Goal: Task Accomplishment & Management: Manage account settings

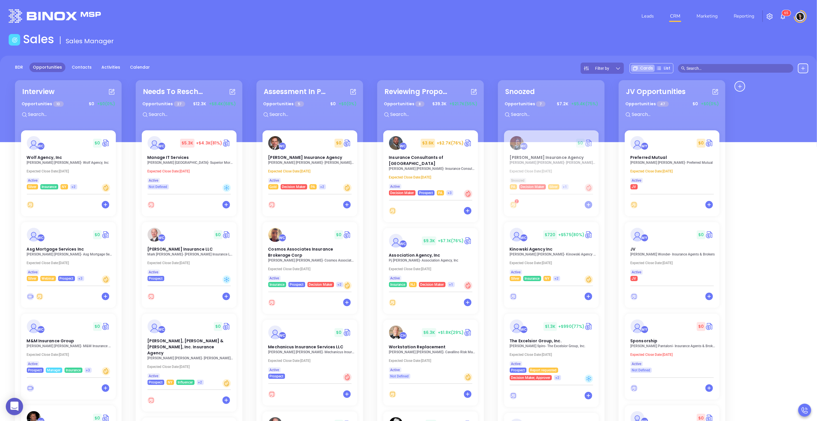
click at [135, 17] on div at bounding box center [139, 16] width 269 height 14
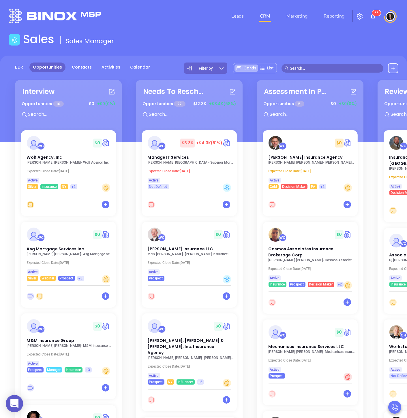
click at [310, 67] on input "text" at bounding box center [335, 68] width 90 height 6
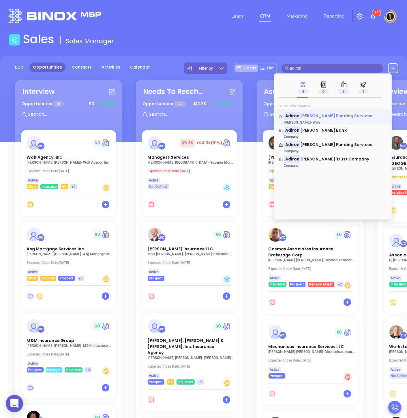
type input "adiron"
click at [313, 114] on span "dack Funding Services" at bounding box center [336, 116] width 72 height 6
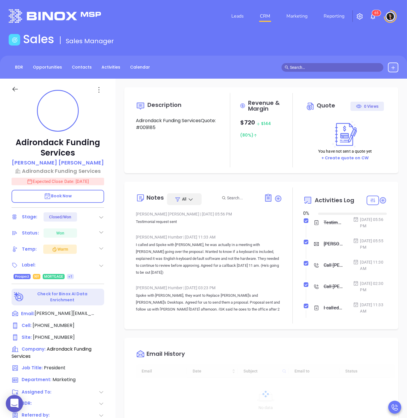
type input "[DATE]"
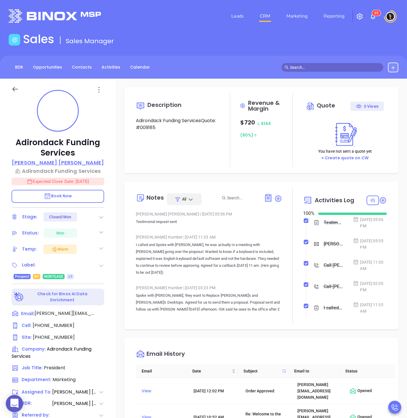
click at [67, 161] on p "Robert Duquette" at bounding box center [58, 163] width 92 height 8
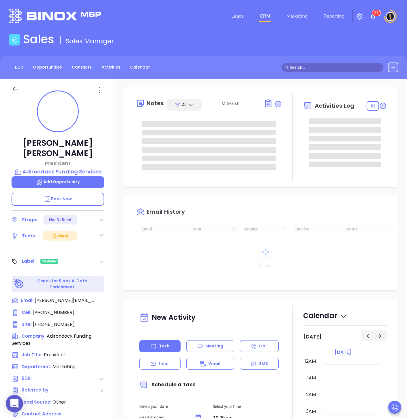
type input "[DATE]"
type input "[PERSON_NAME]"
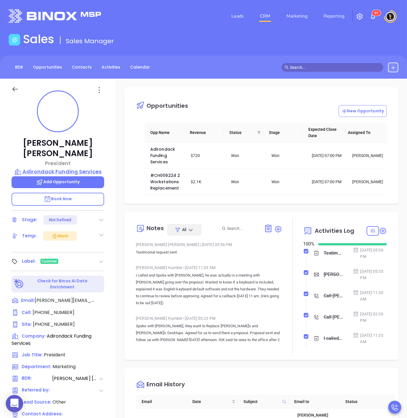
click at [73, 168] on p "Adirondack Funding Services" at bounding box center [58, 172] width 93 height 8
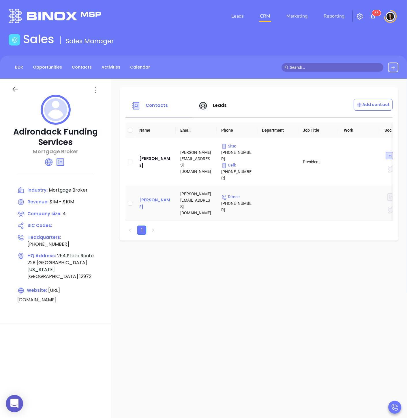
click at [171, 197] on div "Matt Duquette" at bounding box center [155, 204] width 32 height 14
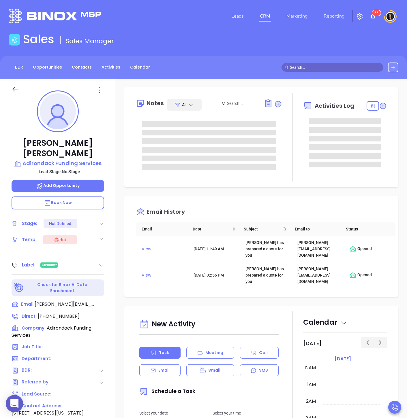
type input "[PERSON_NAME]"
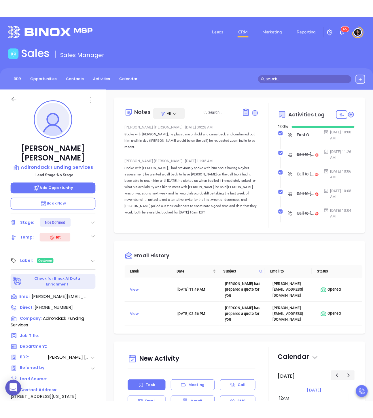
scroll to position [134, 0]
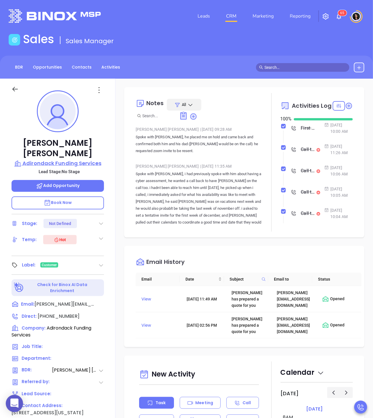
click at [71, 159] on p "Adirondack Funding Services" at bounding box center [58, 163] width 93 height 8
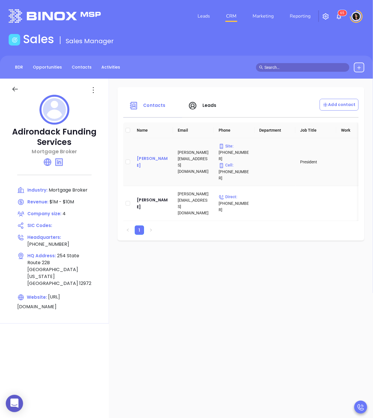
click at [169, 155] on div "Robert Duquette" at bounding box center [153, 162] width 32 height 14
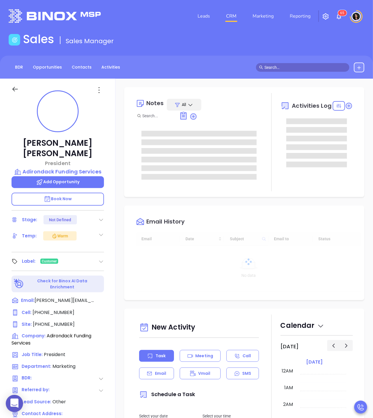
type input "[DATE]"
type input "[PERSON_NAME]"
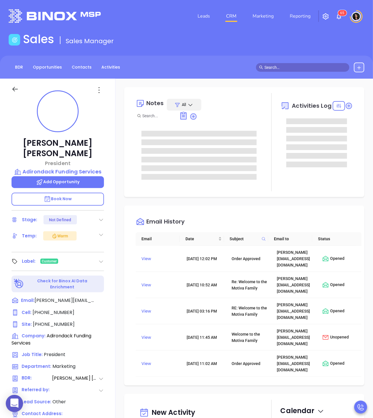
click at [128, 197] on div "Notes All Activities Log" at bounding box center [244, 142] width 240 height 110
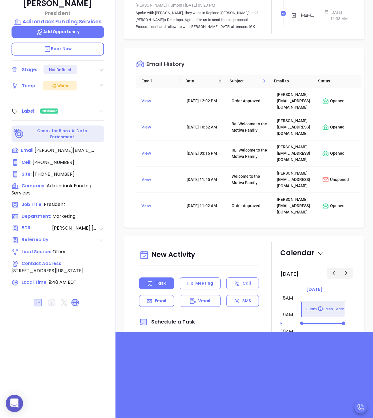
scroll to position [160, 0]
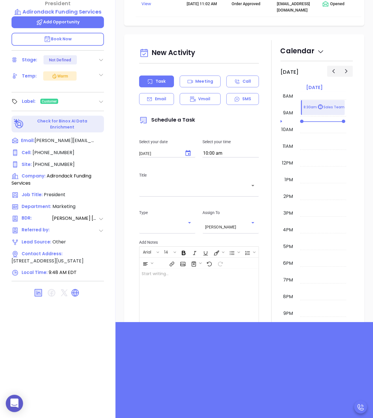
click at [121, 286] on div "New Activity Task Meeting Call Email Vmail SMS Schedule a Task Select your date…" at bounding box center [245, 200] width 258 height 330
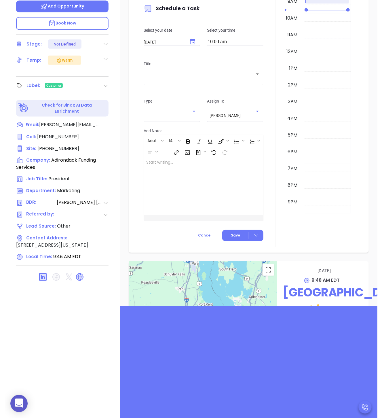
scroll to position [183, 0]
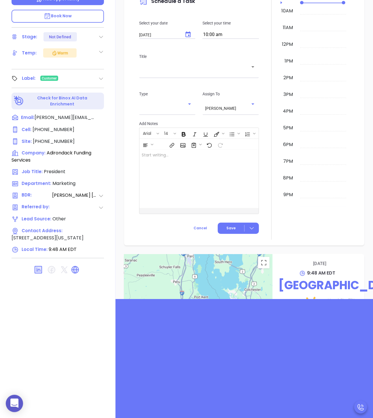
click at [94, 341] on div "Robert Duquette President Adirondack Funding Services Add Opportunity Book Now …" at bounding box center [58, 157] width 116 height 523
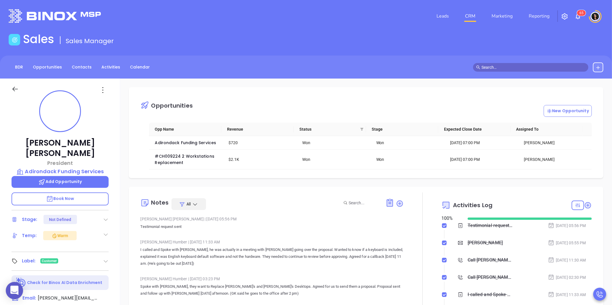
scroll to position [134, 0]
click at [504, 66] on input "text" at bounding box center [534, 67] width 104 height 6
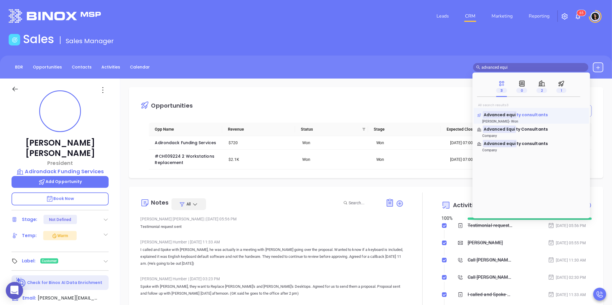
type input "advanced equi"
click at [526, 115] on span "ty consultants" at bounding box center [532, 115] width 31 height 6
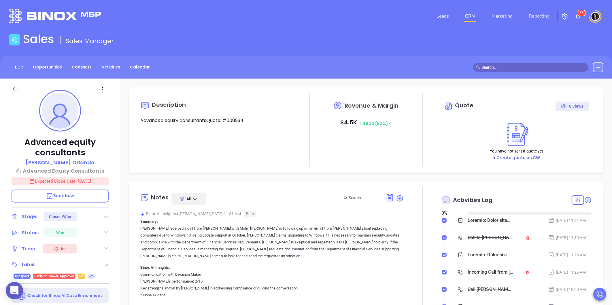
type input "[DATE]"
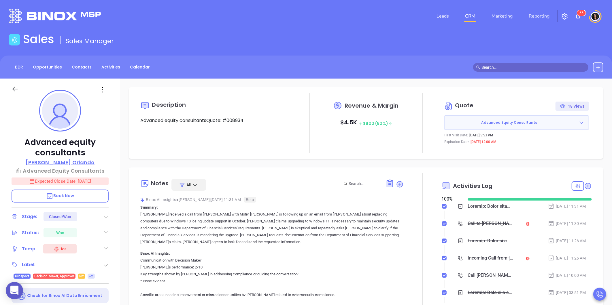
click at [70, 162] on p "James Orlando" at bounding box center [60, 163] width 69 height 8
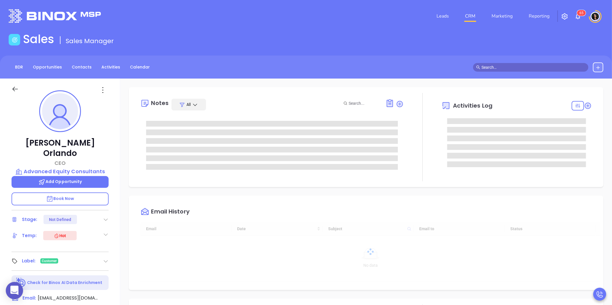
type input "[DATE]"
type input "[PERSON_NAME]"
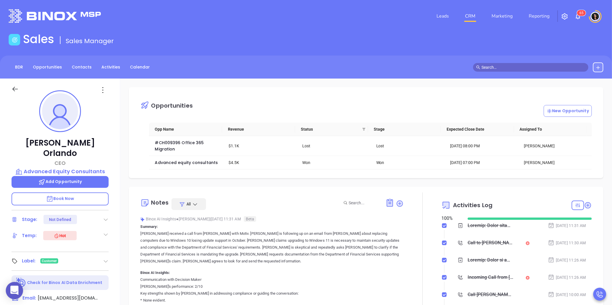
click at [535, 68] on input "text" at bounding box center [534, 67] width 104 height 6
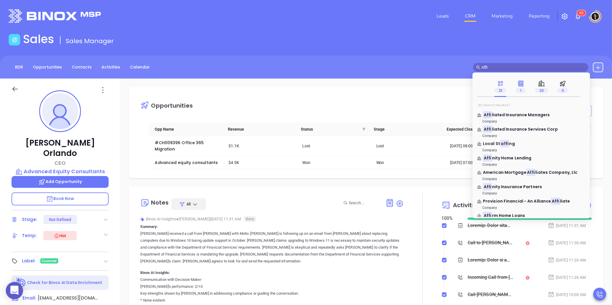
type input "Affi"
click at [523, 85] on icon at bounding box center [521, 83] width 5 height 5
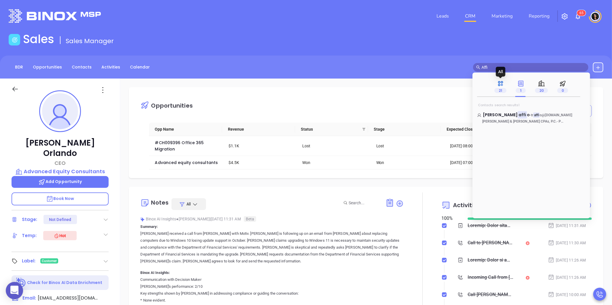
click at [500, 89] on span "21" at bounding box center [500, 90] width 12 height 5
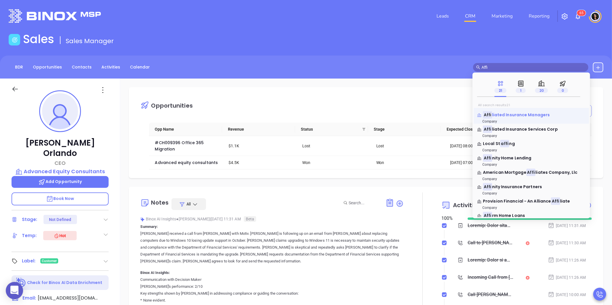
click at [510, 116] on span "liated Insurance Managers" at bounding box center [521, 115] width 58 height 6
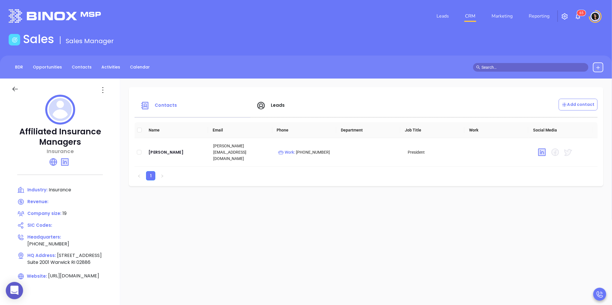
click at [523, 65] on input "text" at bounding box center [534, 67] width 104 height 6
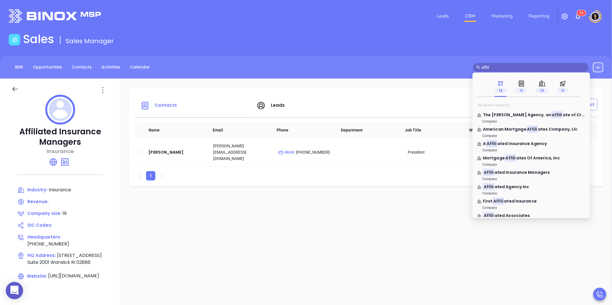
drag, startPoint x: 497, startPoint y: 68, endPoint x: 450, endPoint y: 71, distance: 47.7
click at [450, 71] on div "BDR Opportunities Contacts Activities Calendar affili" at bounding box center [306, 68] width 612 height 10
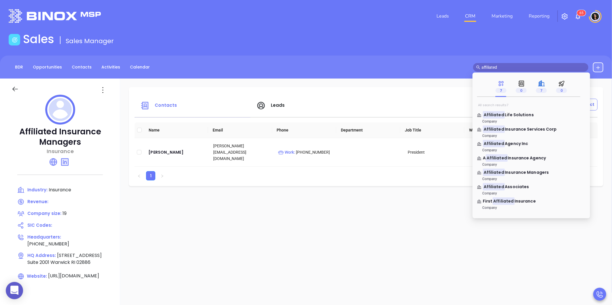
click at [540, 86] on icon at bounding box center [540, 83] width 3 height 5
click at [511, 148] on link "Affiliated Agency Inc Company" at bounding box center [531, 147] width 108 height 12
click at [511, 144] on span "Agency Inc" at bounding box center [516, 144] width 23 height 6
click at [493, 144] on mark "Affiliated" at bounding box center [494, 143] width 22 height 7
click at [480, 145] on icon at bounding box center [479, 143] width 4 height 3
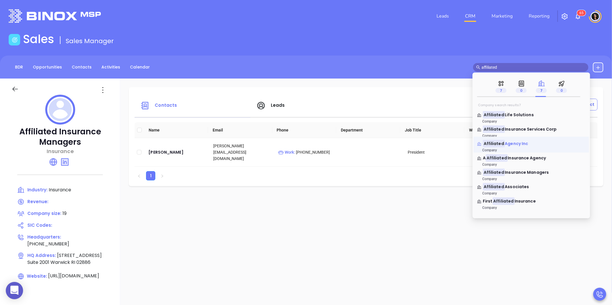
click at [494, 145] on mark "Affiliated" at bounding box center [494, 143] width 22 height 7
click at [525, 159] on span "Insurance Agency" at bounding box center [527, 158] width 38 height 6
click at [511, 160] on span "Insurance Agency" at bounding box center [527, 158] width 38 height 6
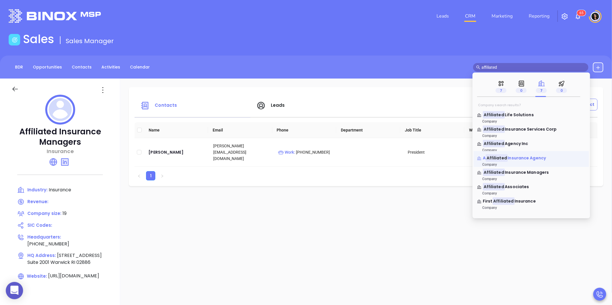
click at [504, 159] on mark "Affiliated" at bounding box center [497, 157] width 22 height 7
click at [484, 69] on input "affiliated" at bounding box center [534, 67] width 104 height 6
click at [490, 67] on input "affiliated" at bounding box center [534, 67] width 104 height 6
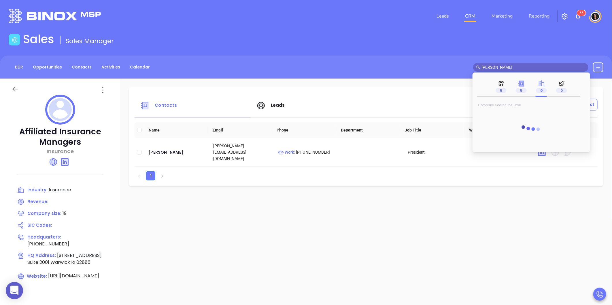
type input "ellen gau"
click at [522, 86] on icon at bounding box center [521, 83] width 7 height 7
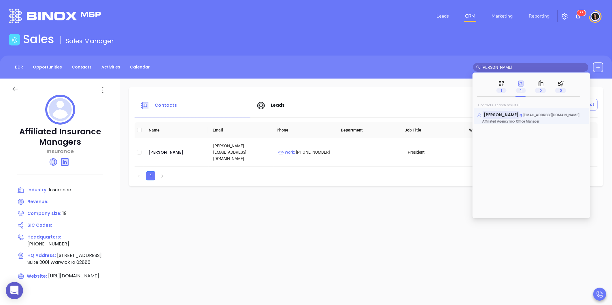
click at [503, 114] on mark "Ellen Gau" at bounding box center [501, 114] width 37 height 7
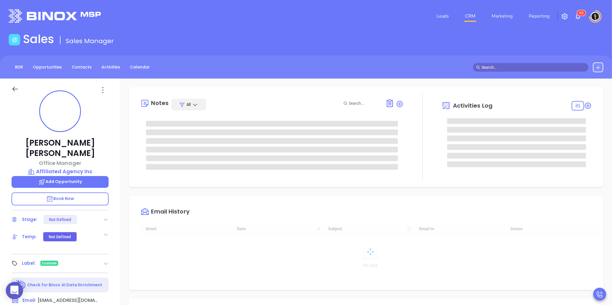
type input "[DATE]"
click at [65, 168] on p "Affiliated Agency Inc" at bounding box center [60, 172] width 97 height 8
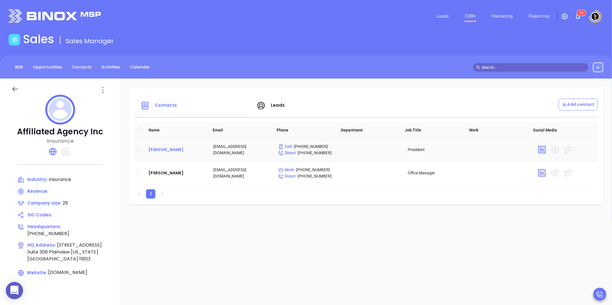
click at [167, 150] on div "Thomas Duggan" at bounding box center [176, 149] width 56 height 7
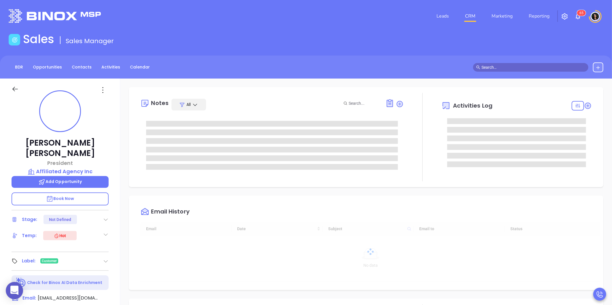
type input "[DATE]"
type input "[PERSON_NAME]"
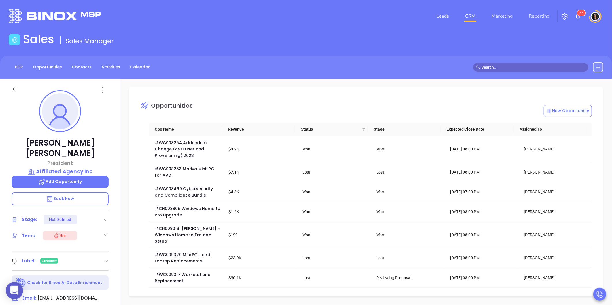
click at [493, 65] on input "text" at bounding box center [534, 67] width 104 height 6
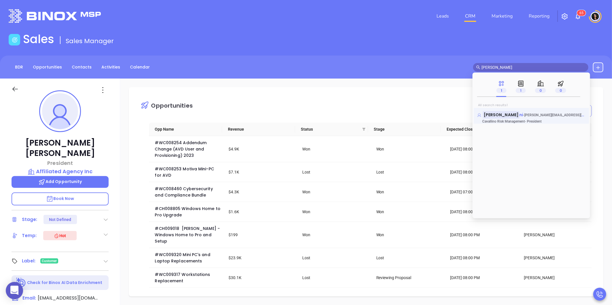
click at [508, 114] on mark "Frank Capo" at bounding box center [501, 114] width 37 height 7
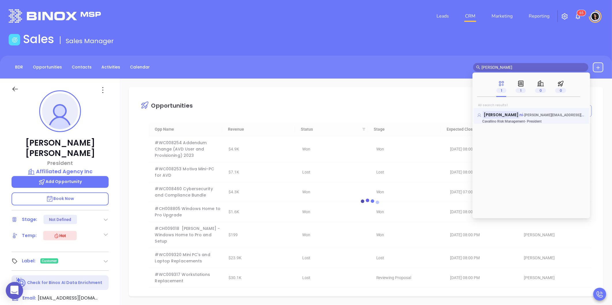
click at [501, 114] on mark "Frank Capo" at bounding box center [501, 114] width 37 height 7
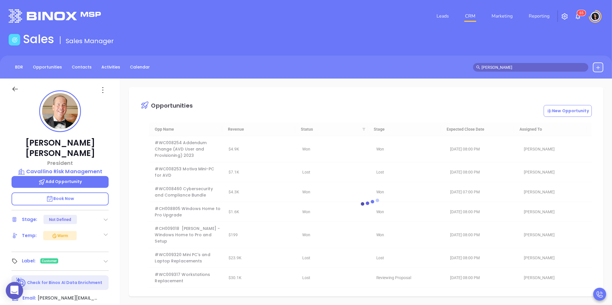
click at [290, 39] on div "Sales Sales Manager" at bounding box center [306, 40] width 602 height 16
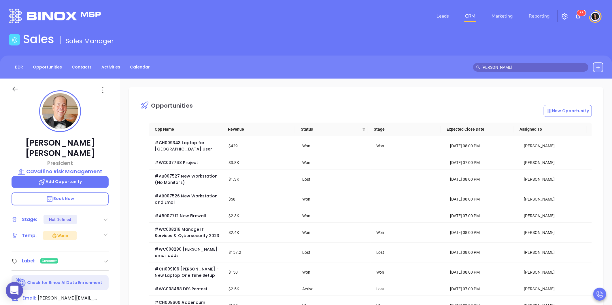
click at [504, 65] on input "frank capo" at bounding box center [534, 67] width 104 height 6
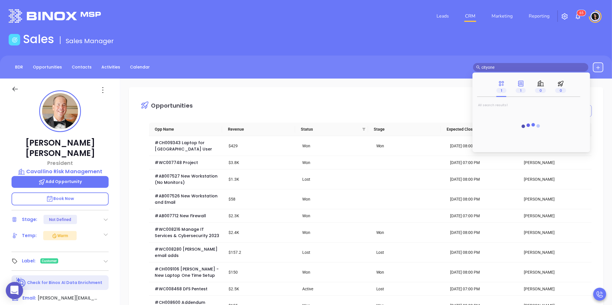
type input "cityone"
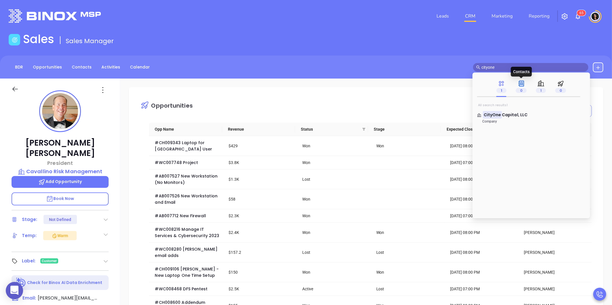
click at [523, 90] on span "0" at bounding box center [521, 90] width 11 height 5
click at [540, 90] on span "1" at bounding box center [541, 90] width 10 height 5
click at [518, 113] on span "Capital, LLC" at bounding box center [515, 115] width 26 height 6
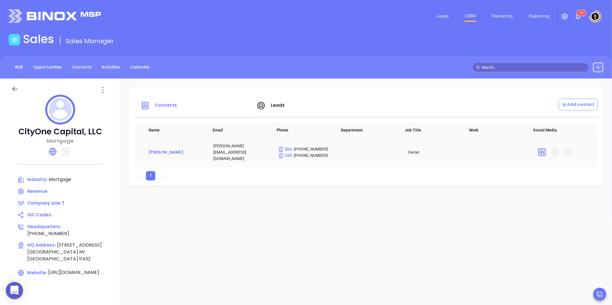
click at [176, 152] on div "Mike Akbashev" at bounding box center [176, 152] width 56 height 7
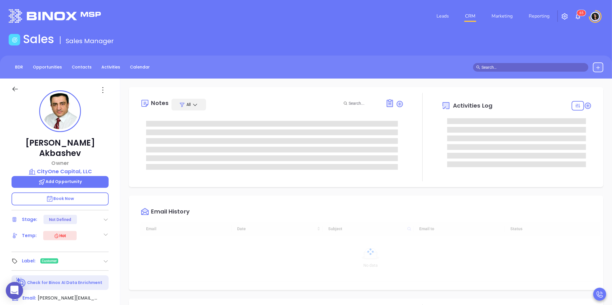
scroll to position [151, 0]
type input "[PERSON_NAME]"
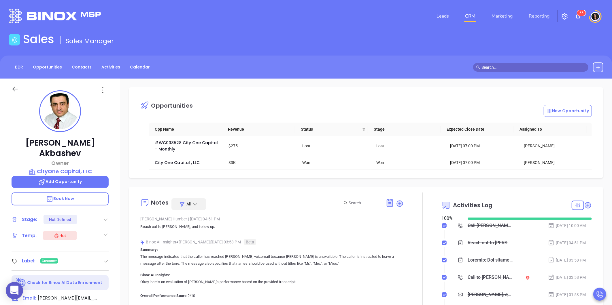
click at [518, 70] on input "text" at bounding box center [534, 67] width 104 height 6
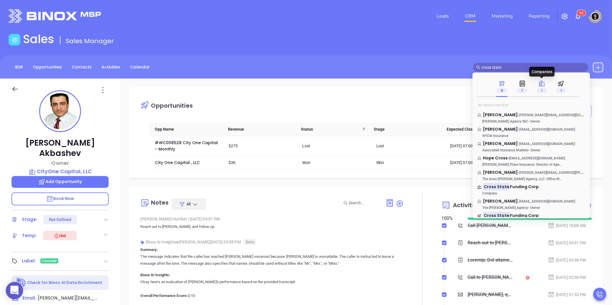
type input "cross state"
click at [543, 91] on span "1" at bounding box center [542, 90] width 10 height 5
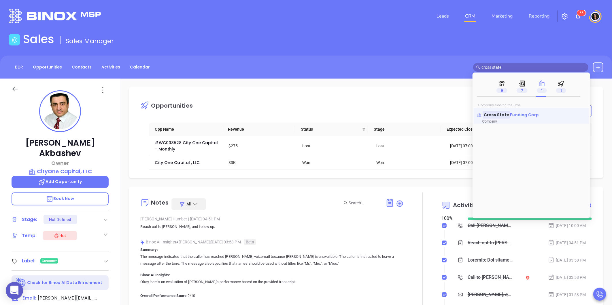
click at [515, 112] on span "Funding Corp" at bounding box center [524, 115] width 29 height 6
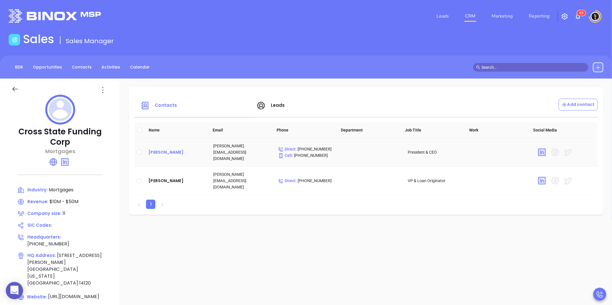
click at [163, 149] on div "Kelly Slomba" at bounding box center [176, 152] width 56 height 7
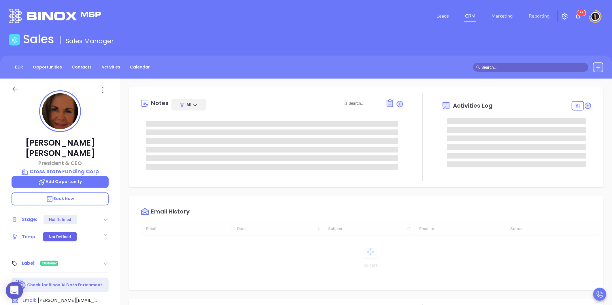
type input "[DATE]"
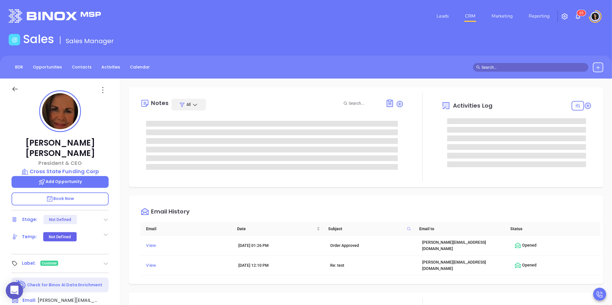
type input "[PERSON_NAME]"
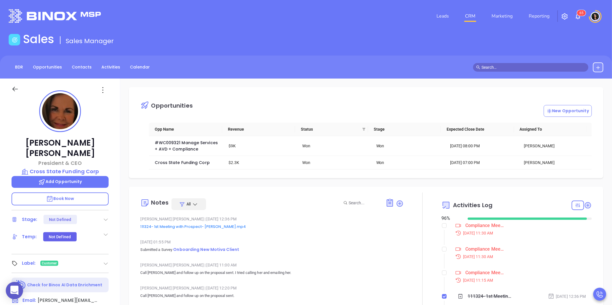
click at [507, 65] on input "text" at bounding box center [534, 67] width 104 height 6
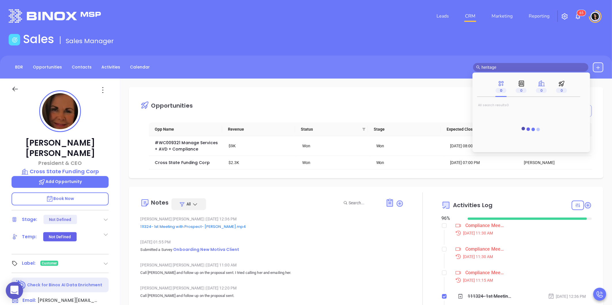
type input "heritage"
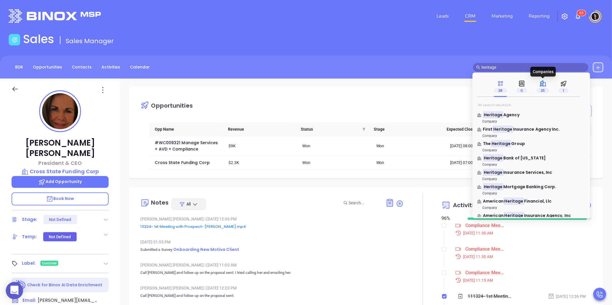
click at [544, 88] on p "25" at bounding box center [543, 90] width 13 height 6
click at [514, 117] on span "Agency" at bounding box center [511, 115] width 16 height 6
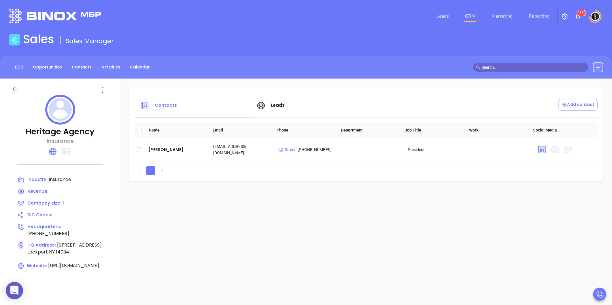
click at [498, 67] on input "text" at bounding box center [534, 67] width 104 height 6
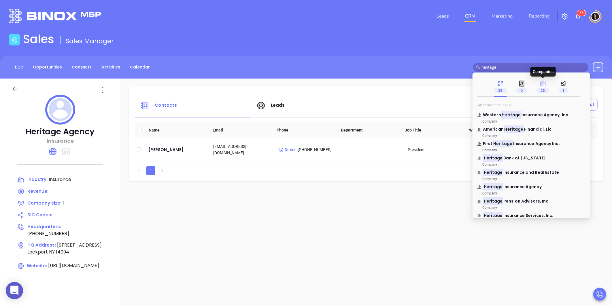
type input "heritage"
click at [545, 84] on icon at bounding box center [542, 84] width 7 height 6
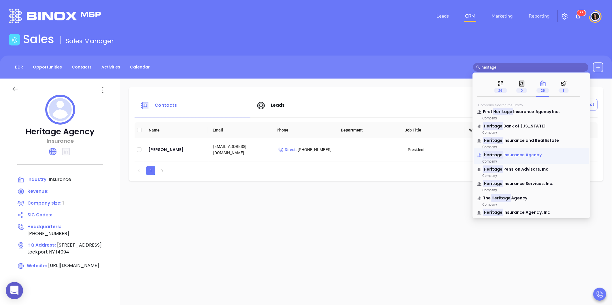
click at [520, 156] on span "Insurance Agency" at bounding box center [522, 155] width 38 height 6
click at [564, 90] on span "1" at bounding box center [564, 90] width 10 height 5
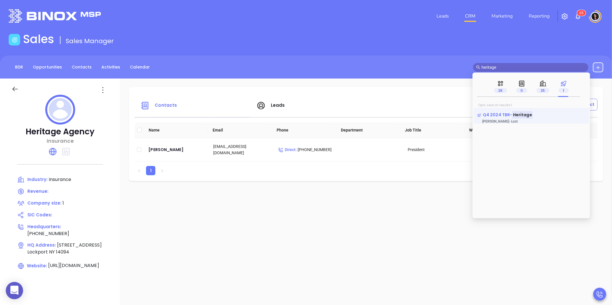
click at [522, 115] on mark "Heritage" at bounding box center [522, 114] width 20 height 7
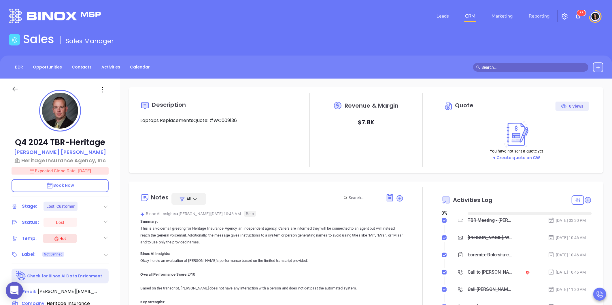
type input "[DATE]"
click at [70, 153] on p "Dennis Hughes" at bounding box center [60, 152] width 92 height 8
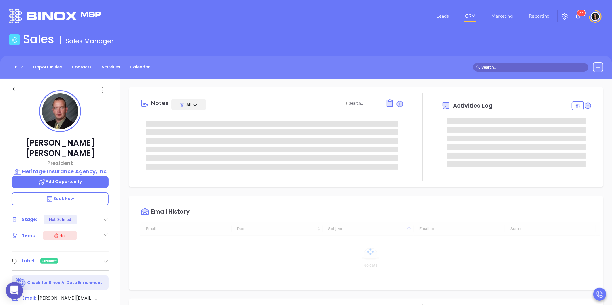
type input "[DATE]"
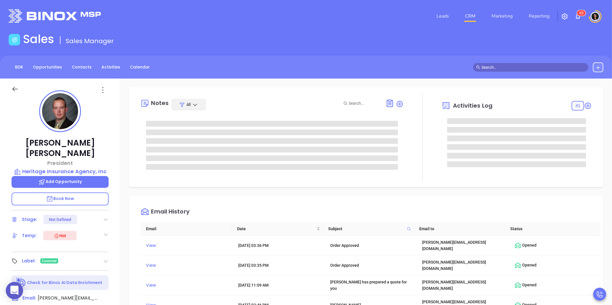
type input "[PERSON_NAME]"
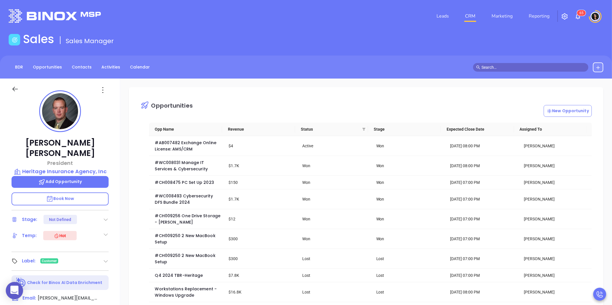
drag, startPoint x: 520, startPoint y: 69, endPoint x: 521, endPoint y: 61, distance: 8.4
click at [520, 69] on input "text" at bounding box center [534, 67] width 104 height 6
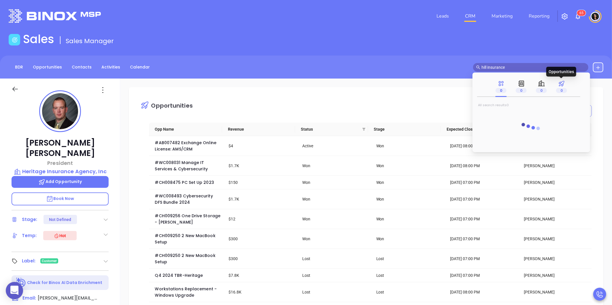
type input "hill insurance"
click at [563, 88] on span "0" at bounding box center [561, 90] width 11 height 5
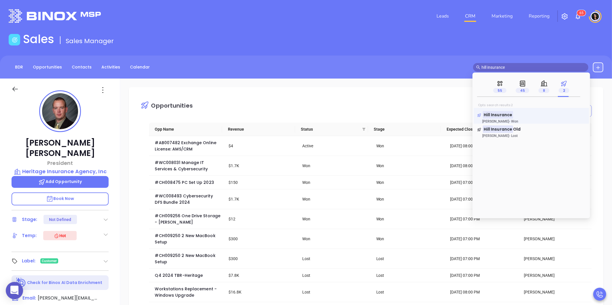
click at [505, 118] on mark "Hill Insurance" at bounding box center [498, 114] width 30 height 7
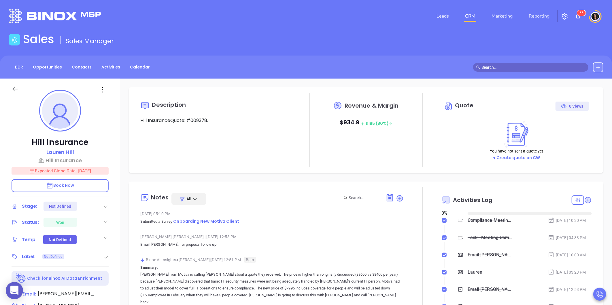
type input "[DATE]"
click at [65, 152] on p "Lauren Hill" at bounding box center [60, 152] width 28 height 8
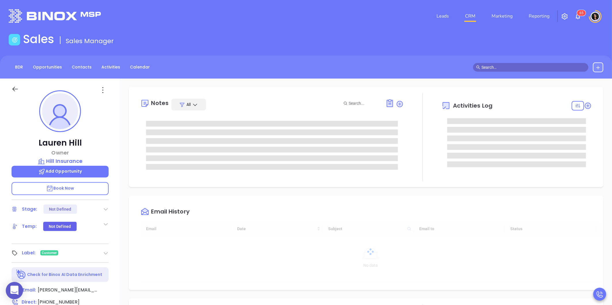
type input "[DATE]"
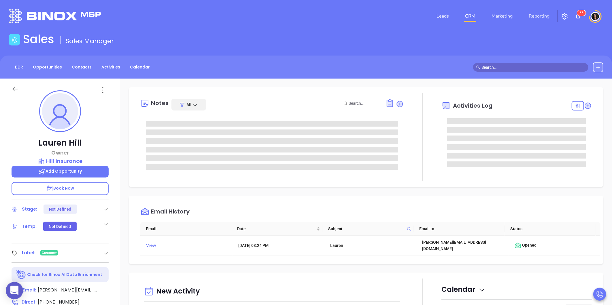
type input "[PERSON_NAME]"
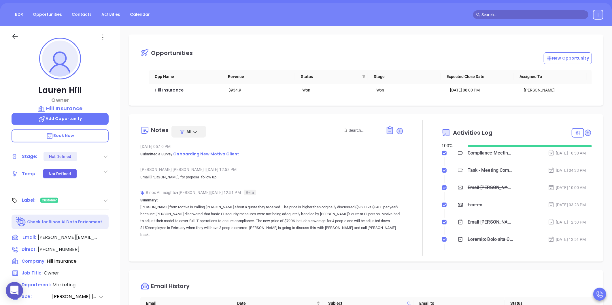
scroll to position [16, 0]
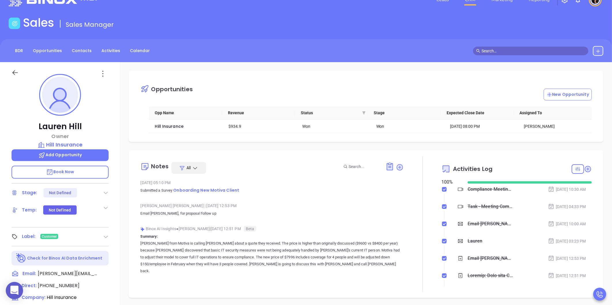
click at [491, 49] on input "text" at bounding box center [534, 51] width 104 height 6
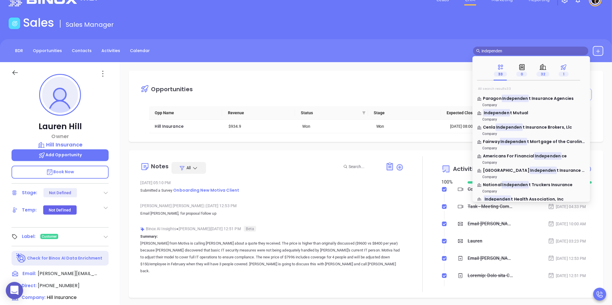
type input "independen"
click at [563, 73] on span "1" at bounding box center [564, 74] width 10 height 5
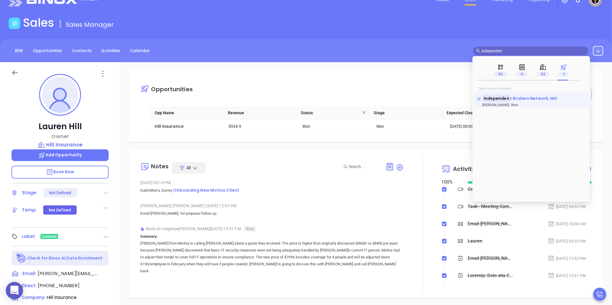
click at [521, 97] on span "t Brokers Network, INC" at bounding box center [534, 99] width 48 height 6
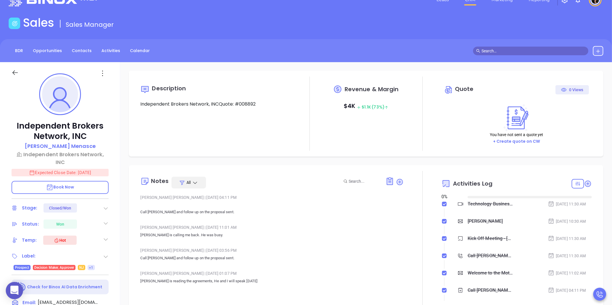
type input "[DATE]"
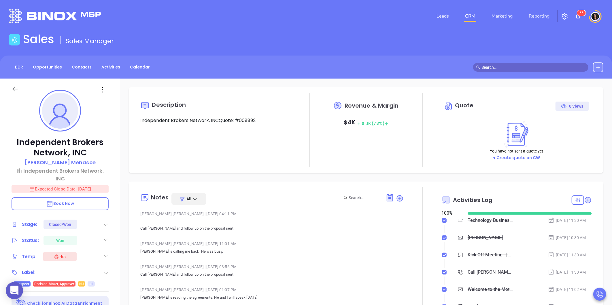
scroll to position [151, 0]
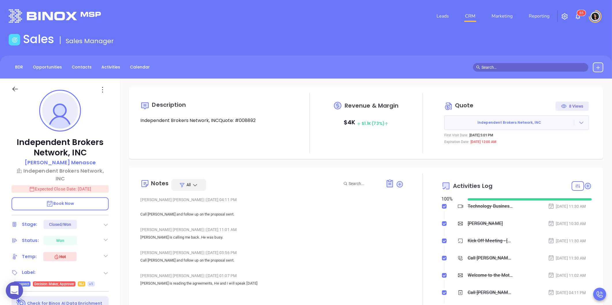
type input "[PERSON_NAME]"
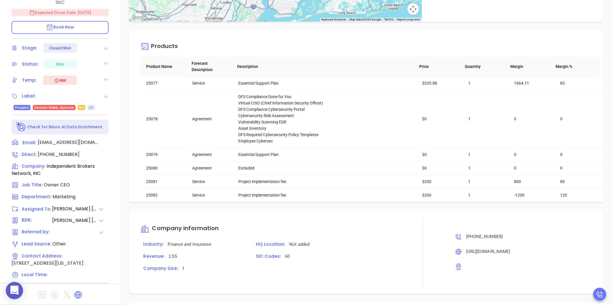
scroll to position [704, 0]
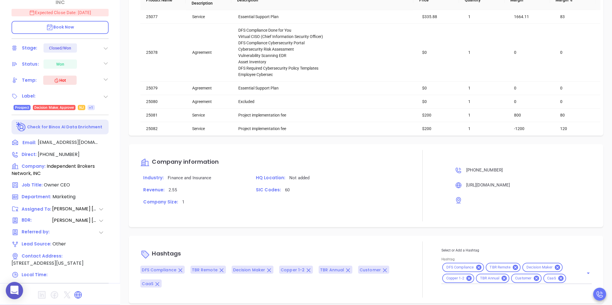
click at [137, 145] on div "Company information Industry: Finance and Insurance HQ Location: Not added Reve…" at bounding box center [366, 186] width 475 height 83
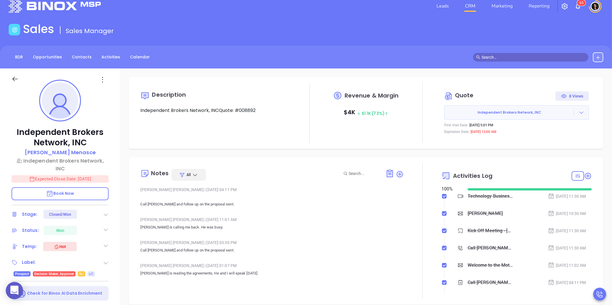
scroll to position [0, 0]
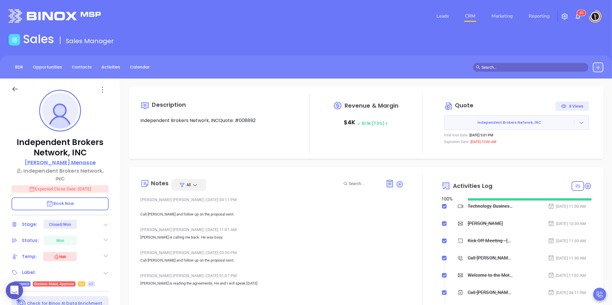
click at [64, 163] on p "George Menasce" at bounding box center [60, 163] width 71 height 8
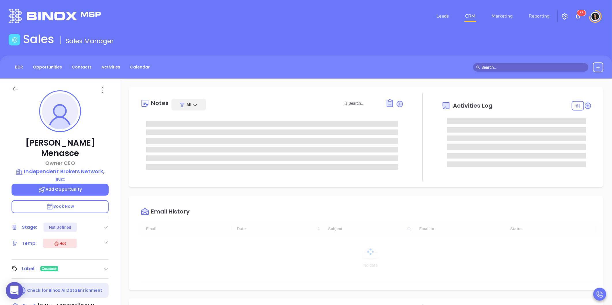
type input "10:00 am"
type input "[DATE]"
type input "[PERSON_NAME]"
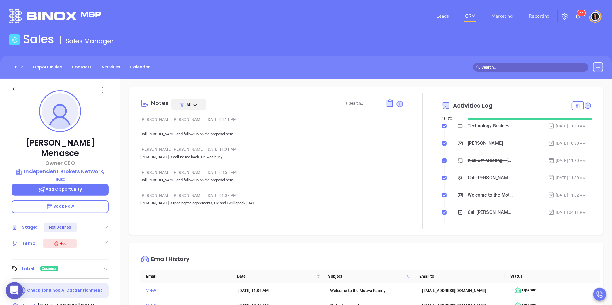
scroll to position [151, 0]
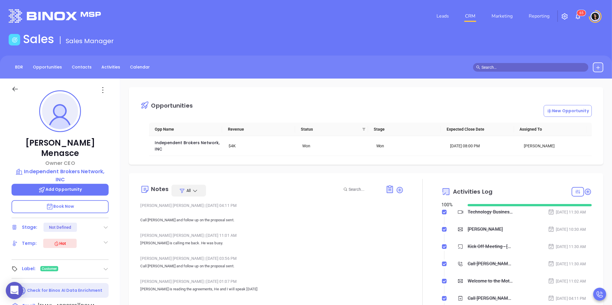
click at [503, 63] on div at bounding box center [536, 68] width 135 height 10
click at [501, 68] on input "text" at bounding box center [534, 67] width 104 height 6
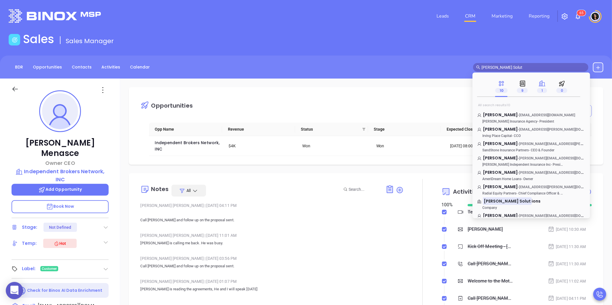
type input "JAS Solut"
click at [542, 89] on span "1" at bounding box center [542, 90] width 10 height 5
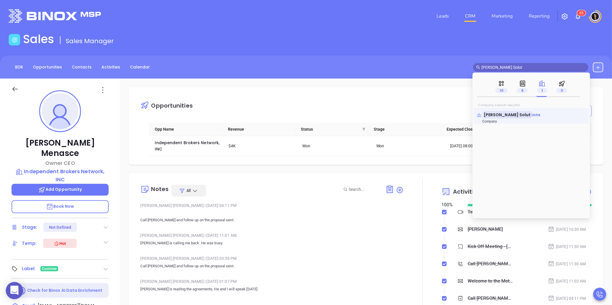
click at [503, 116] on mark "JAS Solut" at bounding box center [507, 114] width 49 height 7
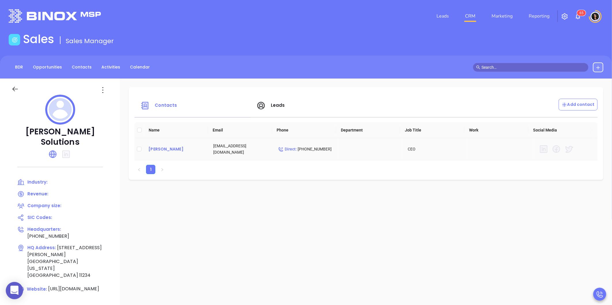
click at [177, 150] on div "Jeffrey Schreiber" at bounding box center [176, 149] width 56 height 7
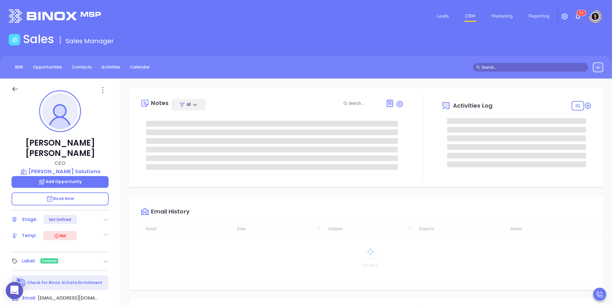
type input "[DATE]"
type input "[PERSON_NAME]"
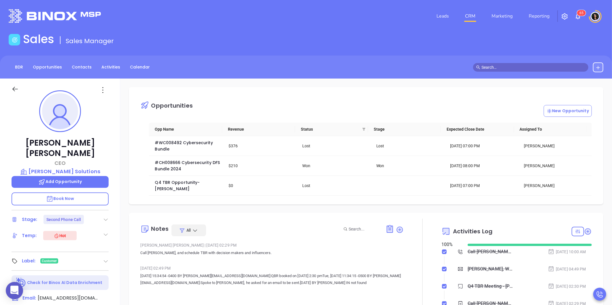
click at [514, 66] on input "text" at bounding box center [534, 67] width 104 height 6
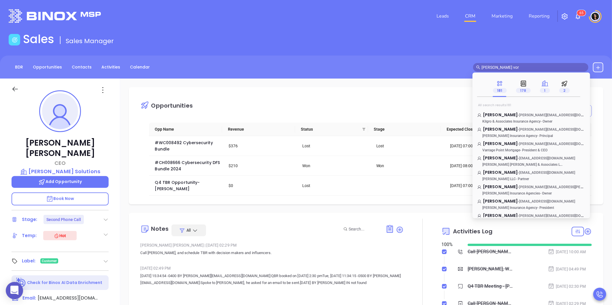
type input "John L vor"
click at [543, 91] on span "1" at bounding box center [545, 90] width 10 height 5
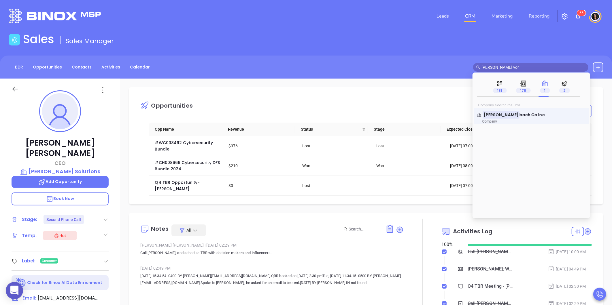
click at [511, 120] on link "John L Vor bach Co Inc Company" at bounding box center [531, 118] width 108 height 12
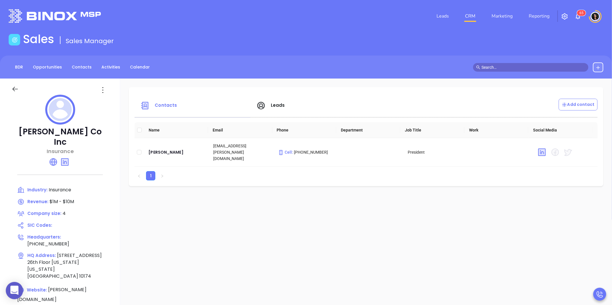
click at [178, 7] on div "Leads CRM Marketing Reporting 6 5" at bounding box center [306, 16] width 602 height 21
click at [172, 151] on div "Charles Vorbach" at bounding box center [176, 152] width 56 height 7
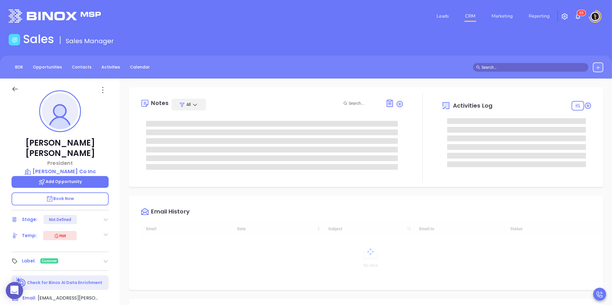
type input "[DATE]"
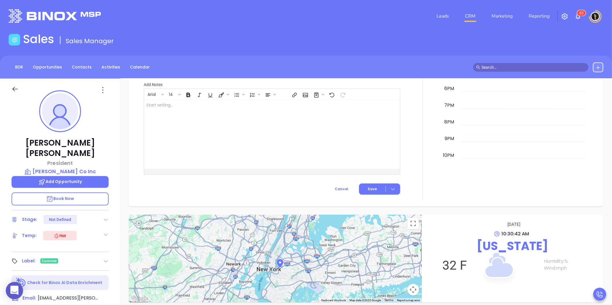
scroll to position [177, 0]
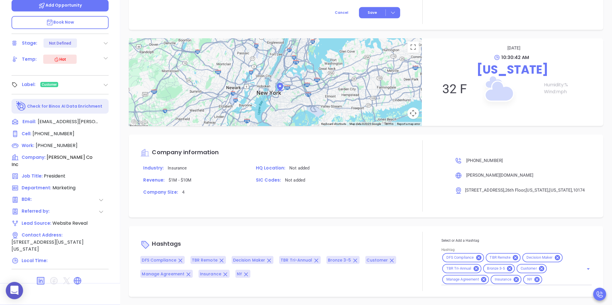
type input "[PERSON_NAME]"
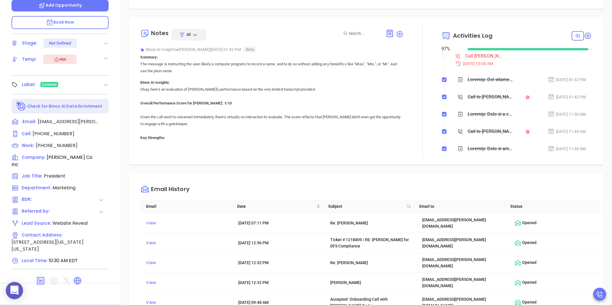
scroll to position [0, 0]
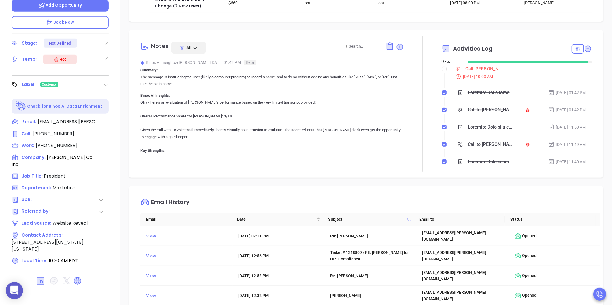
click at [467, 70] on div "Call Charles for TBR - Charles Vorbach" at bounding box center [484, 69] width 39 height 9
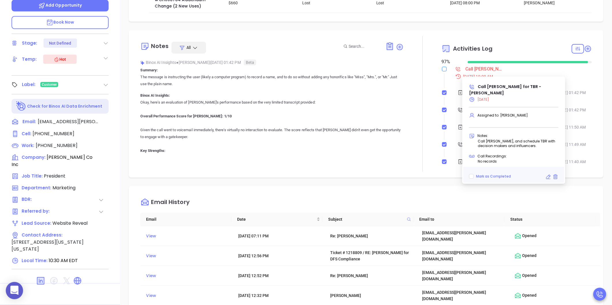
click at [443, 71] on input "checkbox" at bounding box center [444, 69] width 5 height 5
checkbox input "true"
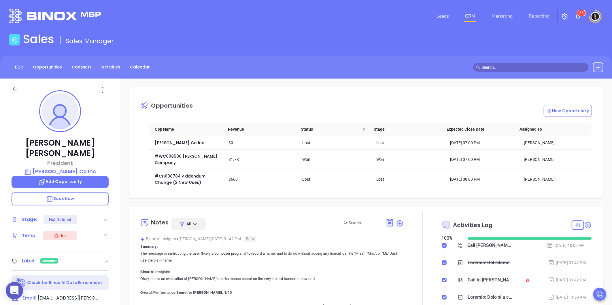
click at [514, 67] on input "text" at bounding box center [534, 67] width 104 height 6
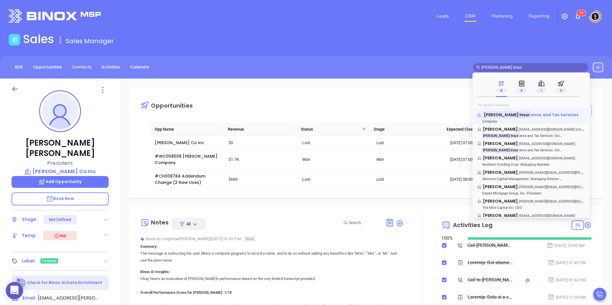
type input "lieberman insur"
click at [531, 118] on span "ance and Tax Services" at bounding box center [555, 115] width 48 height 6
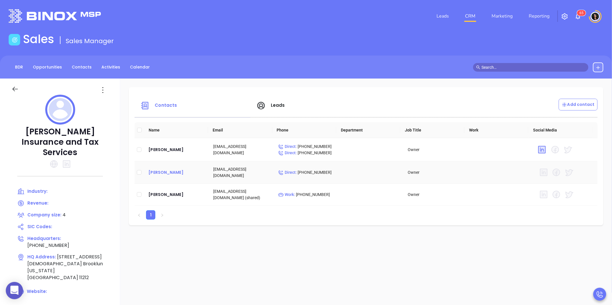
click at [176, 172] on div "Terri Lieberman" at bounding box center [176, 172] width 56 height 7
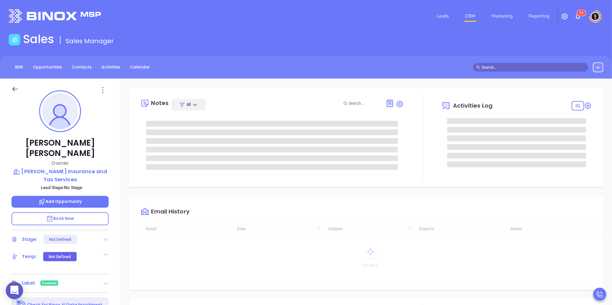
type input "08/26/2025"
type input "Carla Humber"
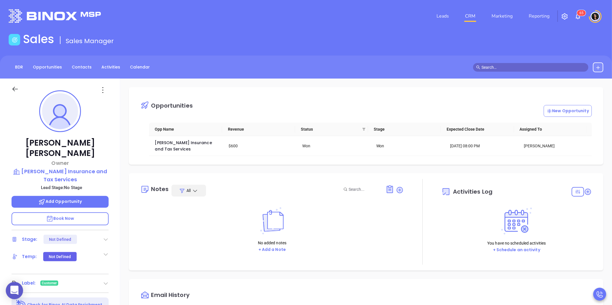
click at [116, 280] on div "Terri Lieberman Owner Lieberman Insurance and Tax Services Lead Stage: No Stage…" at bounding box center [60, 270] width 120 height 382
click at [506, 68] on input "text" at bounding box center [534, 67] width 104 height 6
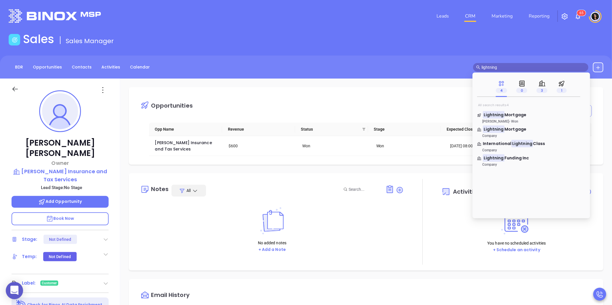
type input "lightning"
click at [250, 14] on div "Leads CRM Marketing Reporting 6 5" at bounding box center [406, 16] width 401 height 21
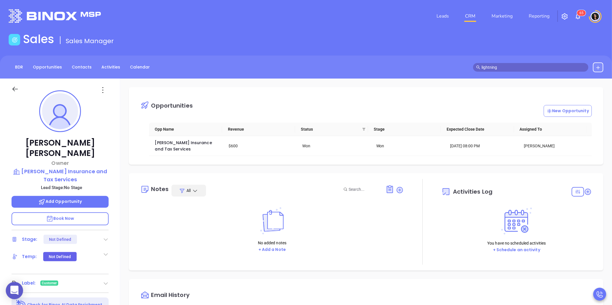
click at [521, 66] on input "lightning" at bounding box center [534, 67] width 104 height 6
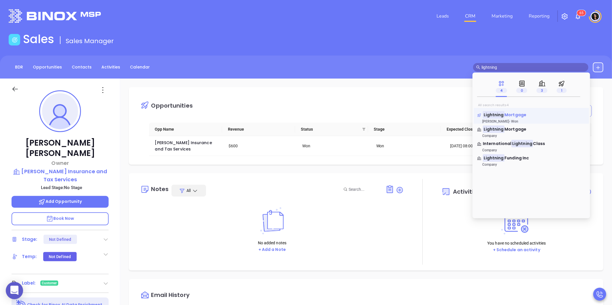
click at [527, 114] on p "Lightning Mortgage" at bounding box center [531, 113] width 108 height 3
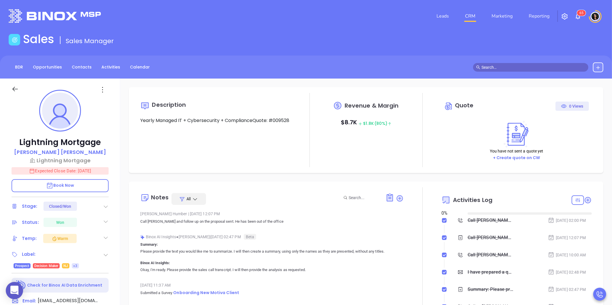
type input "08/26/2025"
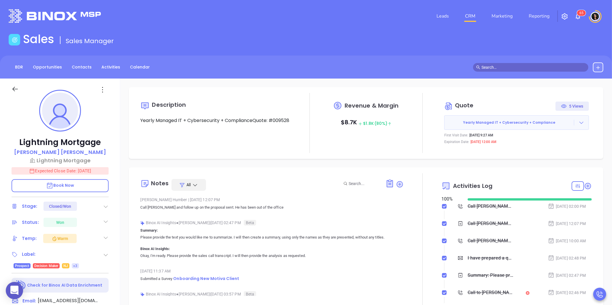
type input "Carla Humber"
click at [63, 154] on p "Michael Darcy" at bounding box center [60, 152] width 92 height 8
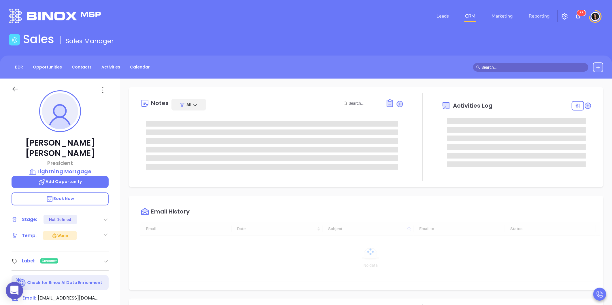
type input "08/26/2025"
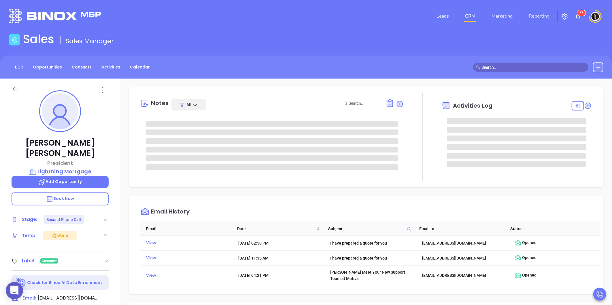
type input "Carla Humber"
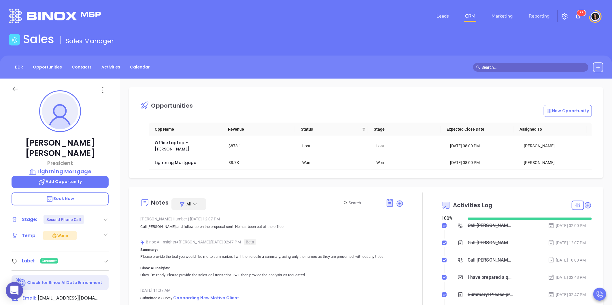
click at [542, 68] on input "text" at bounding box center [534, 67] width 104 height 6
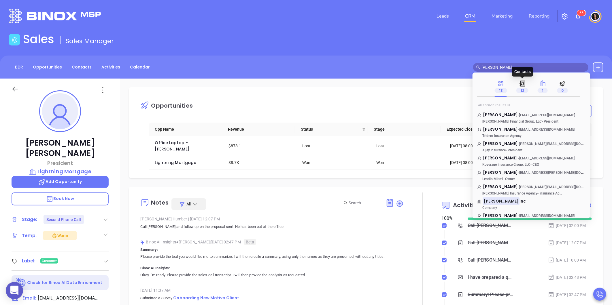
type input "lore frank"
click at [539, 90] on span "1" at bounding box center [543, 90] width 10 height 5
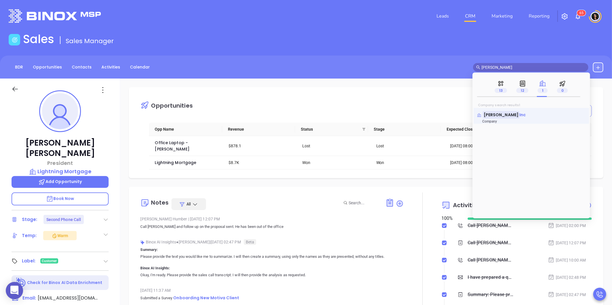
click at [502, 115] on mark "Lore Frank" at bounding box center [501, 114] width 37 height 7
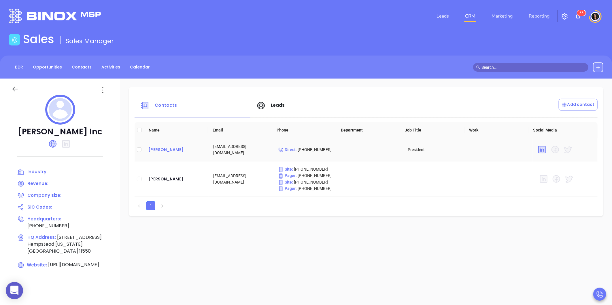
click at [166, 149] on div "Francisco Esquivel" at bounding box center [176, 149] width 56 height 7
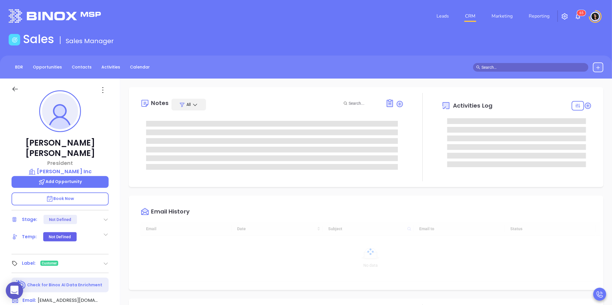
scroll to position [151, 0]
type input "Carla Humber"
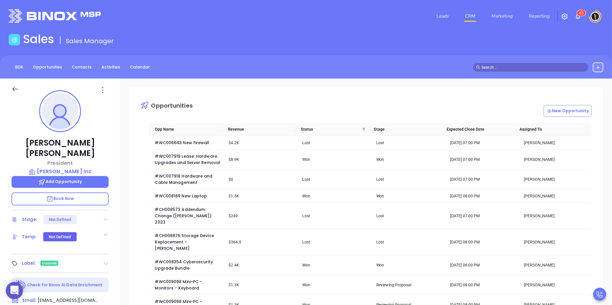
click at [491, 66] on input "text" at bounding box center [534, 67] width 104 height 6
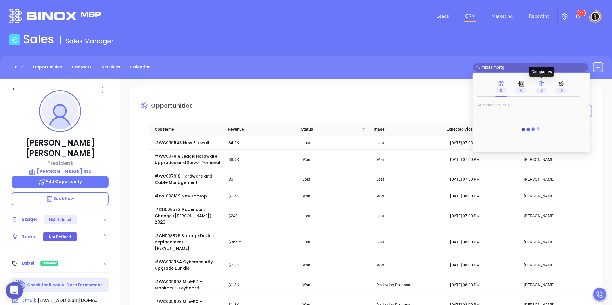
type input "midas mortg"
click at [538, 93] on span "0" at bounding box center [541, 90] width 11 height 5
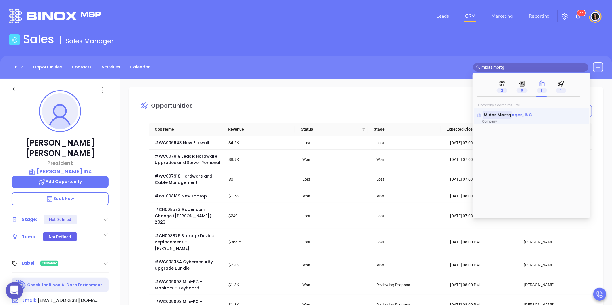
click at [520, 113] on span "ages, INC" at bounding box center [522, 115] width 20 height 6
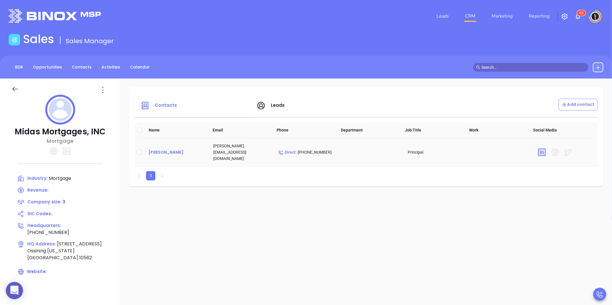
click at [168, 150] on div "Maria DaSilva" at bounding box center [176, 152] width 56 height 7
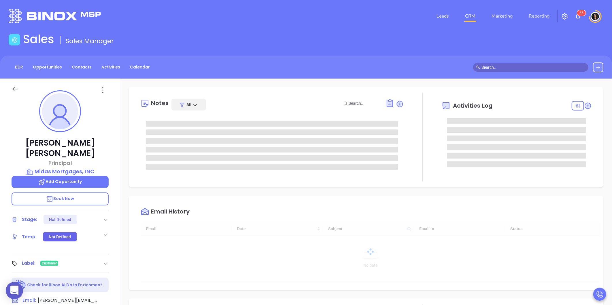
type input "08/26/2025"
type input "Carla Humber"
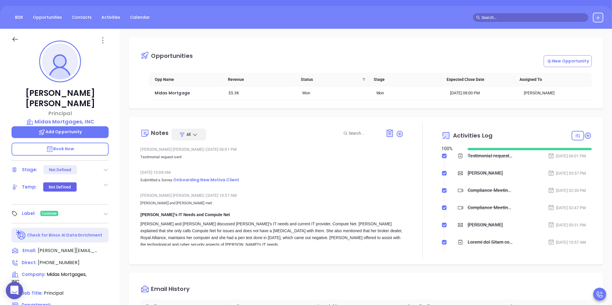
scroll to position [48, 0]
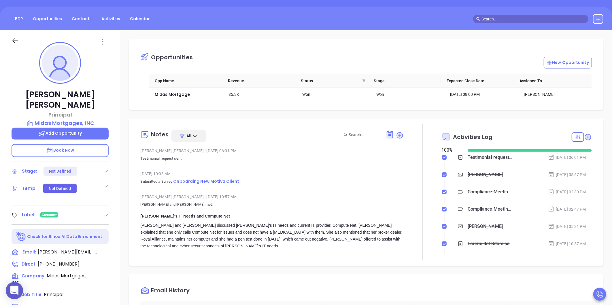
click at [490, 16] on input "text" at bounding box center [534, 19] width 104 height 6
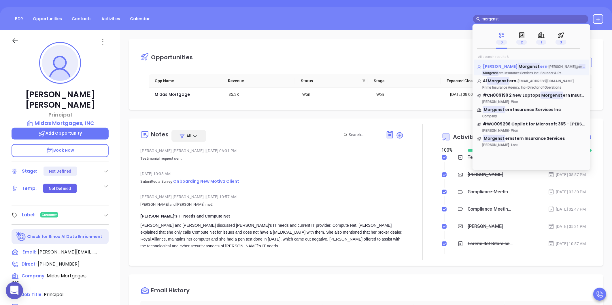
click at [518, 64] on mark "Morgenst" at bounding box center [529, 66] width 22 height 7
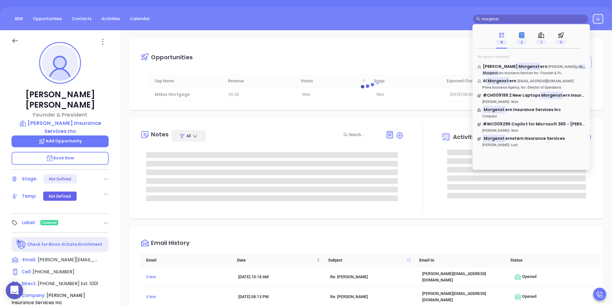
click at [524, 36] on icon at bounding box center [522, 35] width 5 height 5
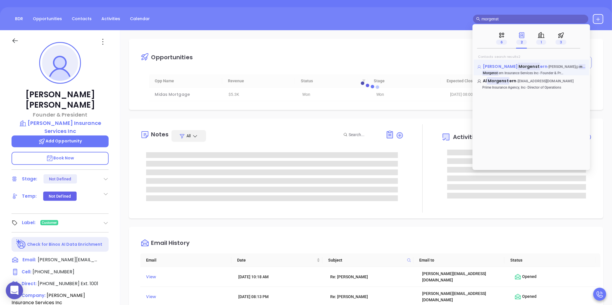
click at [518, 69] on mark "Morgenst" at bounding box center [529, 66] width 22 height 7
click at [161, 117] on div "Opportunities New Opportunity loading Opp Name Revenue Status Stage Expected Cl…" at bounding box center [366, 231] width 492 height 403
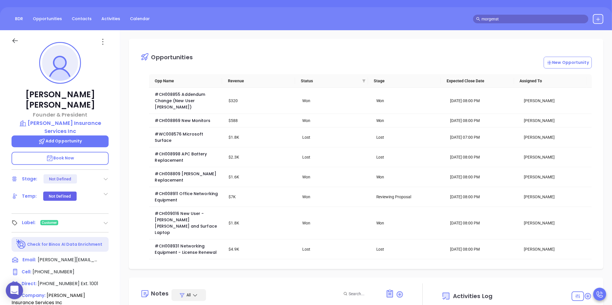
drag, startPoint x: 533, startPoint y: 19, endPoint x: 443, endPoint y: 21, distance: 90.5
click at [443, 21] on div "BDR Opportunities Contacts Activities Calendar morgenst" at bounding box center [306, 19] width 612 height 10
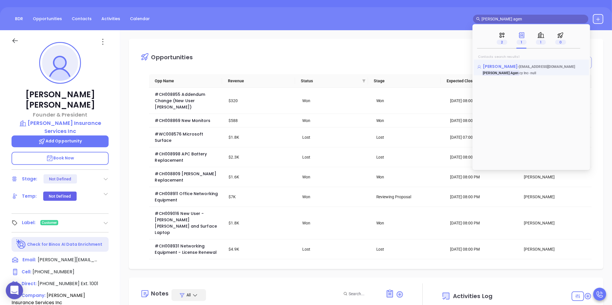
type input "mucci agen"
click at [506, 66] on span "Robert Mucci" at bounding box center [500, 67] width 35 height 6
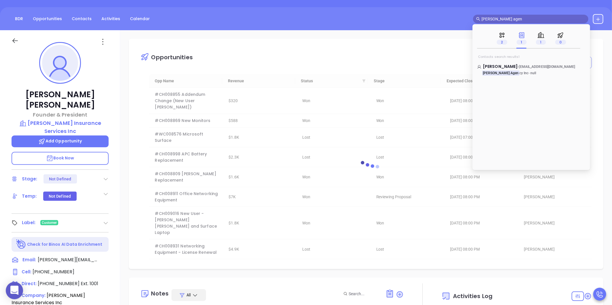
click at [428, 39] on div "Opportunities New Opportunity loading Opp Name Revenue Status Stage Expected Cl…" at bounding box center [366, 154] width 475 height 231
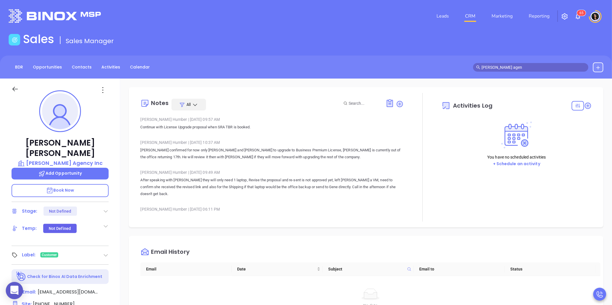
click at [511, 63] on span "mucci agen" at bounding box center [530, 67] width 115 height 9
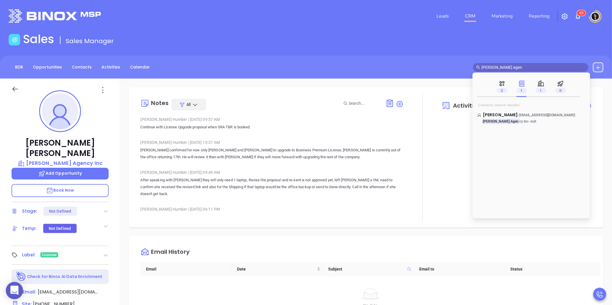
click at [511, 67] on input "mucci agen" at bounding box center [534, 67] width 104 height 6
click at [543, 83] on icon at bounding box center [540, 83] width 7 height 7
click at [507, 116] on mark "Mucci Agen" at bounding box center [507, 114] width 48 height 7
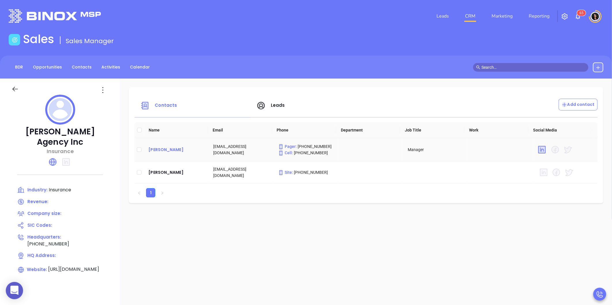
click at [157, 150] on div "Robert Ranaldo" at bounding box center [176, 149] width 56 height 7
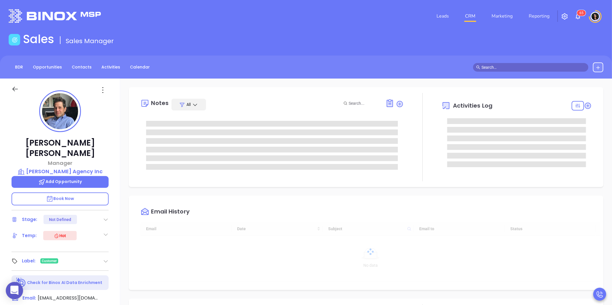
type input "08/26/2025"
type input "Carla Humber"
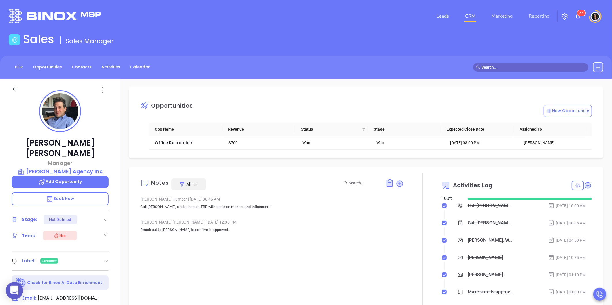
click at [123, 123] on div "Opportunities New Opportunity Opp Name Revenue Status Stage Expected Close Date…" at bounding box center [366, 280] width 492 height 403
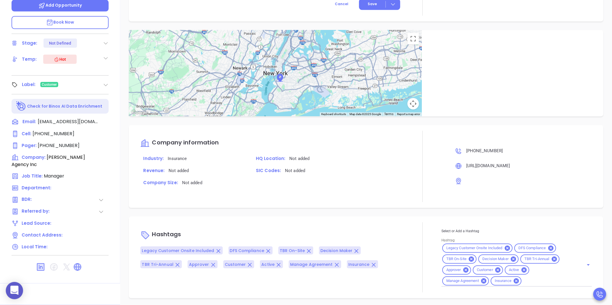
scroll to position [619, 0]
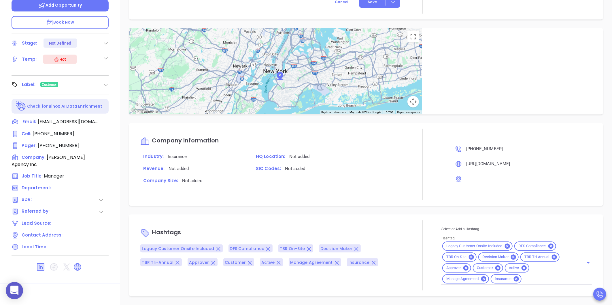
click at [126, 206] on div "Opportunities New Opportunity Opp Name Revenue Status Stage Expected Close Date…" at bounding box center [366, 103] width 492 height 403
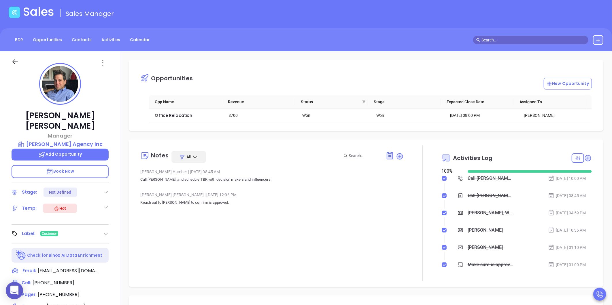
scroll to position [0, 0]
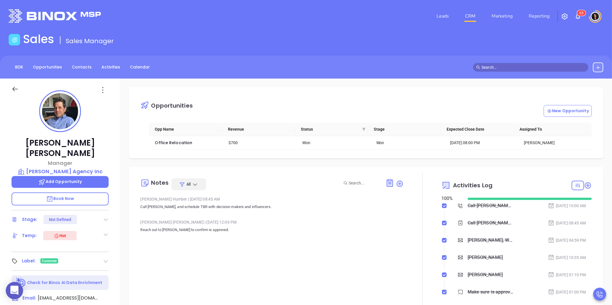
click at [514, 66] on input "text" at bounding box center [534, 67] width 104 height 6
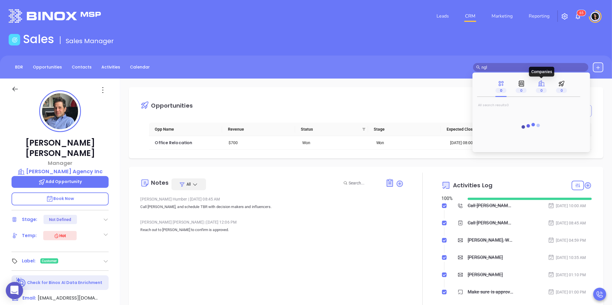
type input "ngl"
click at [542, 85] on icon at bounding box center [541, 83] width 7 height 7
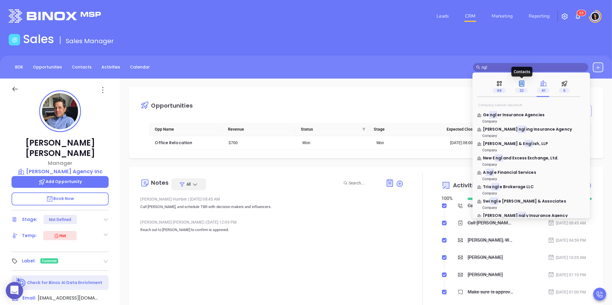
click at [522, 90] on span "22" at bounding box center [521, 90] width 13 height 5
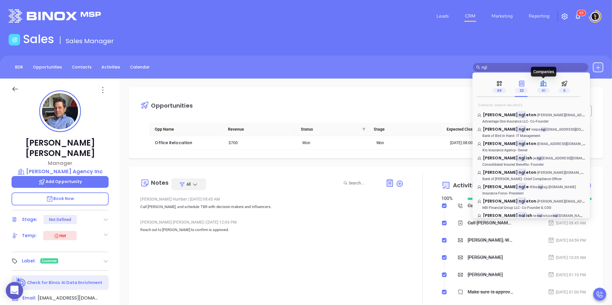
click at [540, 86] on icon at bounding box center [543, 83] width 7 height 7
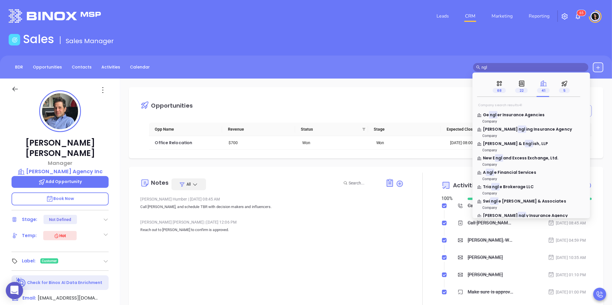
click at [508, 68] on input "ngl" at bounding box center [534, 67] width 104 height 6
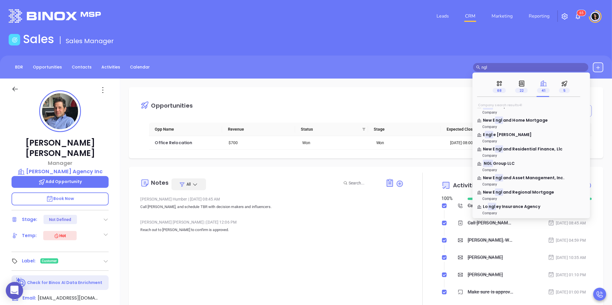
scroll to position [256, 0]
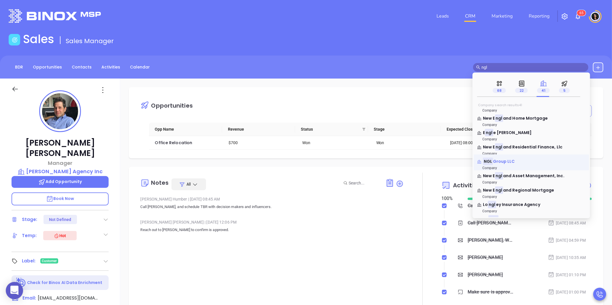
click at [512, 163] on span "Group LLC" at bounding box center [504, 162] width 22 height 6
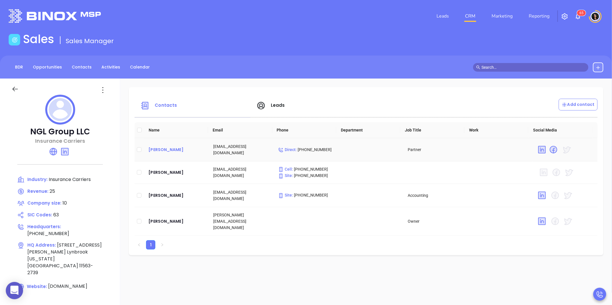
click at [170, 148] on div "Kenneth Hehir" at bounding box center [176, 149] width 56 height 7
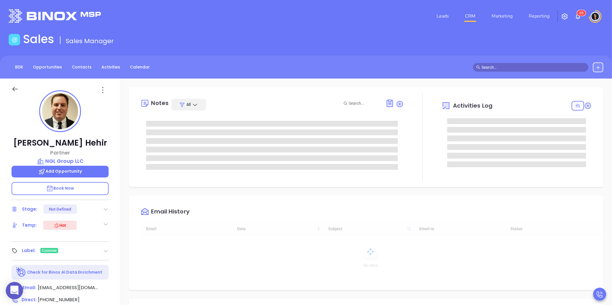
type input "08/26/2025"
type input "Carla Humber"
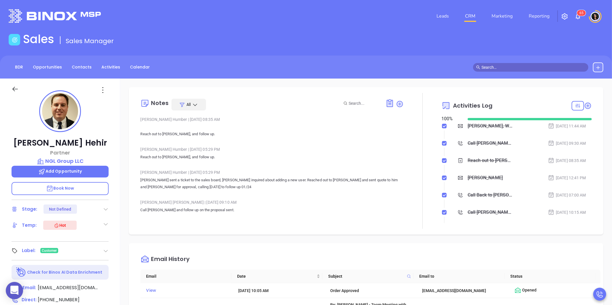
click at [519, 67] on input "text" at bounding box center [534, 67] width 104 height 6
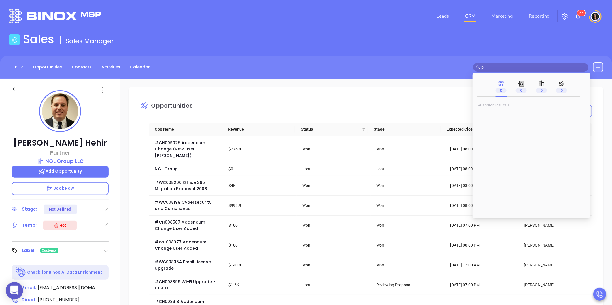
click at [333, 84] on div "Opportunities New Opportunity Opp Name Revenue Status Stage Expected Close Date…" at bounding box center [366, 280] width 492 height 403
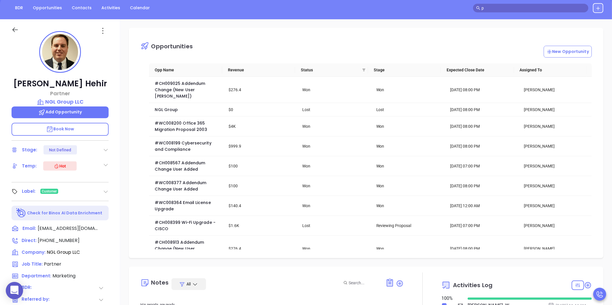
scroll to position [0, 0]
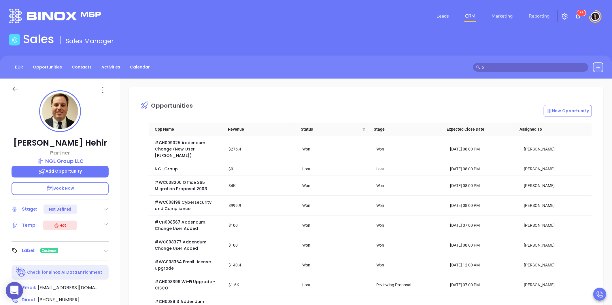
click at [493, 64] on input "p" at bounding box center [534, 67] width 104 height 6
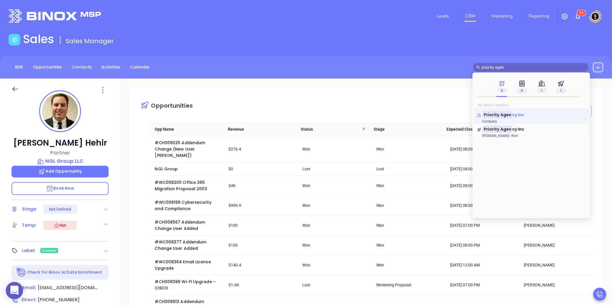
type input "priority agen"
click at [512, 114] on span "cy Inc" at bounding box center [518, 115] width 12 height 6
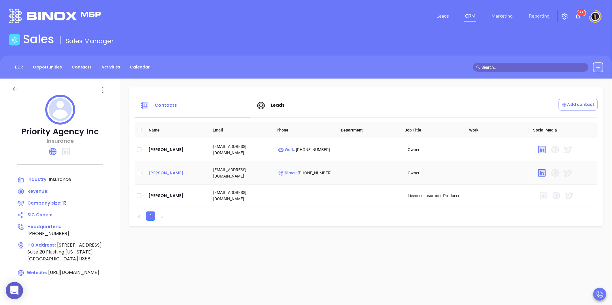
click at [154, 172] on div "Di Cao" at bounding box center [176, 173] width 56 height 7
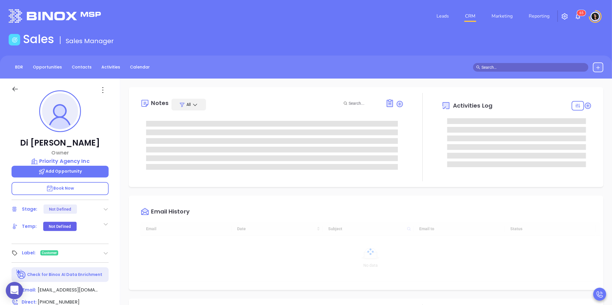
type input "10:00 am"
type input "08/26/2025"
type input "Carla Humber"
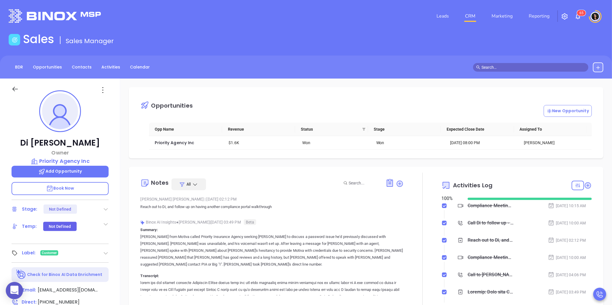
click at [135, 166] on div "Opportunities New Opportunity Opp Name Revenue Status Stage Expected Close Date…" at bounding box center [366, 280] width 492 height 403
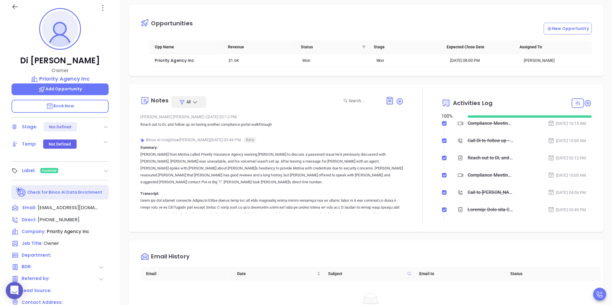
scroll to position [0, 0]
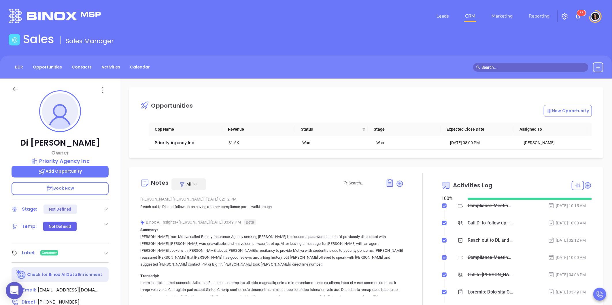
click at [518, 67] on input "text" at bounding box center [534, 67] width 104 height 6
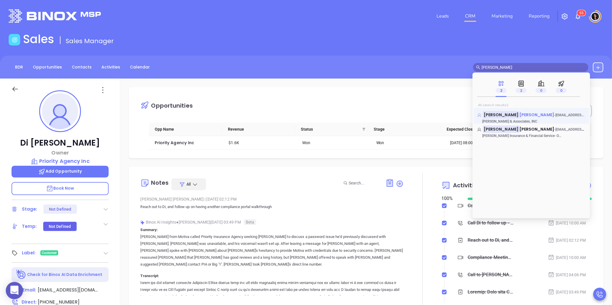
click at [520, 116] on span "filippo" at bounding box center [537, 115] width 35 height 6
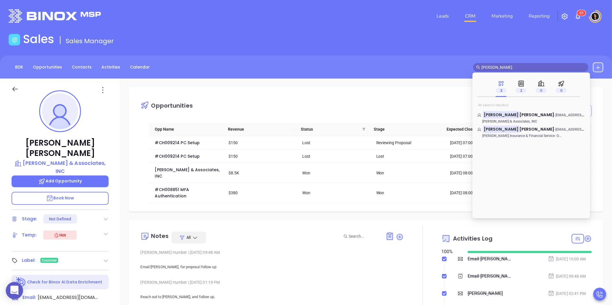
click at [254, 92] on div "Opportunities New Opportunity Opp Name Revenue Status Stage Expected Close Date…" at bounding box center [366, 149] width 475 height 124
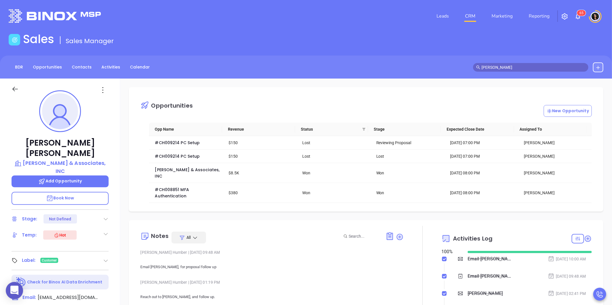
drag, startPoint x: 505, startPoint y: 65, endPoint x: 430, endPoint y: 72, distance: 75.2
click at [430, 72] on div "BDR Opportunities Contacts Activities Calendar lisa san" at bounding box center [306, 67] width 612 height 23
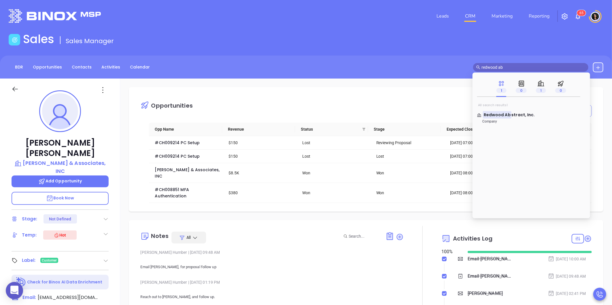
drag, startPoint x: 515, startPoint y: 66, endPoint x: 453, endPoint y: 80, distance: 63.4
click at [453, 80] on main "Sales Sales Manager BDR Opportunities Contacts Activities Calendar redwood ab C…" at bounding box center [306, 246] width 612 height 428
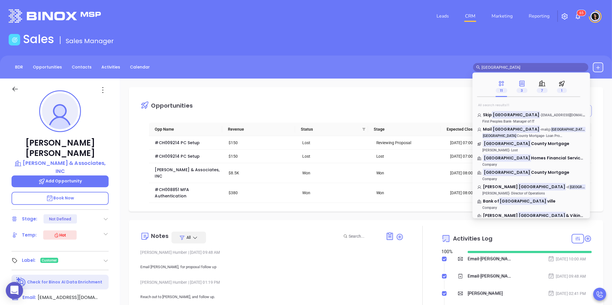
type input "richmond"
click at [524, 90] on span "3" at bounding box center [522, 90] width 11 height 5
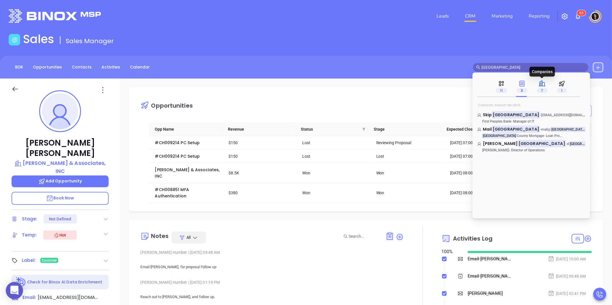
click at [545, 89] on span "7" at bounding box center [542, 90] width 11 height 5
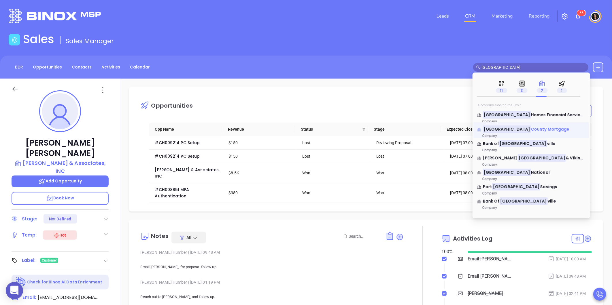
click at [535, 127] on span "County Mortgage" at bounding box center [550, 130] width 39 height 6
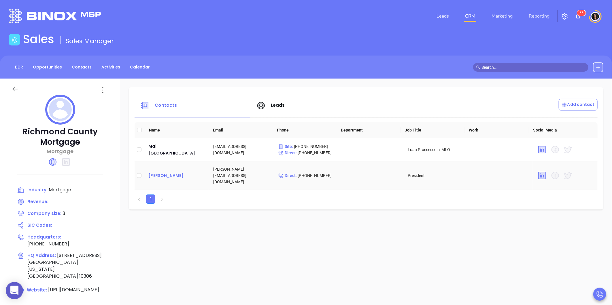
click at [183, 174] on div "Charles Martino" at bounding box center [176, 175] width 56 height 7
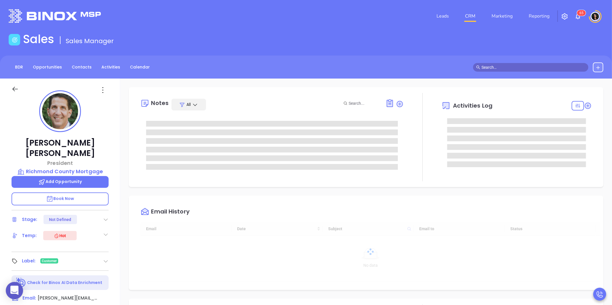
type input "08/26/2025"
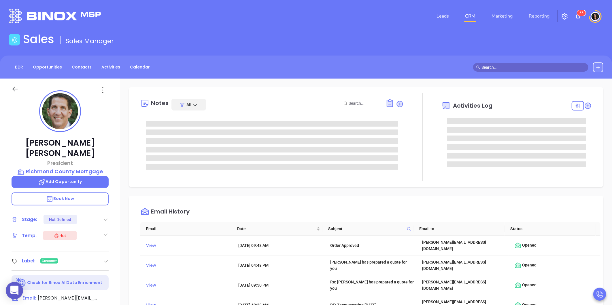
type input "Carla Humber"
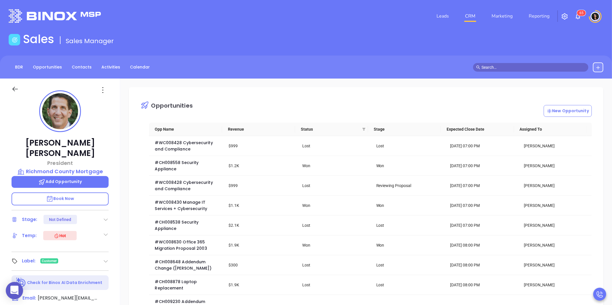
click at [511, 69] on input "text" at bounding box center [534, 67] width 104 height 6
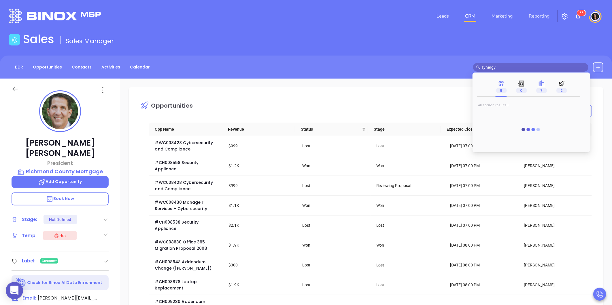
type input "synergy"
click at [541, 86] on icon at bounding box center [540, 83] width 3 height 5
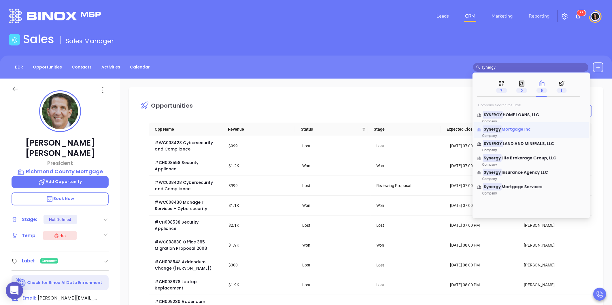
click at [517, 127] on span "Mortgage Inc" at bounding box center [516, 130] width 29 height 6
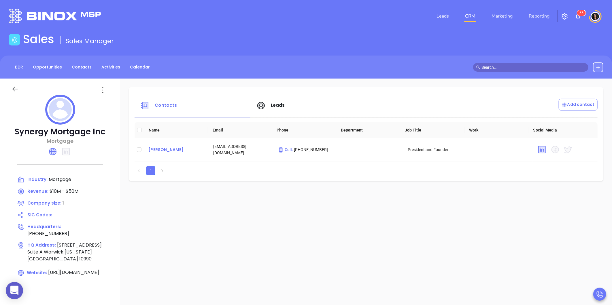
click at [173, 150] on div "Maureen Kohler" at bounding box center [176, 149] width 56 height 7
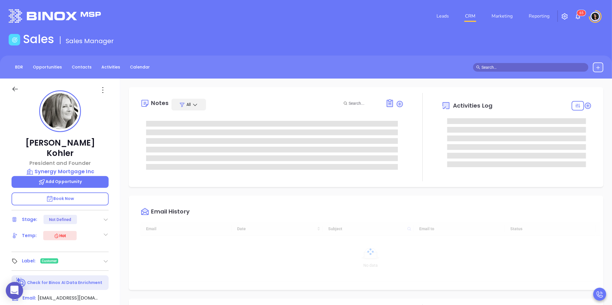
type input "08/26/2025"
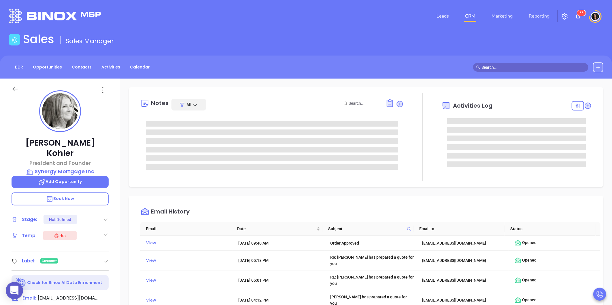
type input "Carla Humber"
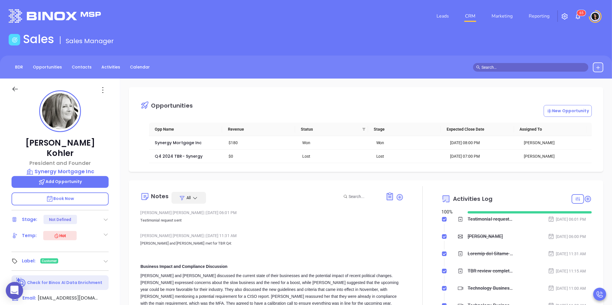
click at [498, 67] on input "text" at bounding box center [534, 67] width 104 height 6
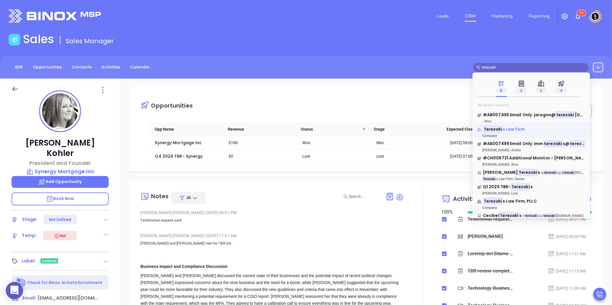
type input "terezaki"
click at [517, 131] on span "s Law Firm" at bounding box center [514, 130] width 22 height 6
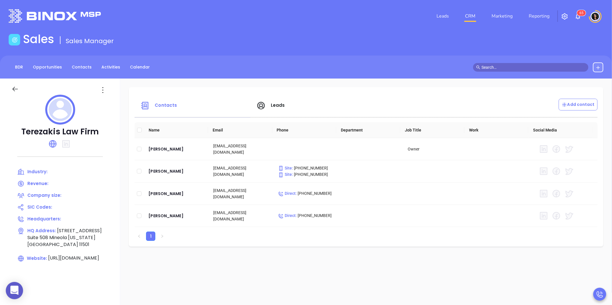
click at [517, 68] on input "text" at bounding box center [534, 67] width 104 height 6
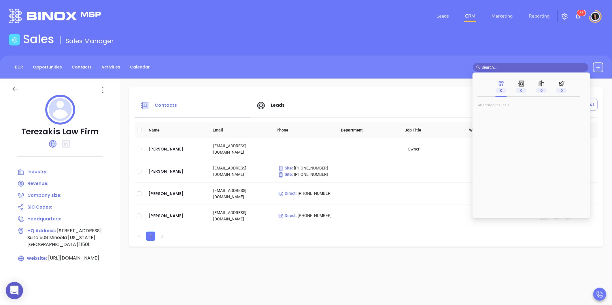
click at [491, 66] on input "text" at bounding box center [534, 67] width 104 height 6
type input "v.a.c"
click at [542, 89] on span "1" at bounding box center [542, 90] width 10 height 5
click at [511, 116] on span ". Insurance Agency" at bounding box center [516, 115] width 40 height 6
click at [509, 116] on span ". Insurance Agency" at bounding box center [516, 115] width 40 height 6
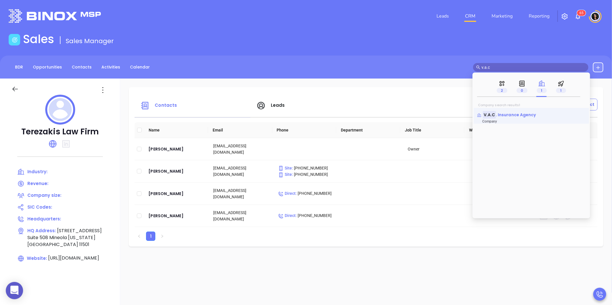
click at [488, 116] on mark "V.A.C" at bounding box center [489, 114] width 13 height 7
click at [503, 116] on span ". Insurance Agency" at bounding box center [516, 115] width 40 height 6
click at [520, 111] on div "V.A.C . Insurance Agency Company" at bounding box center [531, 116] width 115 height 16
click at [524, 116] on span ". Insurance Agency" at bounding box center [516, 115] width 40 height 6
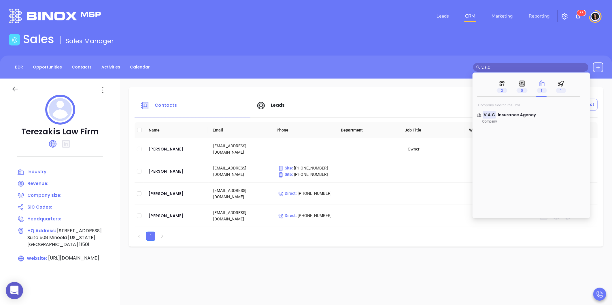
click at [496, 120] on p "Company" at bounding box center [520, 122] width 86 height 4
click at [456, 48] on div "Sales Sales Manager" at bounding box center [306, 40] width 602 height 16
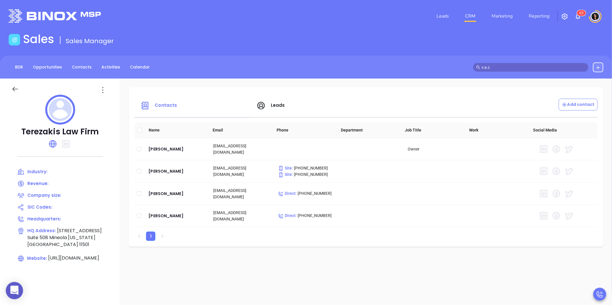
click at [503, 63] on span "v.a.c" at bounding box center [530, 67] width 115 height 9
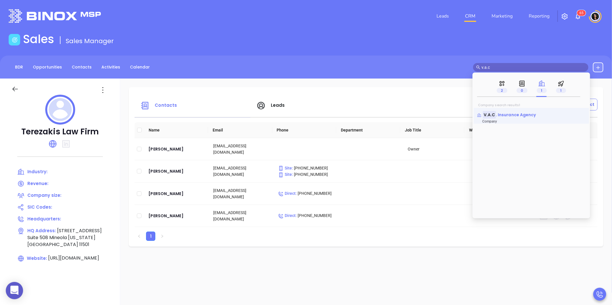
click at [518, 115] on span ". Insurance Agency" at bounding box center [516, 115] width 40 height 6
click at [517, 115] on span ". Insurance Agency" at bounding box center [516, 115] width 40 height 6
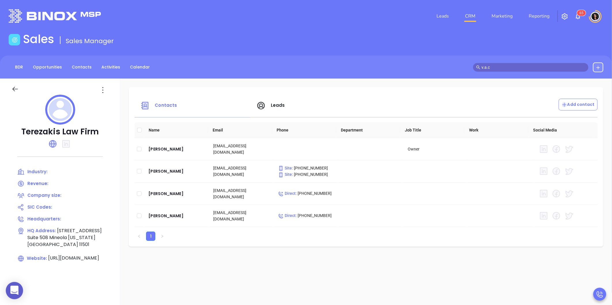
click at [89, 14] on img at bounding box center [55, 16] width 92 height 14
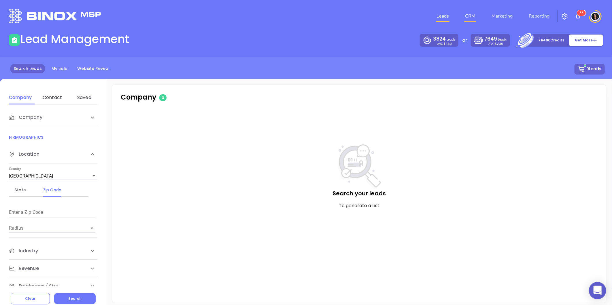
click at [473, 17] on link "CRM" at bounding box center [470, 16] width 15 height 12
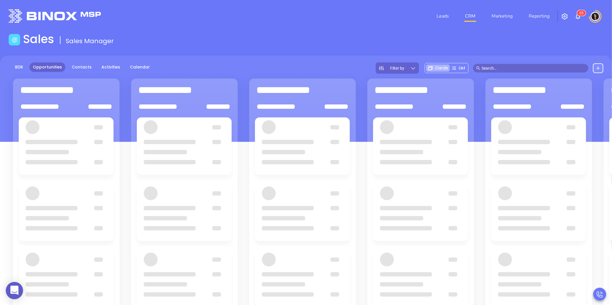
click at [509, 67] on input "text" at bounding box center [534, 68] width 104 height 6
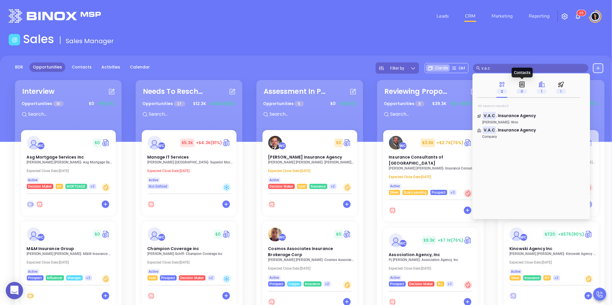
type input "v.a.c"
click at [541, 86] on icon at bounding box center [540, 84] width 3 height 5
click at [497, 114] on span ". Insurance Agency" at bounding box center [516, 116] width 40 height 6
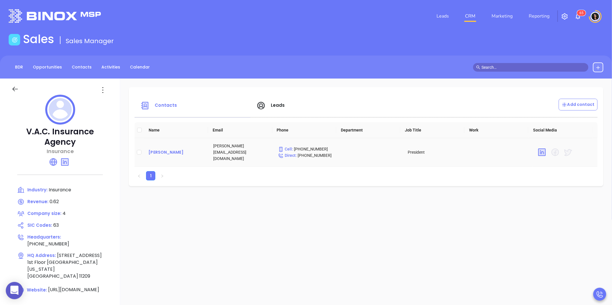
click at [167, 152] on div "Michael Majorino" at bounding box center [176, 152] width 56 height 7
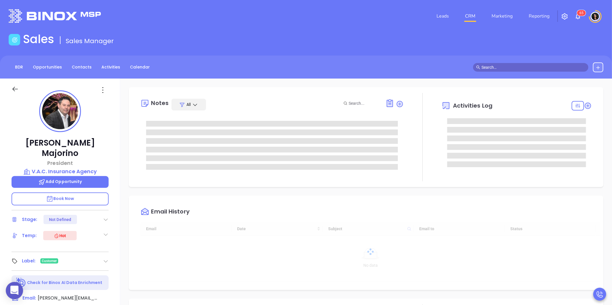
type input "08/26/2025"
type input "Carla Humber"
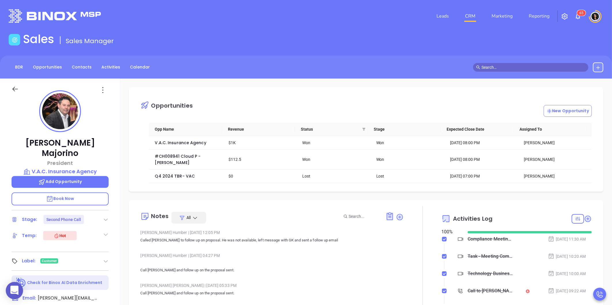
click at [503, 69] on input "text" at bounding box center [534, 67] width 104 height 6
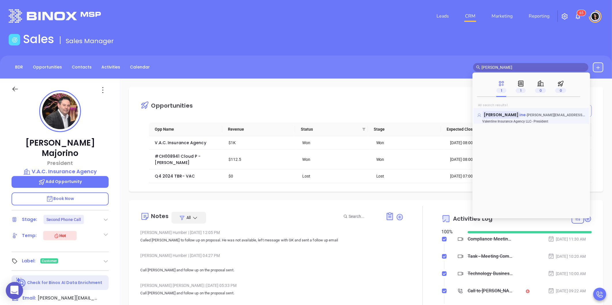
click at [520, 114] on span "ine" at bounding box center [523, 115] width 6 height 6
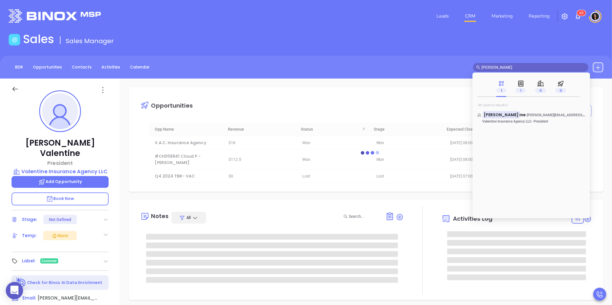
drag, startPoint x: 517, startPoint y: 69, endPoint x: 444, endPoint y: 85, distance: 74.9
click at [444, 85] on main "Sales Sales Manager BDR Opportunities Contacts Activities Calendar keith valent…" at bounding box center [306, 246] width 612 height 428
type input "virtue 4"
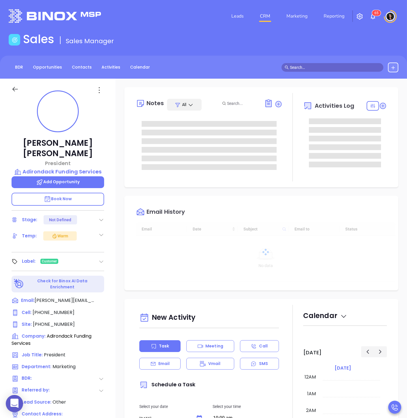
type input "[DATE]"
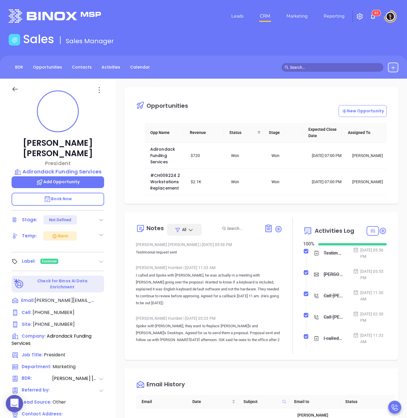
type input "[PERSON_NAME]"
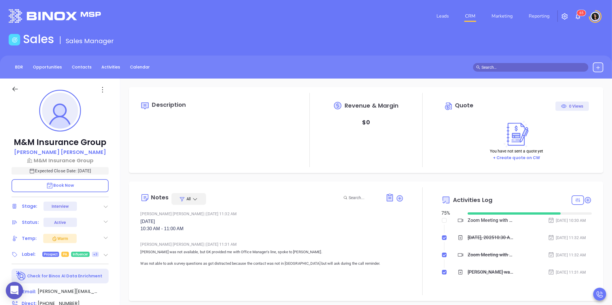
scroll to position [117, 0]
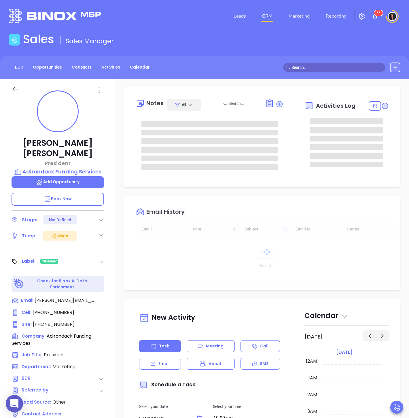
type input "[DATE]"
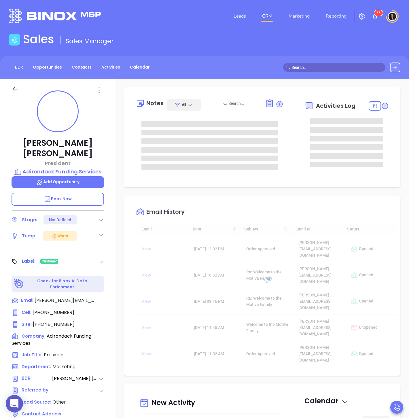
type input "[PERSON_NAME]"
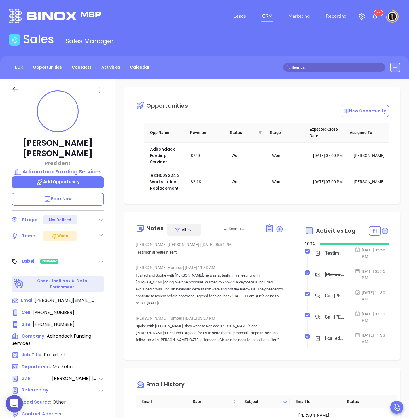
click at [401, 54] on main "Sales Sales Manager BDR Opportunities Contacts Activities Calendar Call Now Cal…" at bounding box center [204, 316] width 409 height 569
click at [368, 52] on main "Sales Sales Manager BDR Opportunities Contacts Activities Calendar Call Now Cal…" at bounding box center [204, 316] width 409 height 569
click at [382, 231] on icon at bounding box center [385, 231] width 6 height 6
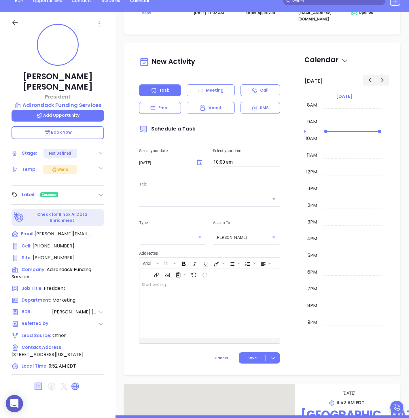
scroll to position [79, 0]
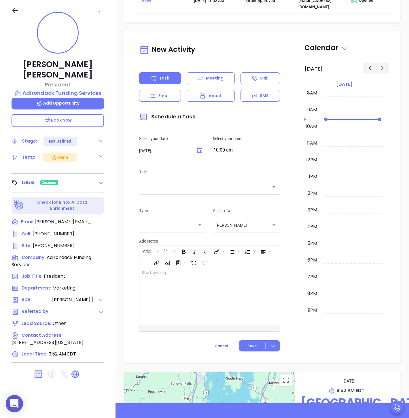
click at [200, 147] on icon "Choose date, selected date is Aug 26, 2025" at bounding box center [199, 150] width 5 height 6
click at [174, 200] on button "26" at bounding box center [174, 200] width 10 height 10
click at [231, 146] on input "10:00 am" at bounding box center [246, 150] width 67 height 8
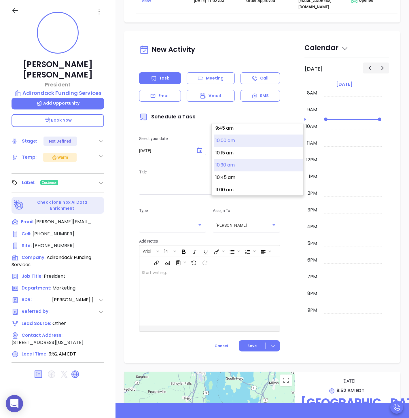
click at [231, 165] on button "10:30 am" at bounding box center [258, 165] width 89 height 12
type input "10:30 am"
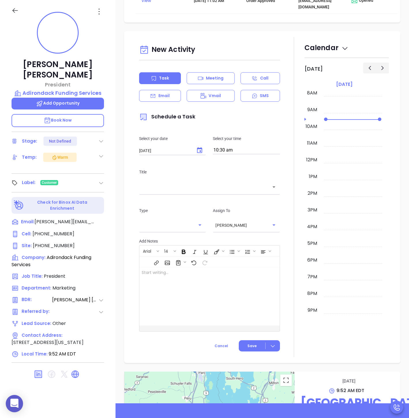
click at [214, 184] on input "text" at bounding box center [205, 187] width 127 height 7
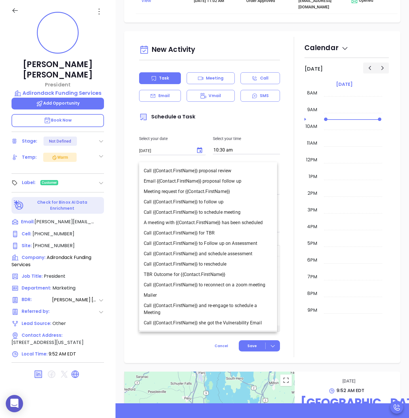
drag, startPoint x: 181, startPoint y: 181, endPoint x: 180, endPoint y: 175, distance: 5.9
click at [180, 175] on ul "Call {{Contact.FirstName}} proposal review Email {{Contact.FirstName}} proposal…" at bounding box center [208, 246] width 138 height 167
click at [179, 180] on li "Email {{Contact.FirstName}} proposal follow up" at bounding box center [208, 181] width 138 height 10
type input "Email Robert proposal follow up"
type input "Email"
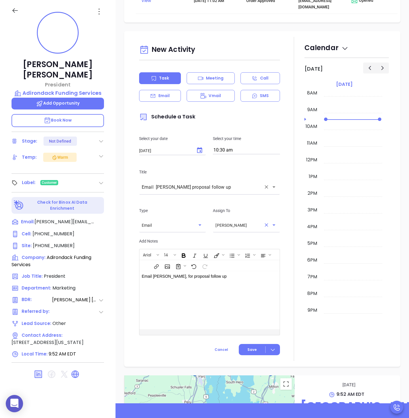
click at [243, 222] on input "[PERSON_NAME]" at bounding box center [239, 225] width 46 height 6
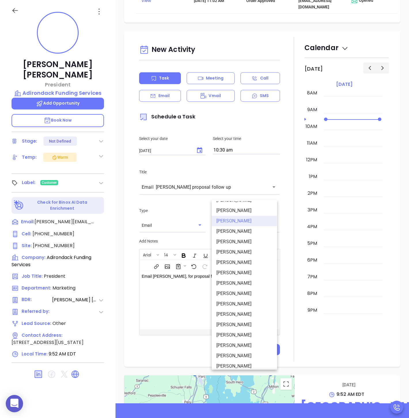
scroll to position [34, 0]
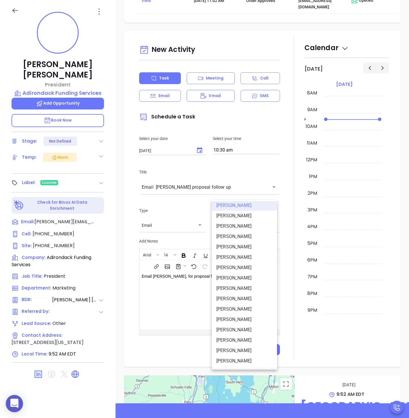
click at [234, 309] on li "Mary Martinez" at bounding box center [244, 309] width 65 height 10
type input "Mary Martinez"
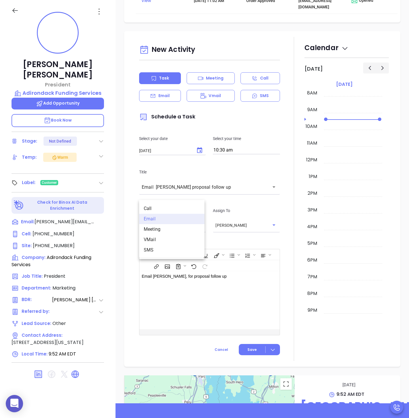
drag, startPoint x: 156, startPoint y: 195, endPoint x: 139, endPoint y: 195, distance: 17.3
click at [139, 219] on div "Email ​" at bounding box center [172, 225] width 67 height 12
click at [135, 191] on div "New Activity Task Meeting Call Email Vmail SMS Schedule a Task Select your date…" at bounding box center [262, 199] width 265 height 324
click at [212, 273] on p "Email Robert, for proposal follow up" at bounding box center [205, 276] width 126 height 6
click at [180, 273] on p "Email Robert, for proposal follow up" at bounding box center [205, 276] width 126 height 6
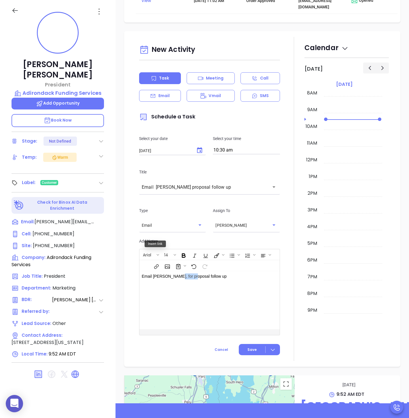
click at [180, 273] on p "Email Robert, for proposal follow up" at bounding box center [205, 276] width 126 height 6
click at [248, 347] on span "Save" at bounding box center [252, 349] width 9 height 5
click at [237, 340] on span "Save & Add to Calendar" at bounding box center [247, 341] width 52 height 6
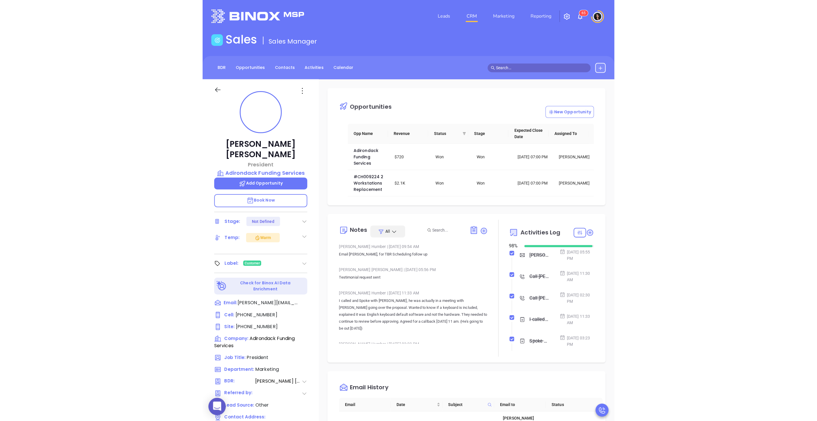
scroll to position [0, 0]
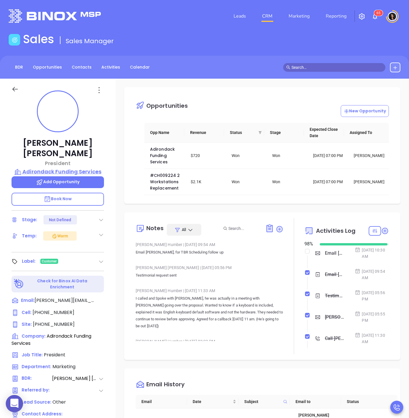
click at [53, 168] on p "Adirondack Funding Services" at bounding box center [58, 172] width 93 height 8
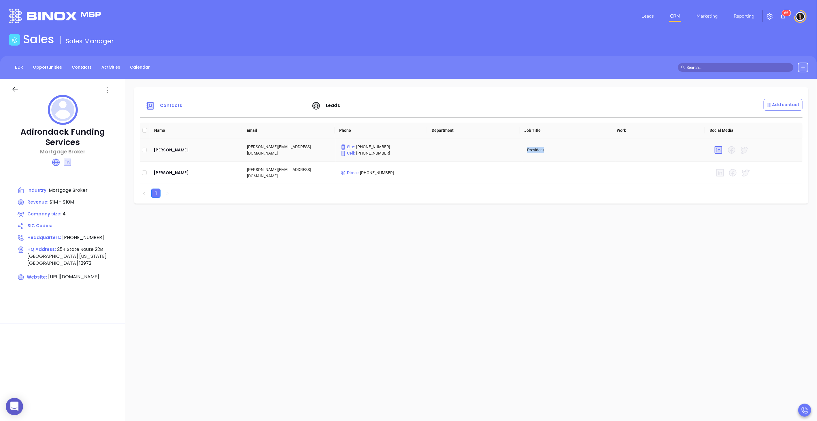
drag, startPoint x: 554, startPoint y: 149, endPoint x: 518, endPoint y: 149, distance: 36.3
click at [409, 149] on tr "Robert Duquette bob@adirondackfunding.com Site : (518) 562-0055 Cell : (518) 72…" at bounding box center [471, 149] width 663 height 23
drag, startPoint x: 518, startPoint y: 149, endPoint x: 533, endPoint y: 152, distance: 14.9
click at [409, 152] on td "President" at bounding box center [568, 149] width 93 height 23
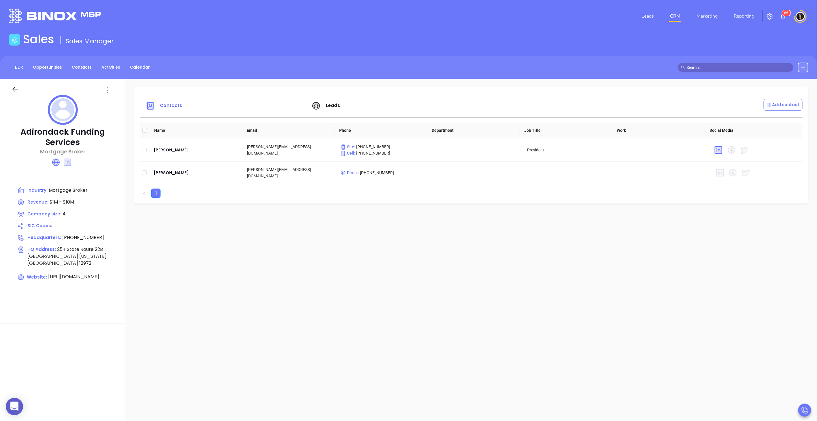
click at [10, 90] on div at bounding box center [21, 90] width 27 height 9
click at [12, 88] on icon at bounding box center [15, 89] width 7 height 7
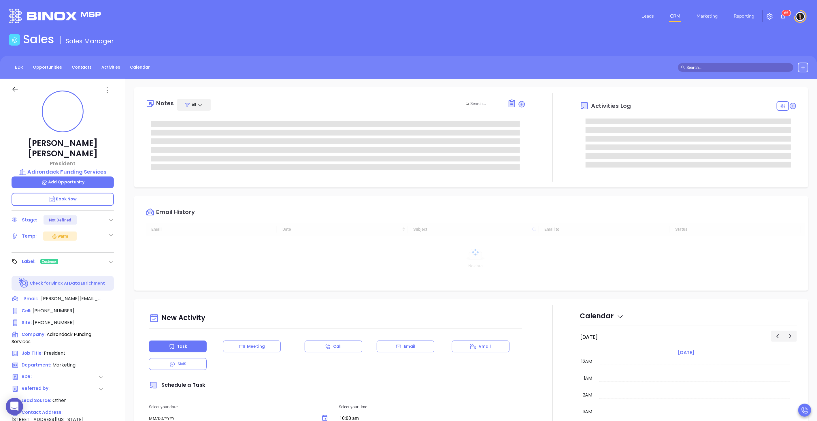
type input "[DATE]"
type input "[PERSON_NAME]"
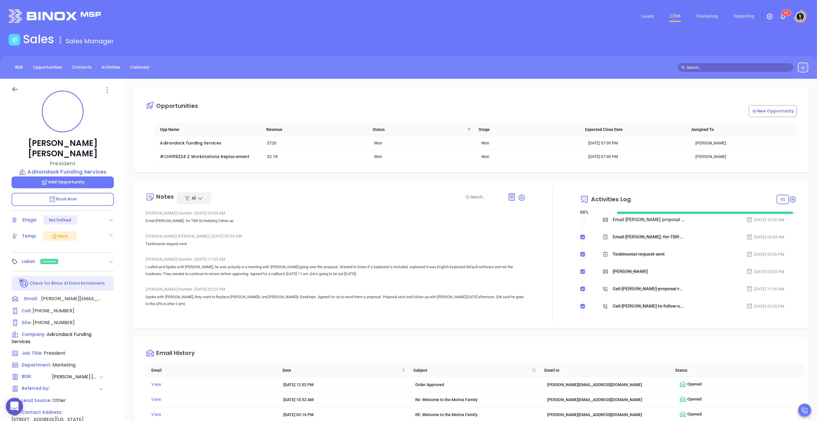
drag, startPoint x: 524, startPoint y: 16, endPoint x: 520, endPoint y: 8, distance: 8.5
click at [409, 15] on div "Leads CRM Marketing Reporting 6 5" at bounding box center [543, 16] width 538 height 21
click at [165, 179] on div "Opportunities New Opportunity Opp Name Revenue Status Stage Expected Close Date…" at bounding box center [471, 280] width 692 height 403
drag, startPoint x: 553, startPoint y: 64, endPoint x: 535, endPoint y: 85, distance: 27.8
click at [409, 64] on div "BDR Opportunities Contacts Activities Calendar" at bounding box center [408, 68] width 817 height 10
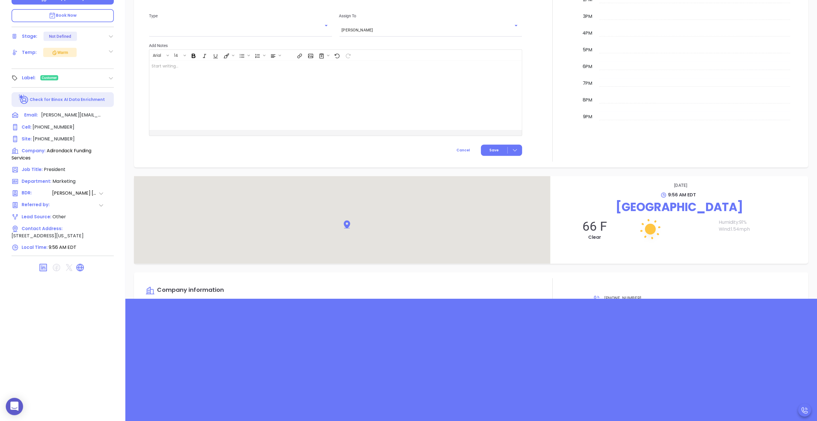
scroll to position [593, 0]
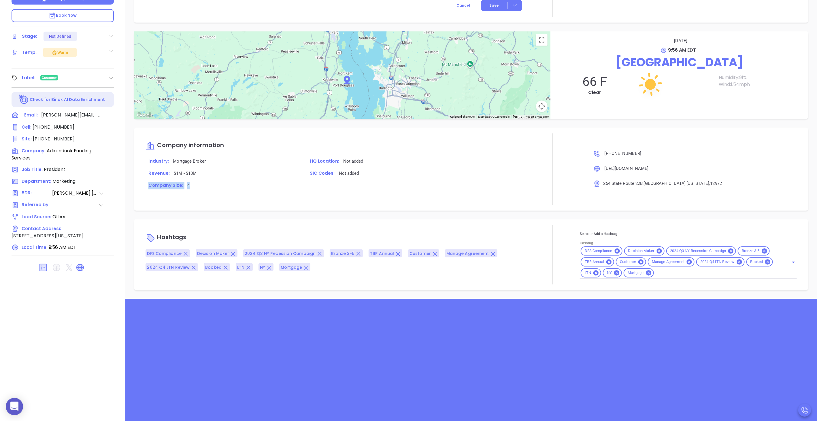
drag, startPoint x: 190, startPoint y: 187, endPoint x: 147, endPoint y: 188, distance: 42.7
click at [147, 188] on p "Company Size: 4" at bounding box center [223, 185] width 154 height 7
drag, startPoint x: 147, startPoint y: 188, endPoint x: 154, endPoint y: 194, distance: 9.6
click at [154, 194] on div "Company information Industry: Mortgage Broker HQ Location: Not added Revenue: $…" at bounding box center [336, 168] width 380 height 71
click at [198, 192] on div "Company Size: 4" at bounding box center [222, 188] width 161 height 12
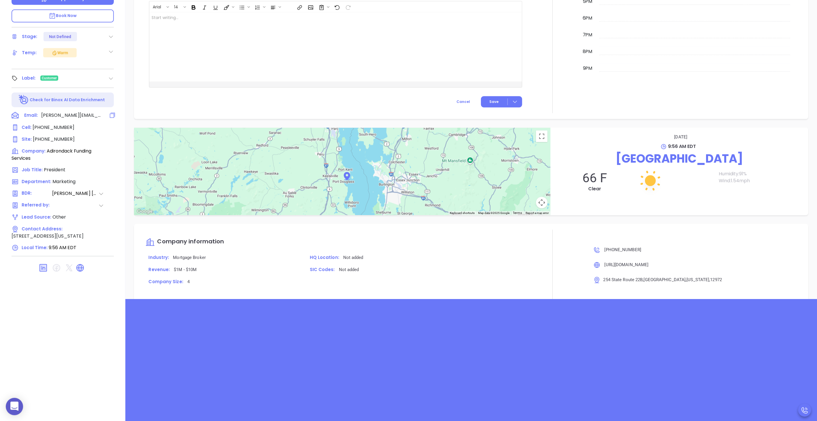
scroll to position [88, 0]
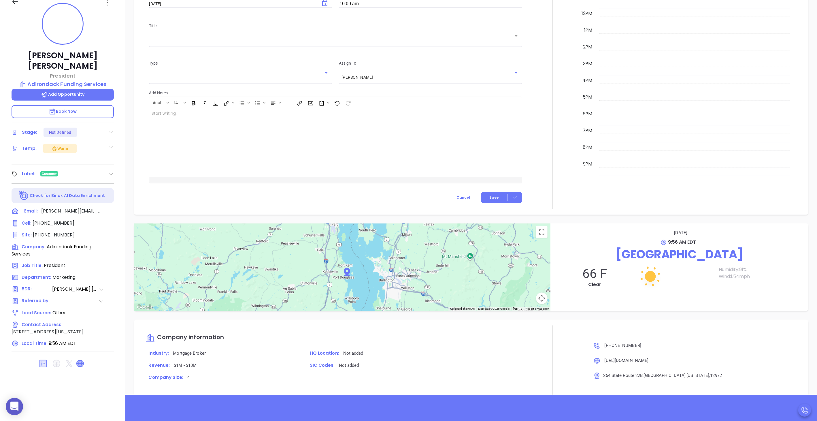
click at [80, 360] on icon at bounding box center [80, 363] width 7 height 7
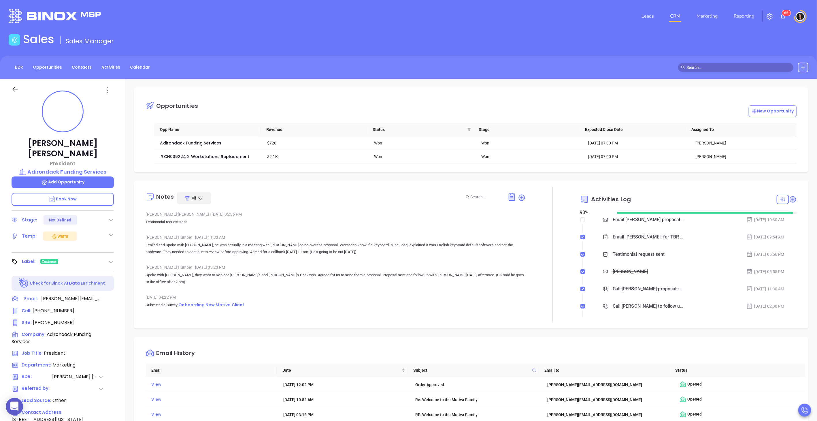
scroll to position [32, 0]
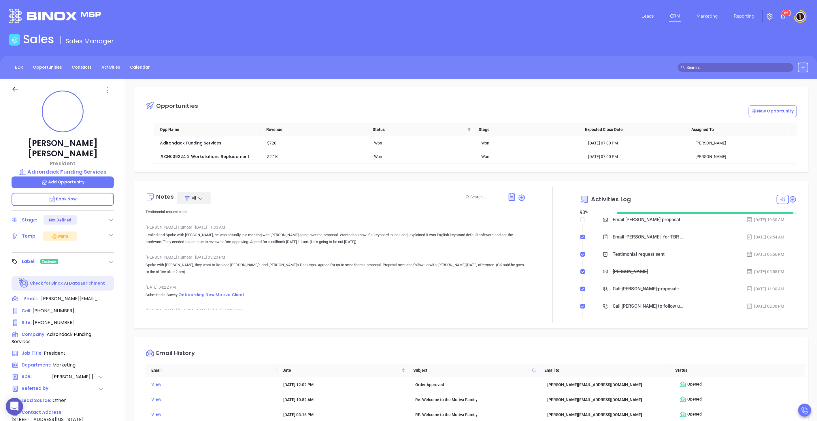
drag, startPoint x: 691, startPoint y: 65, endPoint x: 694, endPoint y: 67, distance: 4.2
click at [409, 65] on input "text" at bounding box center [738, 67] width 104 height 6
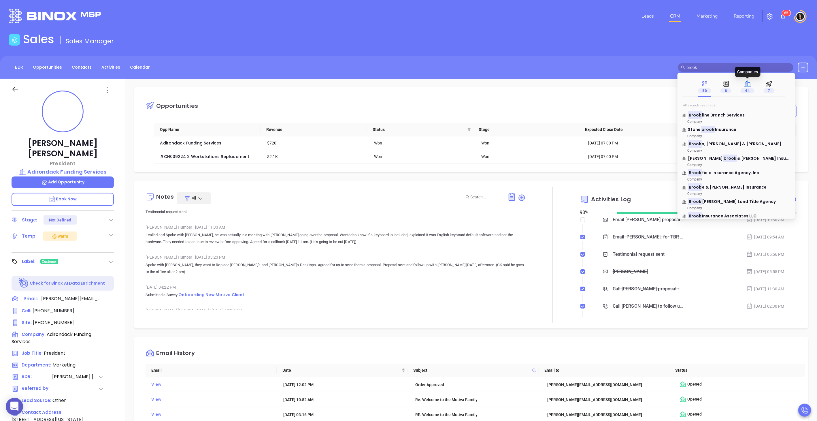
click at [409, 85] on icon at bounding box center [747, 83] width 7 height 7
click at [409, 69] on input "brook" at bounding box center [738, 67] width 104 height 6
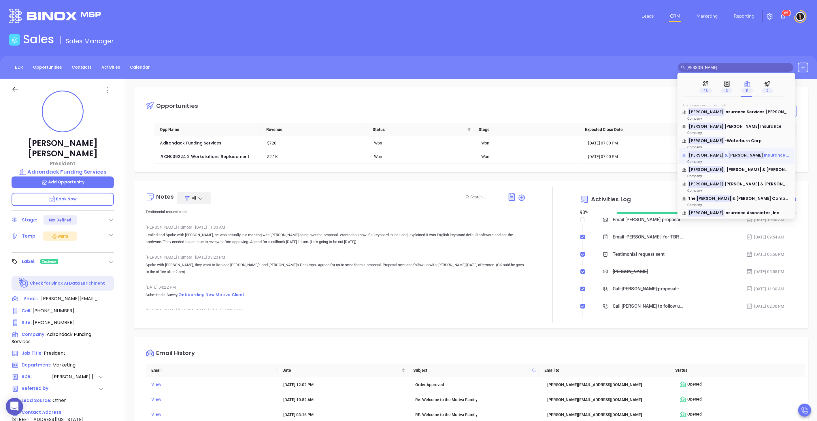
type input "brooks"
click at [409, 156] on span "Insurance Agency, INC" at bounding box center [788, 155] width 48 height 6
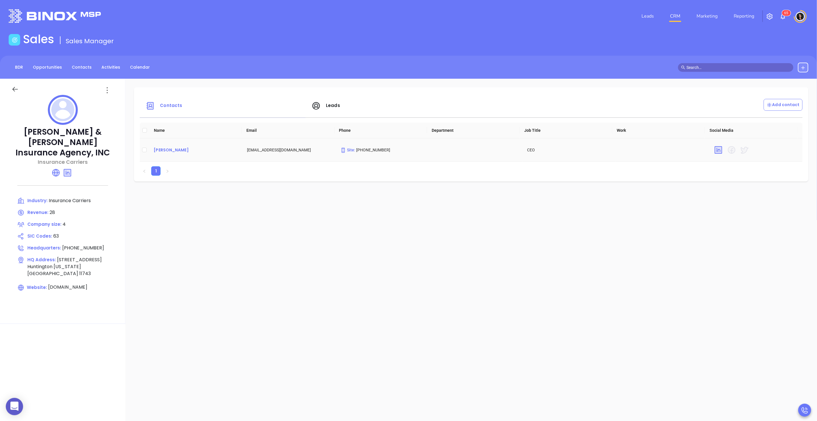
click at [177, 149] on div "George Brooks" at bounding box center [196, 149] width 84 height 7
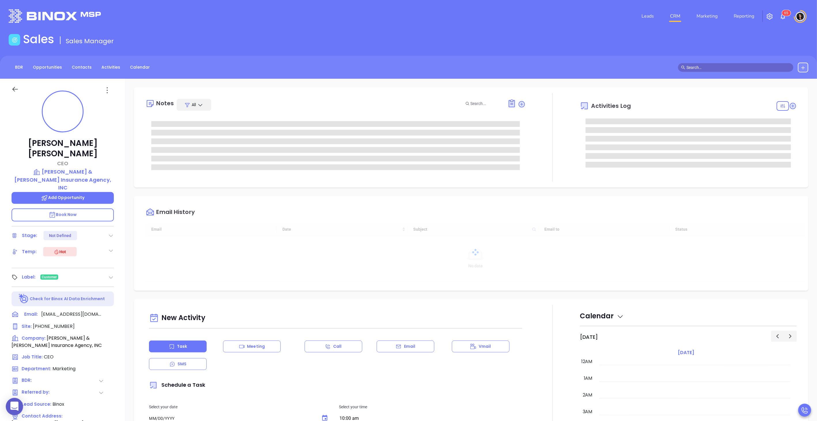
type input "[DATE]"
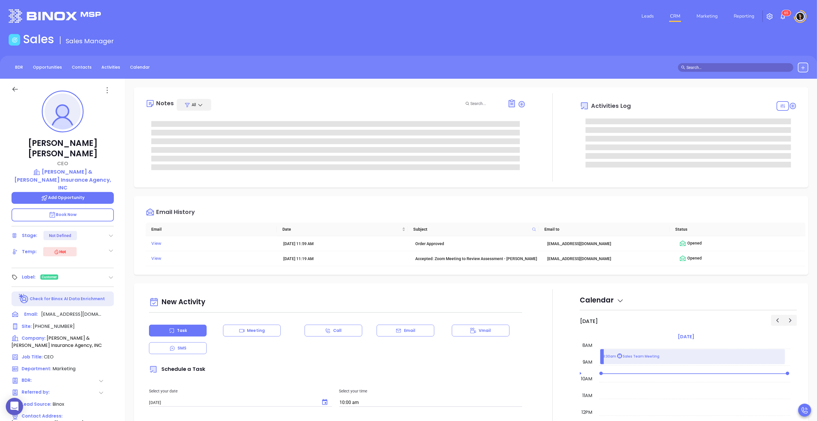
type input "[PERSON_NAME]"
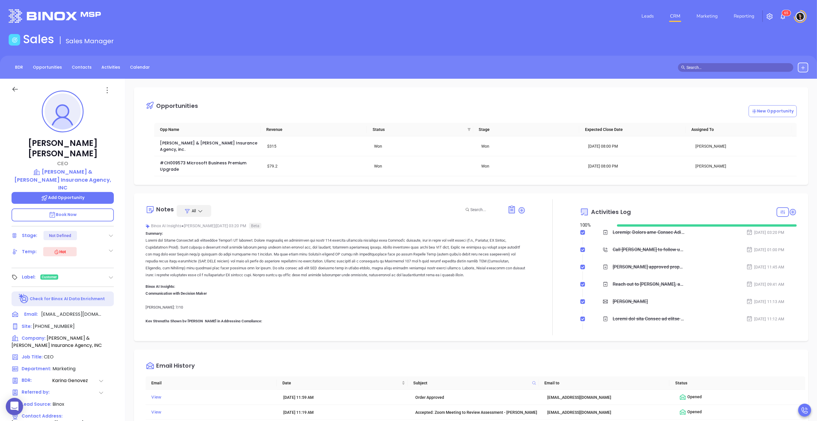
click at [409, 69] on input "text" at bounding box center [738, 67] width 104 height 6
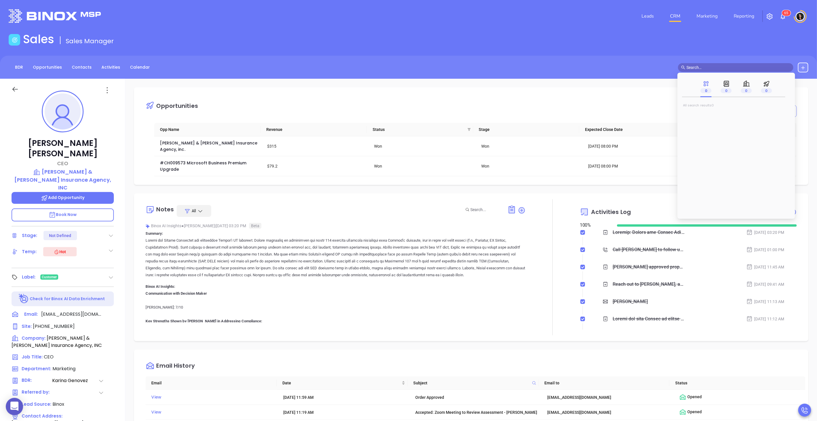
click at [409, 65] on input "text" at bounding box center [738, 67] width 104 height 6
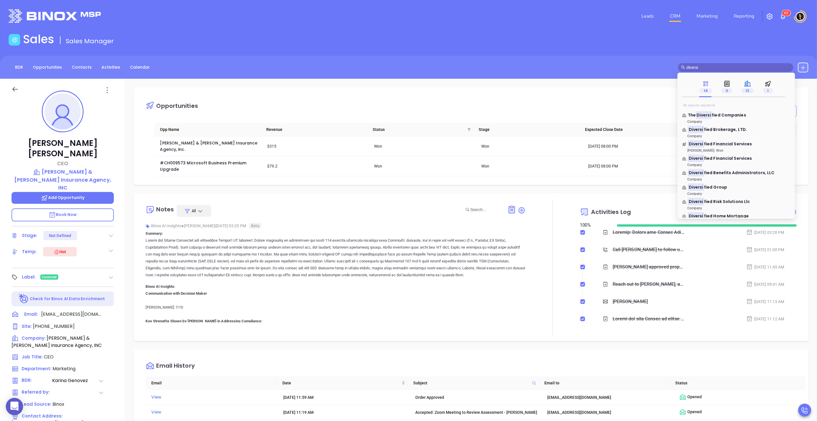
click at [409, 88] on span "13" at bounding box center [747, 90] width 12 height 5
click at [409, 70] on input "diversi" at bounding box center [738, 67] width 104 height 6
type input "diversified"
click at [409, 170] on span "Financial Services" at bounding box center [731, 173] width 39 height 6
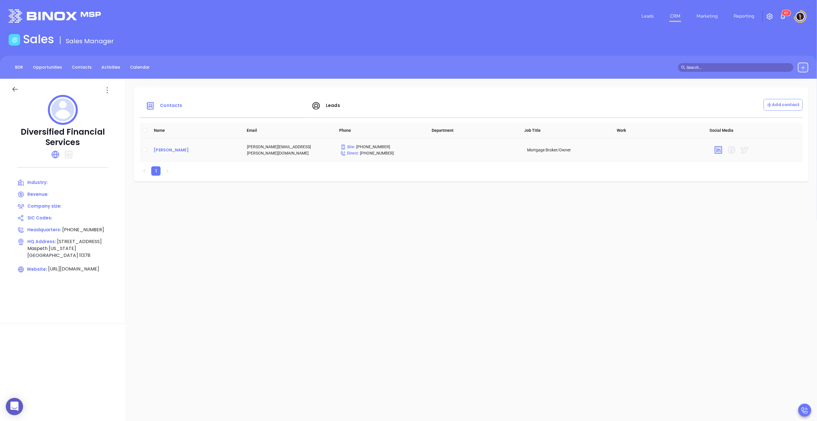
click at [193, 150] on div "Bruce Benjamin" at bounding box center [196, 149] width 84 height 7
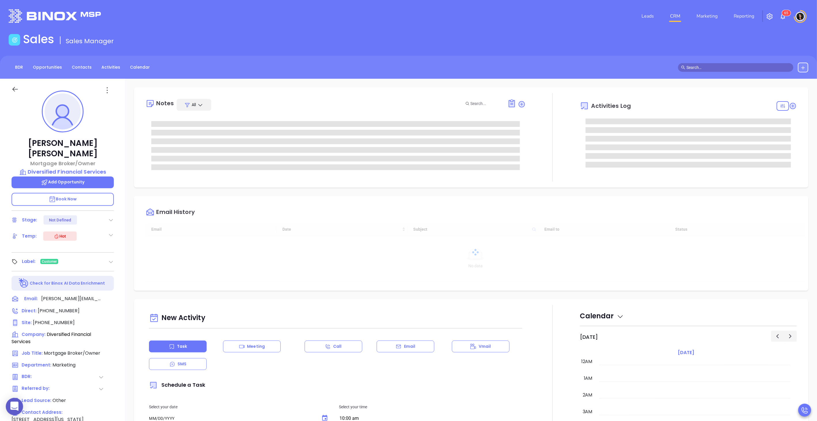
type input "[DATE]"
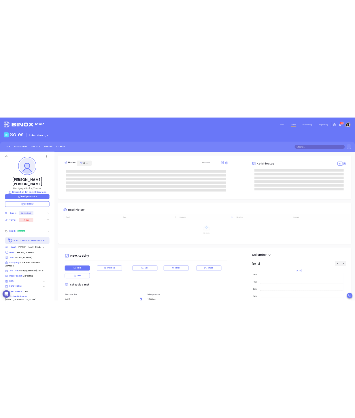
scroll to position [150, 0]
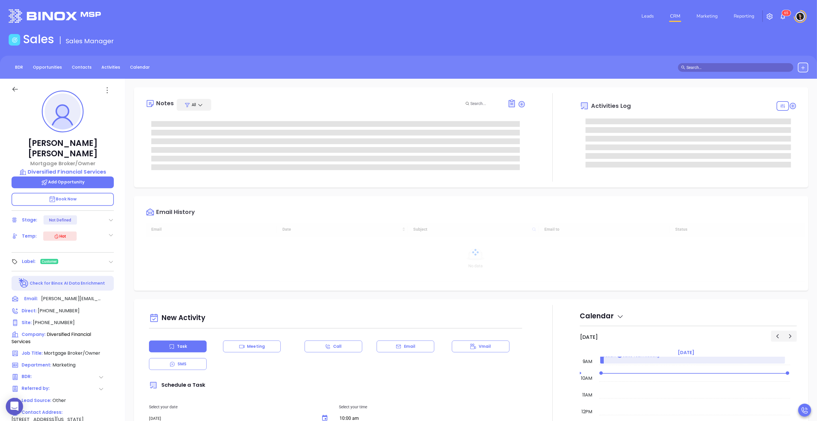
type input "[PERSON_NAME]"
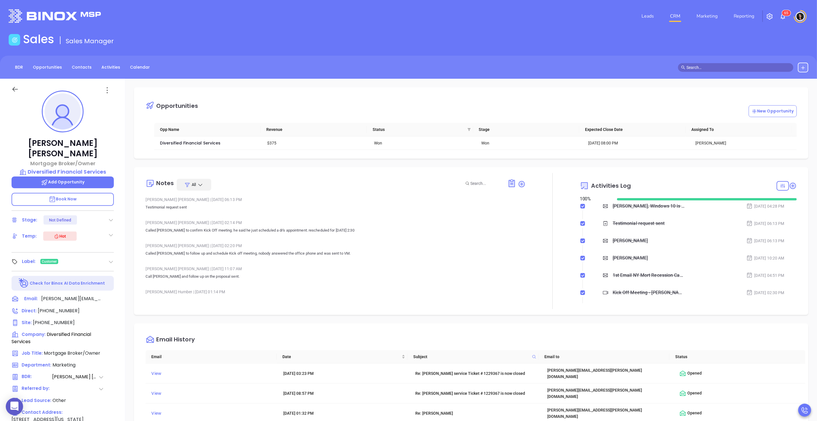
click at [409, 68] on input "text" at bounding box center [738, 67] width 104 height 6
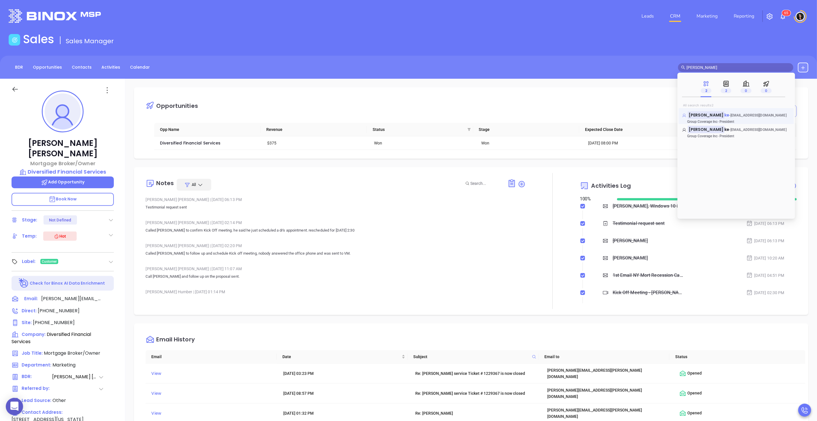
click at [409, 115] on span "bill@groupcoverage.net" at bounding box center [758, 115] width 56 height 4
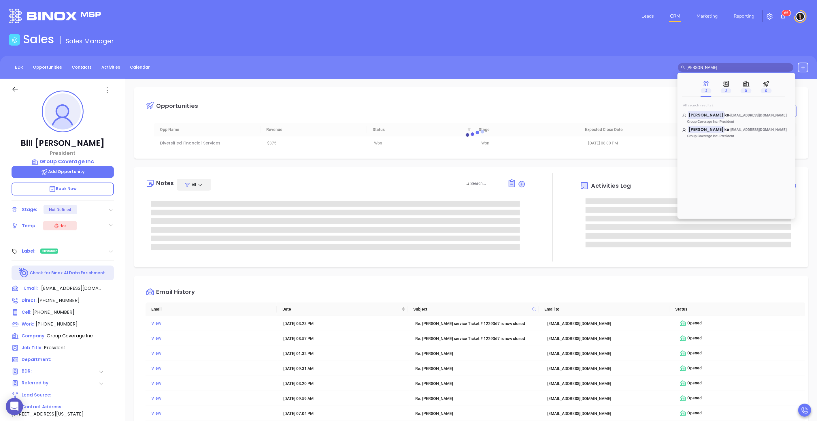
click at [409, 50] on main "Sales Sales Manager BDR Opportunities Contacts Activities Calendar bill schaa C…" at bounding box center [408, 318] width 817 height 572
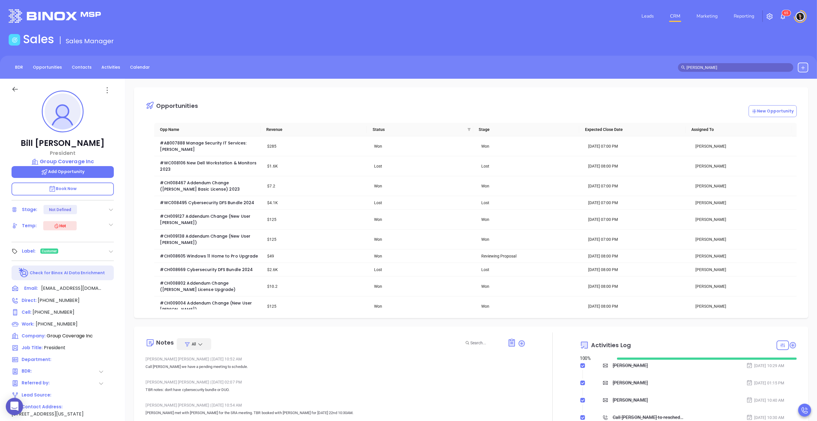
click at [409, 33] on div "Sales Sales Manager" at bounding box center [408, 40] width 807 height 16
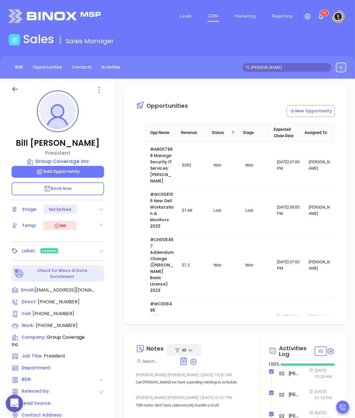
click at [160, 88] on div "Opportunities New Opportunity Opp Name Revenue Status Stage Expected Close Date…" at bounding box center [235, 205] width 222 height 237
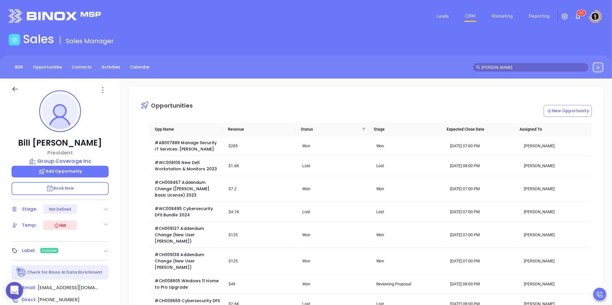
drag, startPoint x: 525, startPoint y: 68, endPoint x: 461, endPoint y: 68, distance: 64.0
click at [409, 68] on div "BDR Opportunities Contacts Activities Calendar bill schaa" at bounding box center [306, 68] width 612 height 10
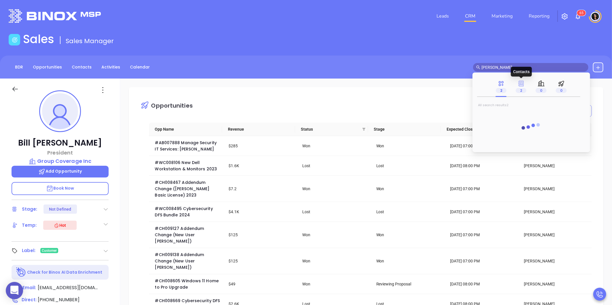
type input "haskel"
click at [409, 86] on icon at bounding box center [521, 84] width 6 height 6
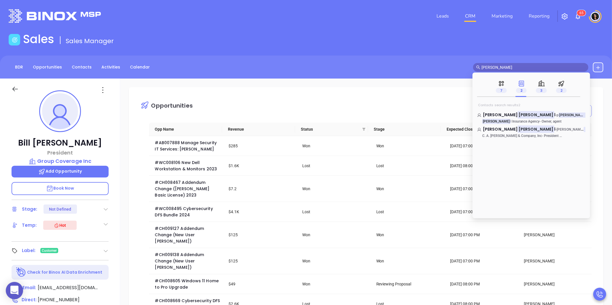
click at [409, 67] on input "haskel" at bounding box center [534, 67] width 104 height 6
click at [383, 16] on div "Leads CRM Marketing Reporting 6 5" at bounding box center [406, 16] width 401 height 21
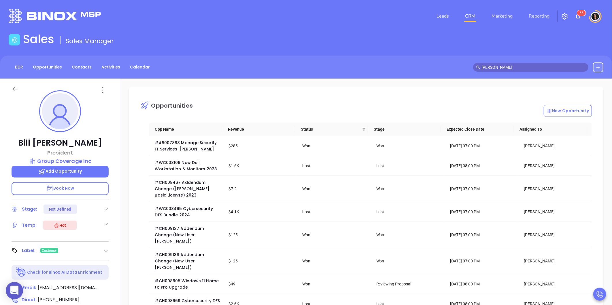
click at [409, 64] on input "haskel" at bounding box center [534, 67] width 104 height 6
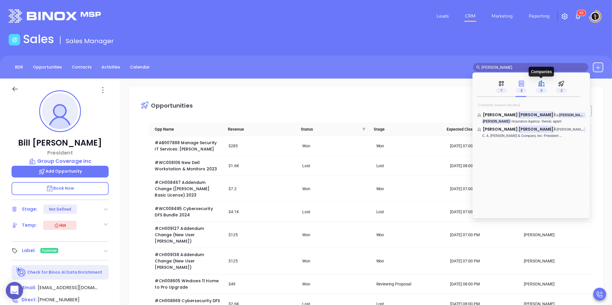
click at [409, 86] on icon at bounding box center [541, 83] width 7 height 7
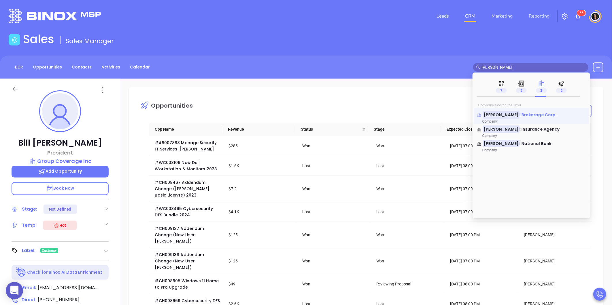
click at [409, 117] on span "l Brokerage Corp." at bounding box center [538, 115] width 37 height 6
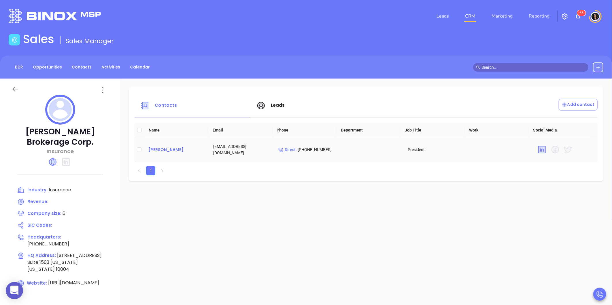
click at [165, 148] on div "Andrew Bass" at bounding box center [176, 149] width 56 height 7
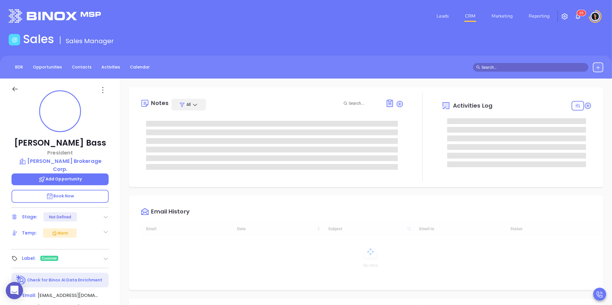
type input "[DATE]"
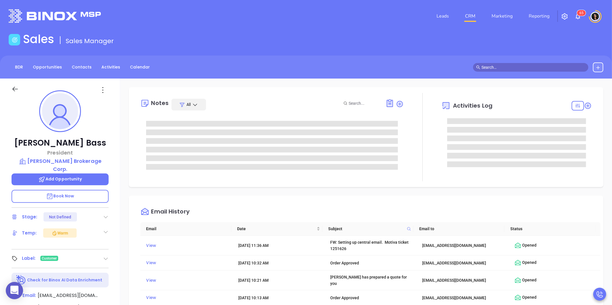
type input "[PERSON_NAME]"
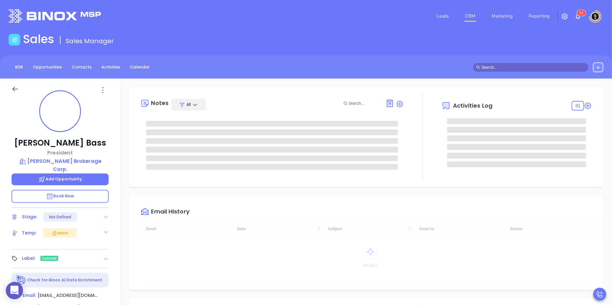
type input "[DATE]"
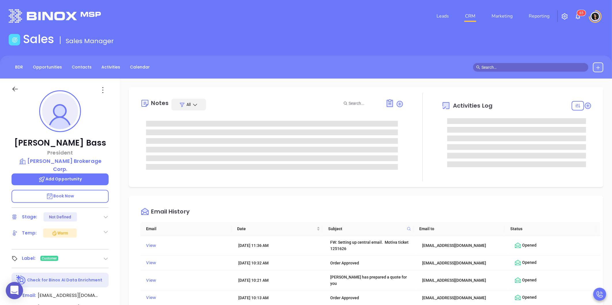
type input "[PERSON_NAME]"
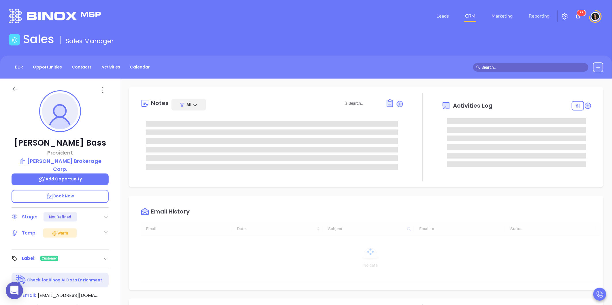
type input "[PERSON_NAME]"
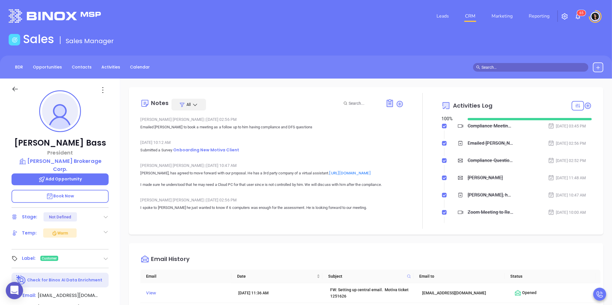
scroll to position [151, 0]
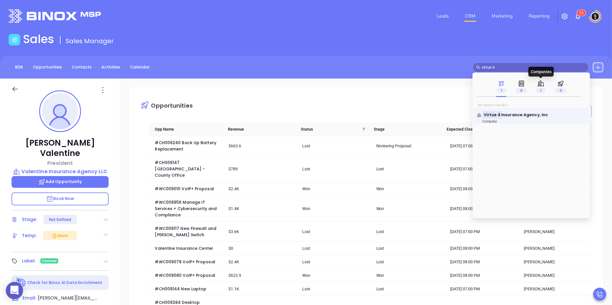
scroll to position [151, 0]
type input "virtue 4"
click at [508, 116] on span "Insurance Agency, Inc" at bounding box center [524, 115] width 47 height 6
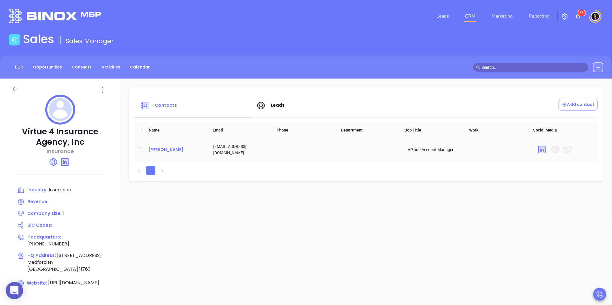
click at [165, 150] on div "Bree Devereux-Sandurs" at bounding box center [176, 149] width 56 height 7
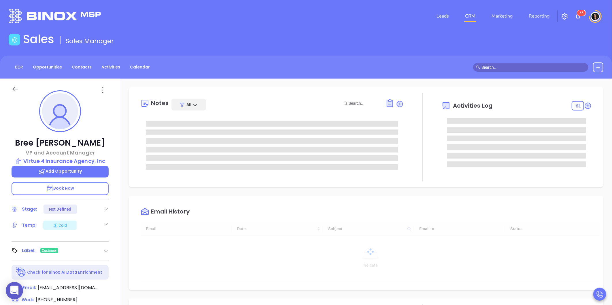
type input "[DATE]"
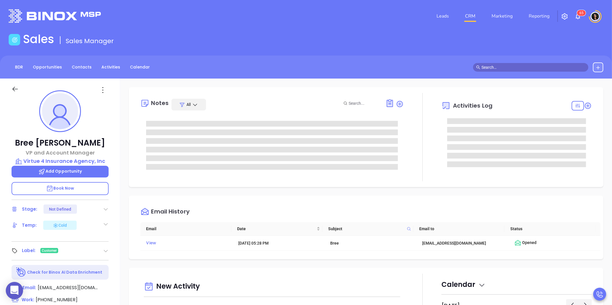
type input "[PERSON_NAME]"
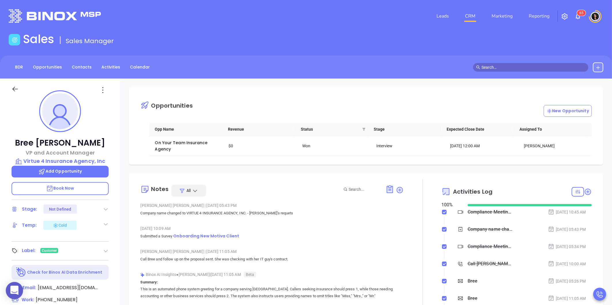
click at [126, 145] on div "Opportunities New Opportunity Opp Name Revenue Status Stage Expected Close Date…" at bounding box center [366, 280] width 492 height 403
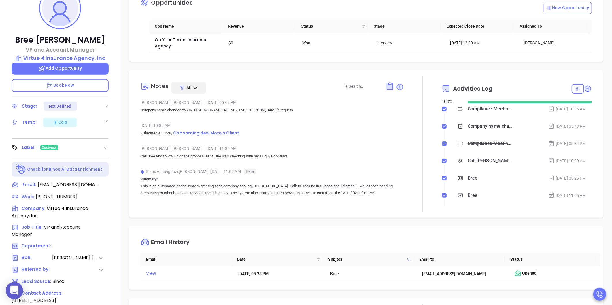
scroll to position [0, 0]
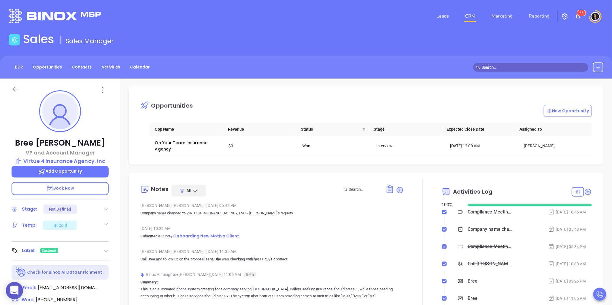
click at [506, 67] on input "text" at bounding box center [534, 67] width 104 height 6
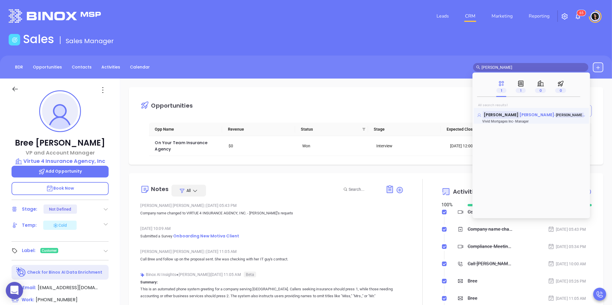
type input "mirella"
click at [520, 117] on span "Kozak" at bounding box center [537, 115] width 35 height 6
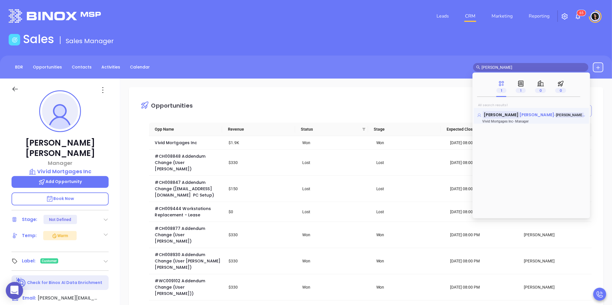
click at [520, 114] on span "Kozak" at bounding box center [537, 115] width 35 height 6
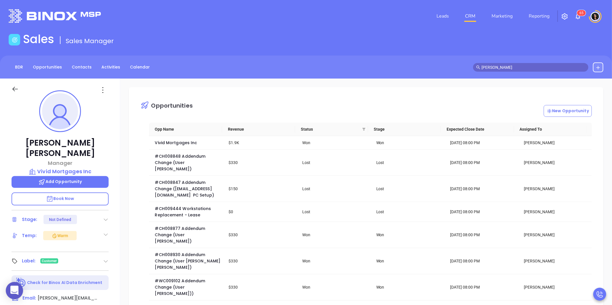
click at [412, 84] on div "Opportunities New Opportunity Opp Name Revenue Status Stage Expected Close Date…" at bounding box center [366, 280] width 492 height 403
click at [471, 16] on link "CRM" at bounding box center [470, 16] width 15 height 12
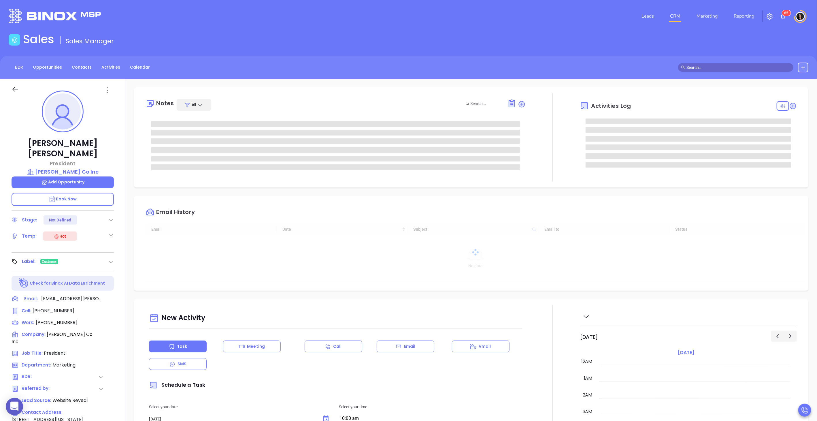
type input "[DATE]"
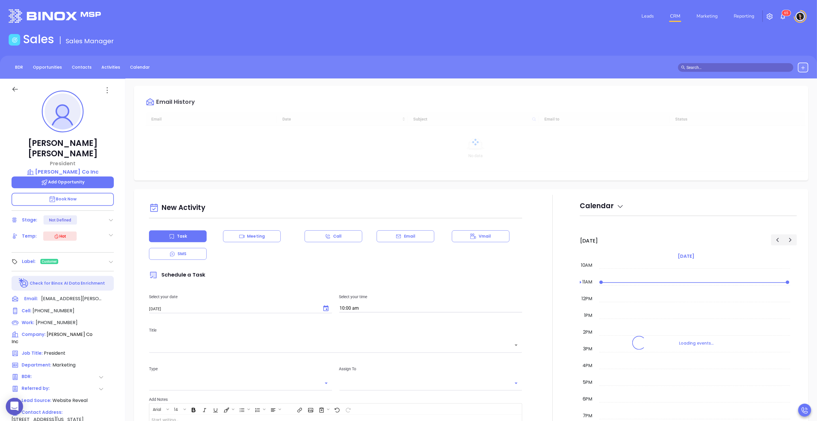
type input "[PERSON_NAME]"
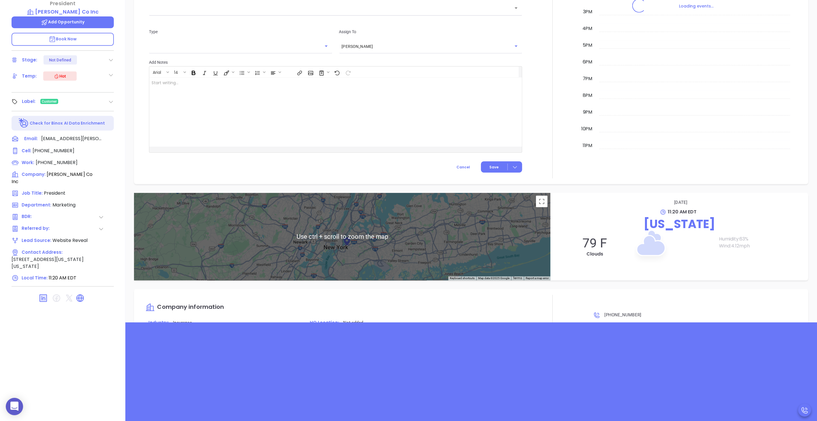
scroll to position [541, 0]
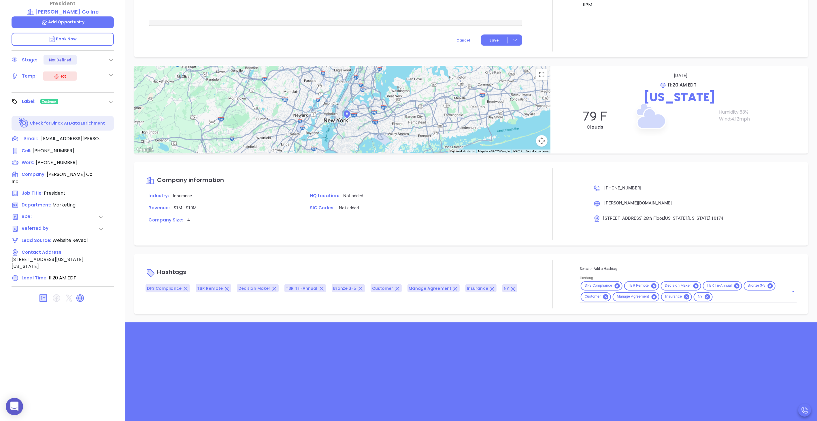
click at [411, 256] on div "Hashtags DFS Compliance TBR Remote Decision Maker TBR Tri-Annual Bronze 3-5 Cus…" at bounding box center [471, 284] width 674 height 60
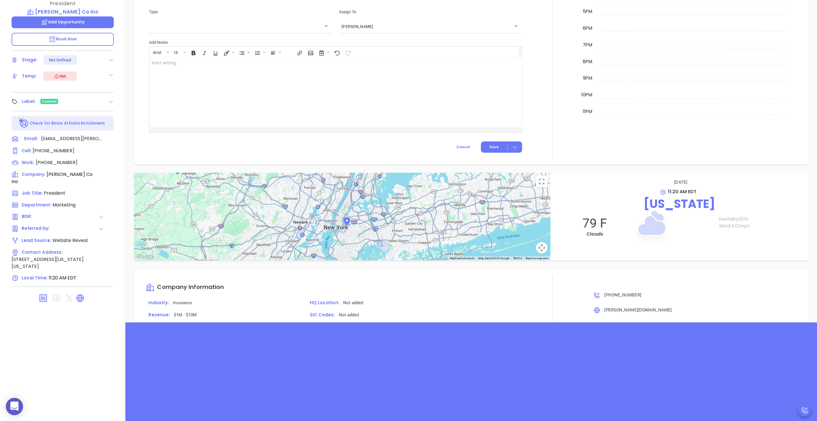
scroll to position [696, 0]
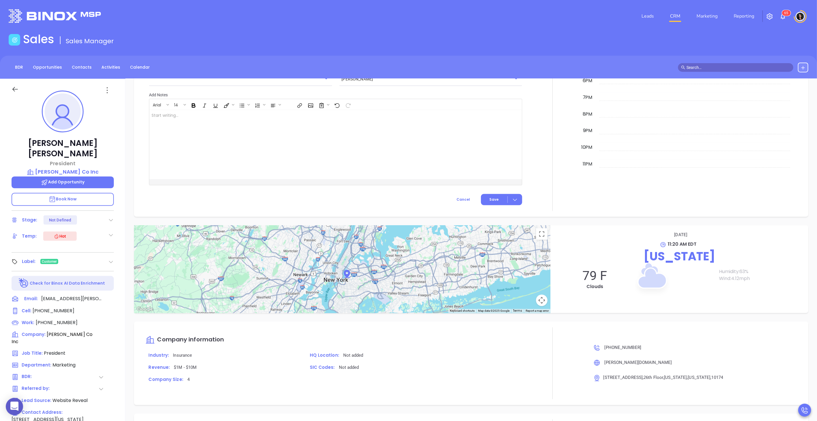
click at [586, 44] on div "Sales Sales Manager" at bounding box center [408, 40] width 807 height 16
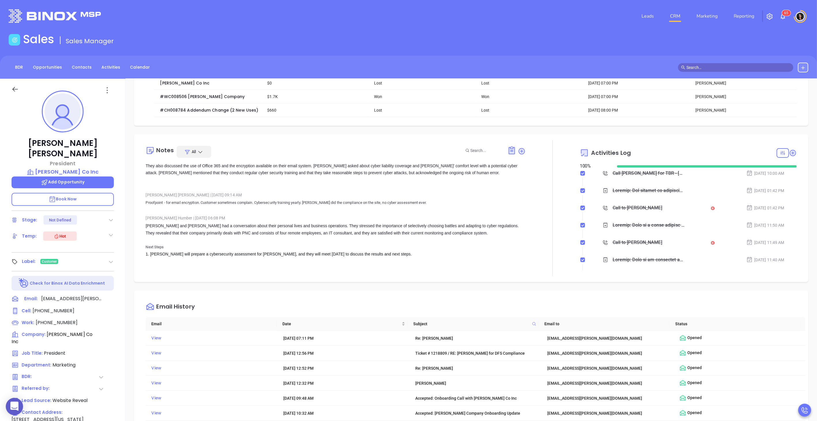
scroll to position [0, 0]
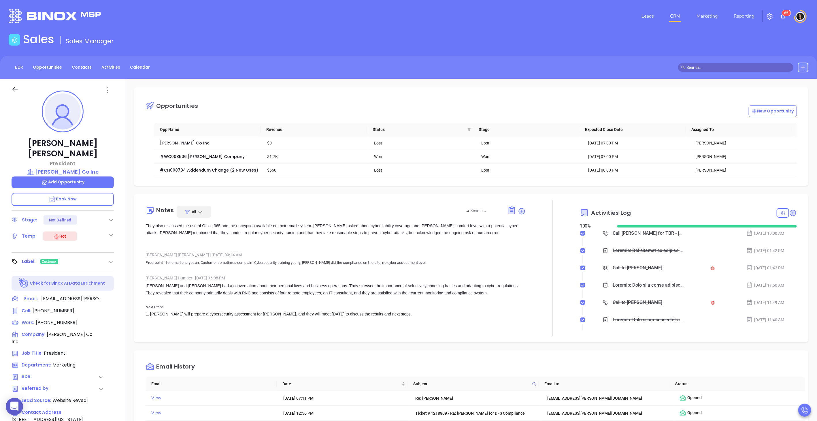
click at [619, 231] on div "Call Charles for TBR - Charles Vorbach" at bounding box center [649, 233] width 73 height 9
drag, startPoint x: 622, startPoint y: 298, endPoint x: 676, endPoint y: 301, distance: 53.7
click at [676, 302] on p "Call Charles, and schedule TBR with decision makers and influencers." at bounding box center [662, 306] width 81 height 9
drag, startPoint x: 676, startPoint y: 301, endPoint x: 671, endPoint y: 302, distance: 5.3
click at [671, 302] on p "Call Charles, and schedule TBR with decision makers and influencers." at bounding box center [662, 306] width 81 height 9
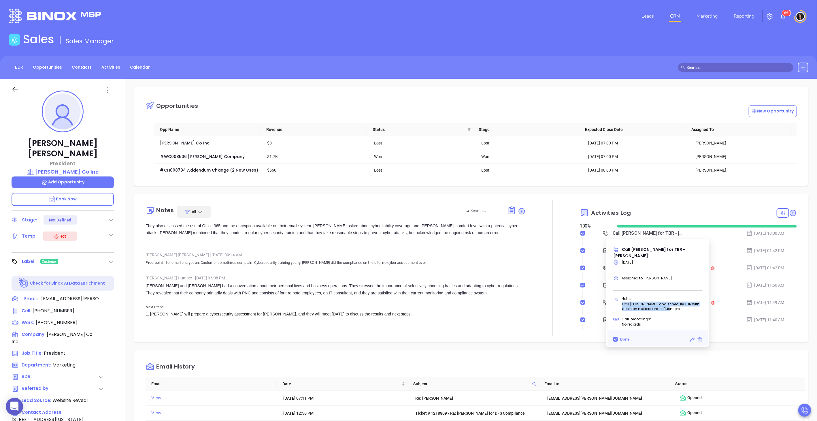
click at [635, 302] on p "Call Charles, and schedule TBR with decision makers and influencers." at bounding box center [662, 306] width 81 height 9
drag, startPoint x: 621, startPoint y: 298, endPoint x: 686, endPoint y: 301, distance: 64.6
click at [686, 301] on div "Notes: Call Charles, and schedule TBR with decision makers and influencers." at bounding box center [658, 305] width 96 height 20
drag, startPoint x: 686, startPoint y: 301, endPoint x: 670, endPoint y: 303, distance: 16.3
click at [670, 303] on p "Call Charles, and schedule TBR with decision makers and influencers." at bounding box center [662, 306] width 81 height 9
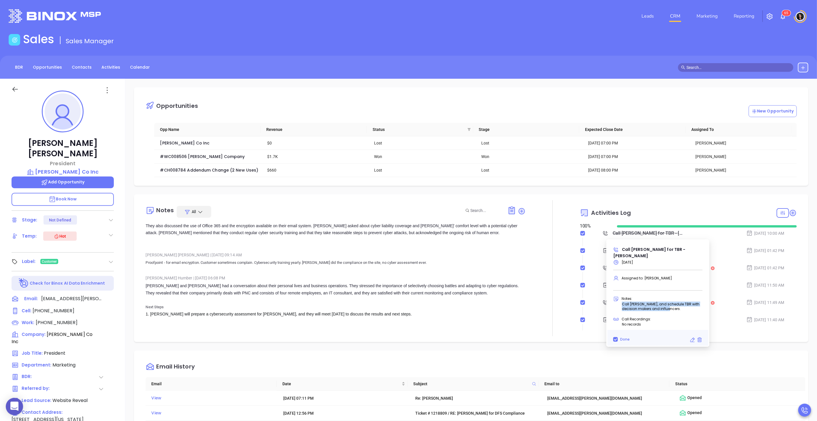
click at [636, 302] on p "Call Charles, and schedule TBR with decision makers and influencers." at bounding box center [662, 306] width 81 height 9
drag, startPoint x: 656, startPoint y: 298, endPoint x: 681, endPoint y: 303, distance: 24.9
click at [681, 303] on p "Call Charles, and schedule TBR with decision makers and influencers." at bounding box center [662, 306] width 81 height 9
drag, startPoint x: 681, startPoint y: 303, endPoint x: 675, endPoint y: 305, distance: 6.0
click at [675, 305] on div "Notes: Call Charles, and schedule TBR with decision makers and influencers." at bounding box center [658, 305] width 96 height 20
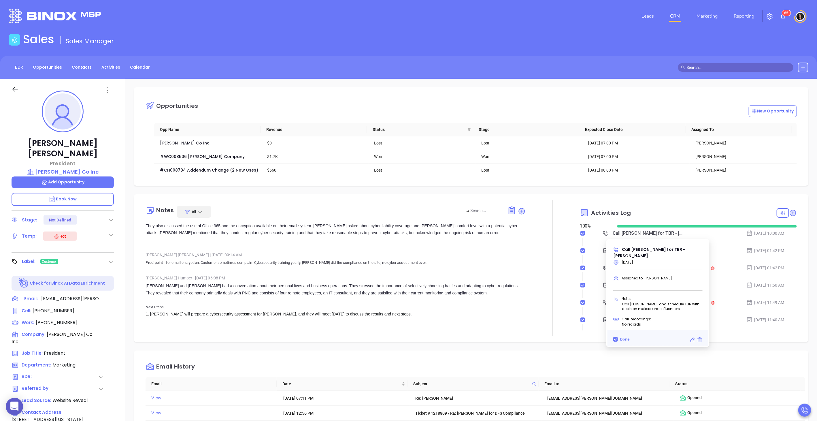
click at [665, 201] on div "Activities Log 100 % Call Charles for TBR - Charles Vorbach Aug 25, 2025 | 10:0…" at bounding box center [688, 268] width 217 height 136
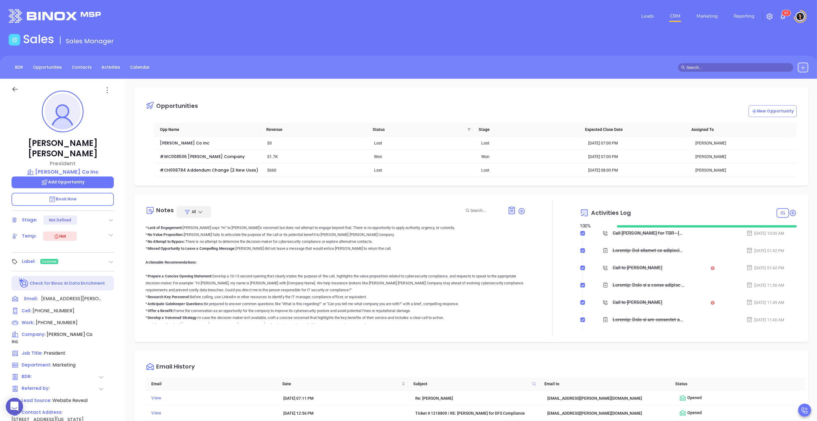
scroll to position [2220, 0]
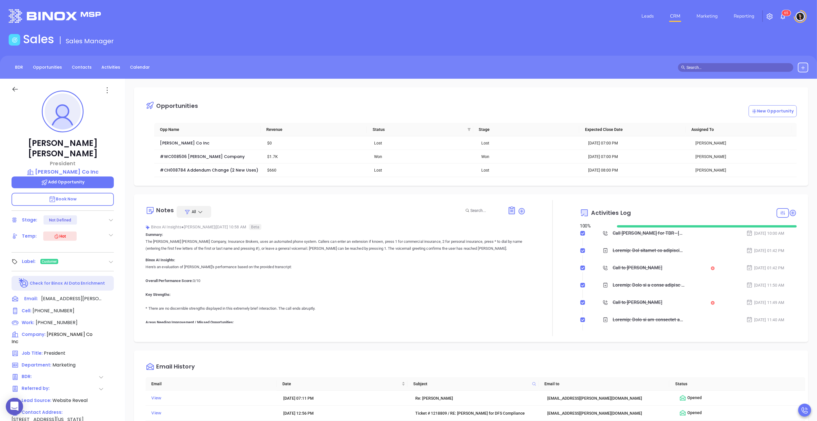
click at [643, 234] on div "Call Charles for TBR - Charles Vorbach" at bounding box center [649, 233] width 73 height 9
click at [642, 234] on div "Call Charles for TBR - Charles Vorbach" at bounding box center [649, 233] width 73 height 9
drag, startPoint x: 621, startPoint y: 296, endPoint x: 671, endPoint y: 305, distance: 50.4
click at [671, 305] on div "Notes: Call Charles, and schedule TBR with decision makers and influencers." at bounding box center [658, 305] width 96 height 20
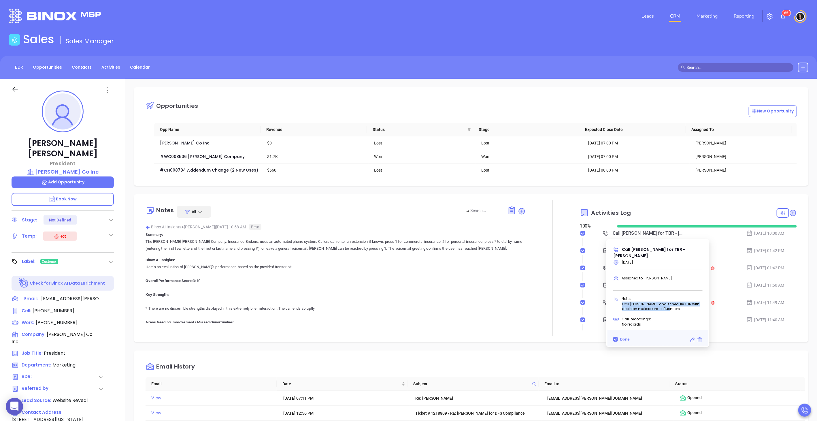
drag, startPoint x: 671, startPoint y: 305, endPoint x: 656, endPoint y: 308, distance: 15.0
click at [656, 308] on div "Notes: Call Charles, and schedule TBR with decision makers and influencers." at bounding box center [658, 305] width 96 height 20
click at [655, 207] on div "Activities Log" at bounding box center [688, 213] width 217 height 14
click at [536, 195] on div "Notes All Binox AI Insights ● Wendy Hernandez | Aug 21, 2025 01:42 PM Beta Summ…" at bounding box center [471, 268] width 674 height 148
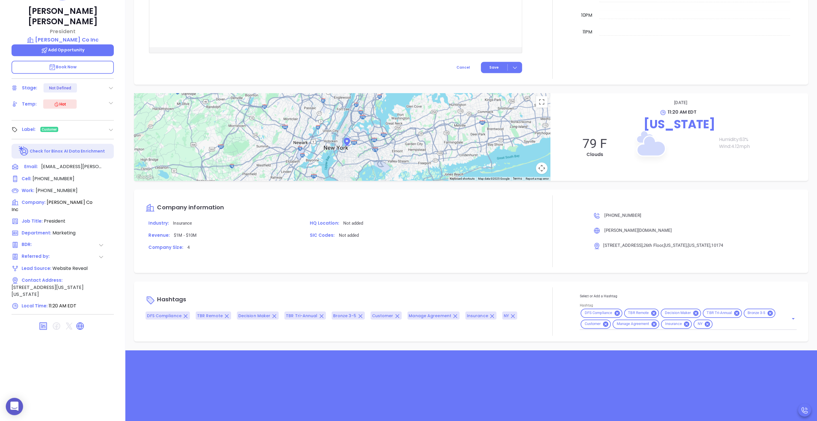
scroll to position [184, 0]
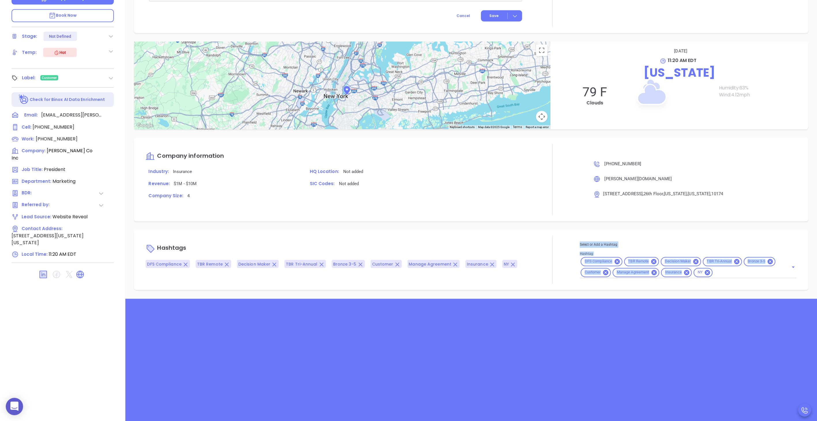
drag, startPoint x: 575, startPoint y: 254, endPoint x: 730, endPoint y: 278, distance: 156.9
click at [730, 278] on div "Hashtags DFS Compliance TBR Remote Decision Maker TBR Tri-Annual Bronze 3-5 Cus…" at bounding box center [471, 260] width 663 height 48
click at [653, 297] on div "Opportunities New Opportunity Opp Name Revenue Status Stage Expected Close Date…" at bounding box center [471, 96] width 692 height 403
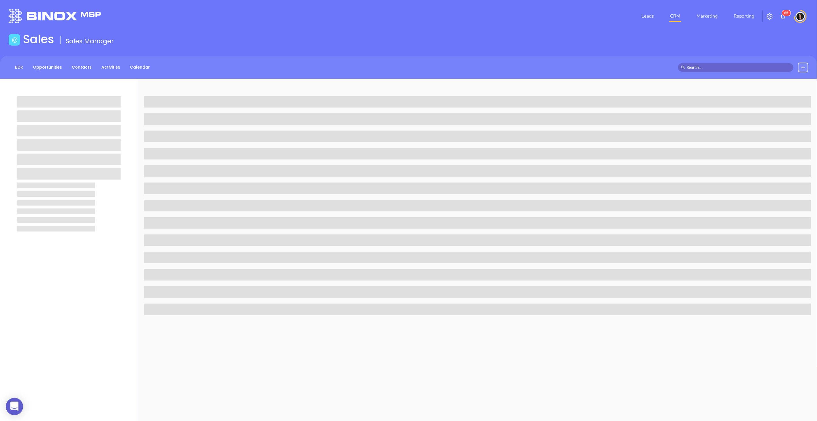
click at [489, 40] on div "Sales Sales Manager" at bounding box center [408, 40] width 807 height 16
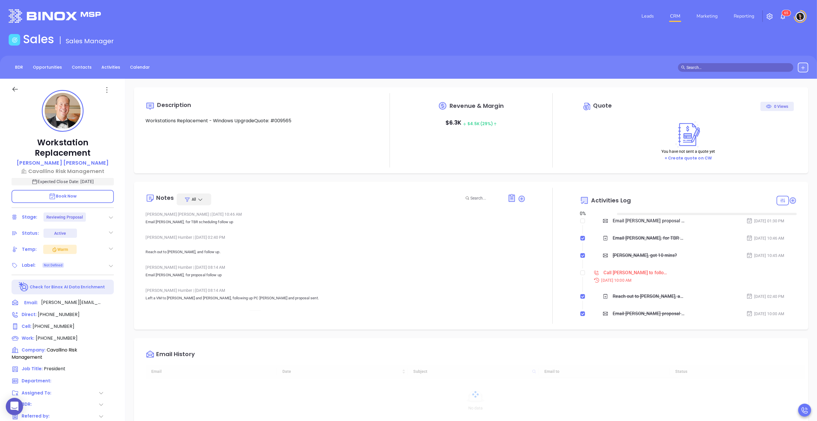
type input "[DATE]"
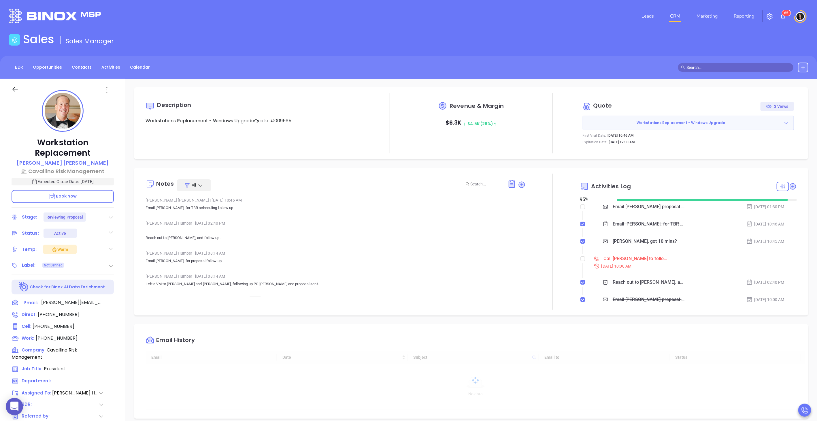
click at [673, 18] on link "CRM" at bounding box center [675, 16] width 15 height 12
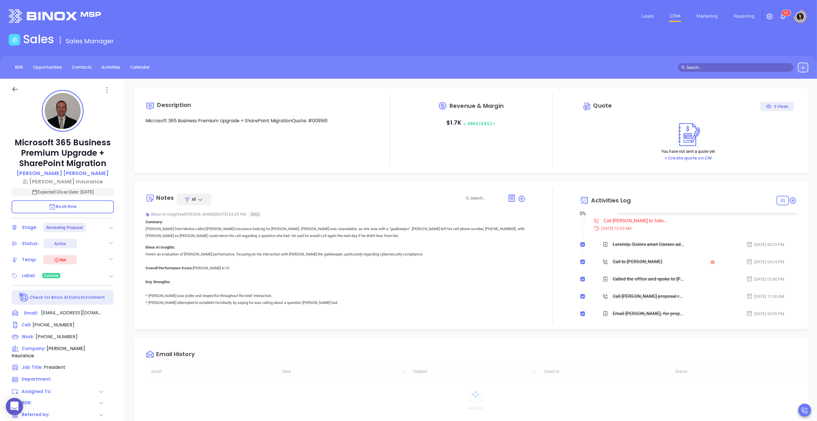
type input "10:00 am"
type input "[DATE]"
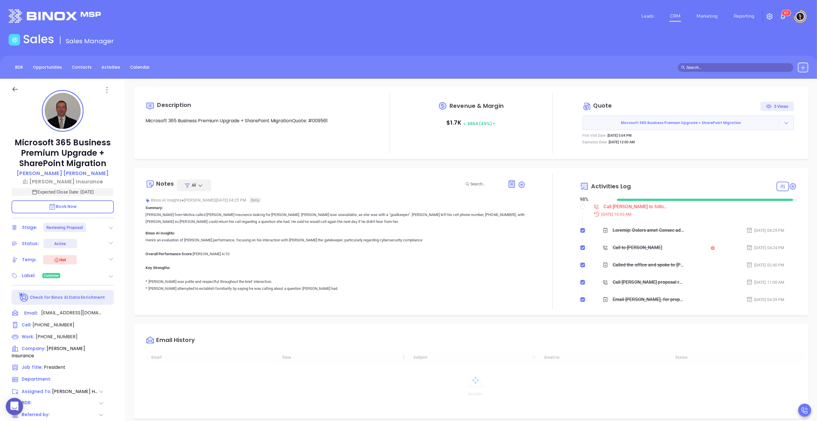
type input "[PERSON_NAME]"
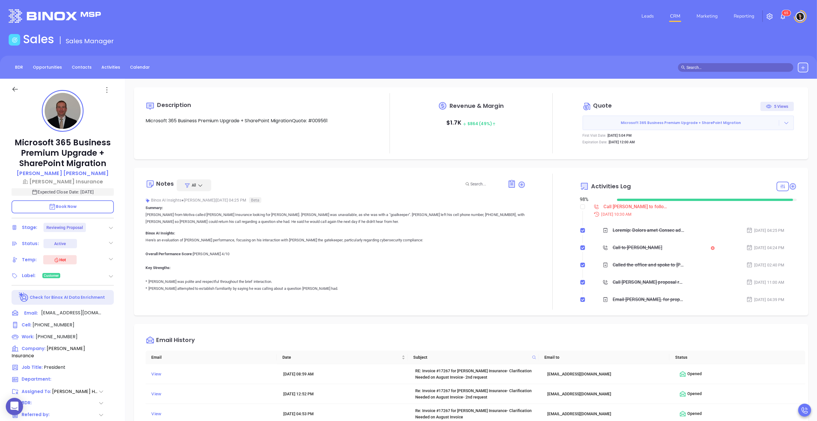
click at [784, 122] on icon at bounding box center [787, 123] width 6 height 6
click at [760, 161] on link "Edit in ConnectWise Sell" at bounding box center [750, 160] width 51 height 6
click at [728, 334] on div "Email History" at bounding box center [476, 340] width 660 height 21
click at [674, 12] on link "CRM" at bounding box center [675, 16] width 15 height 12
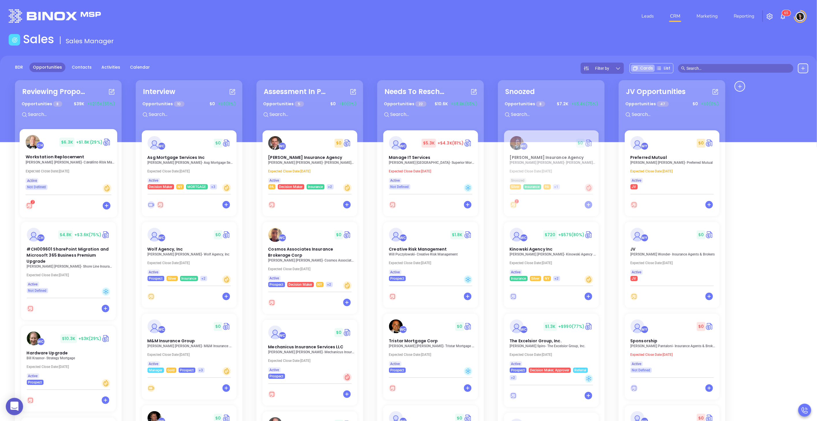
click at [52, 161] on p "[PERSON_NAME] Risk Management" at bounding box center [69, 162] width 89 height 4
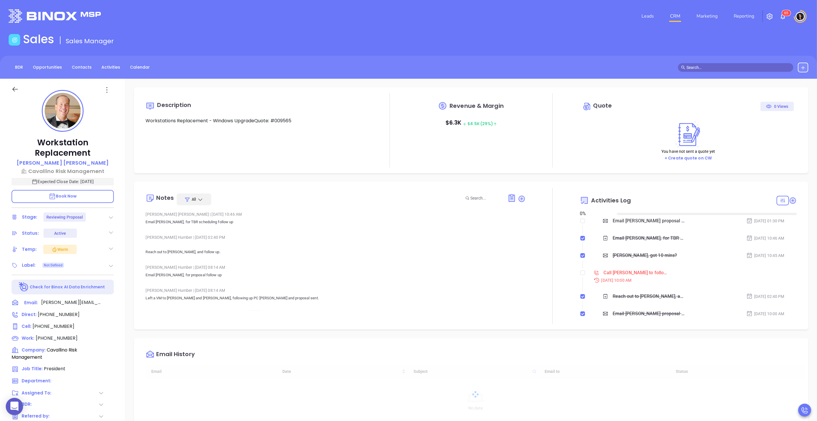
type input "[DATE]"
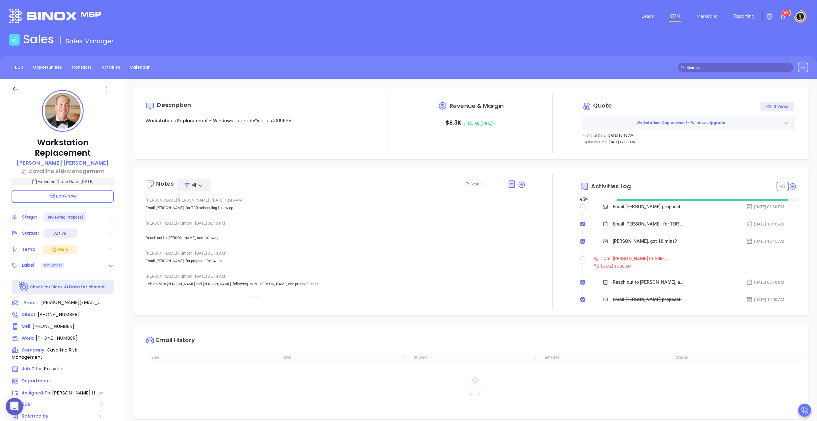
type input "[PERSON_NAME]"
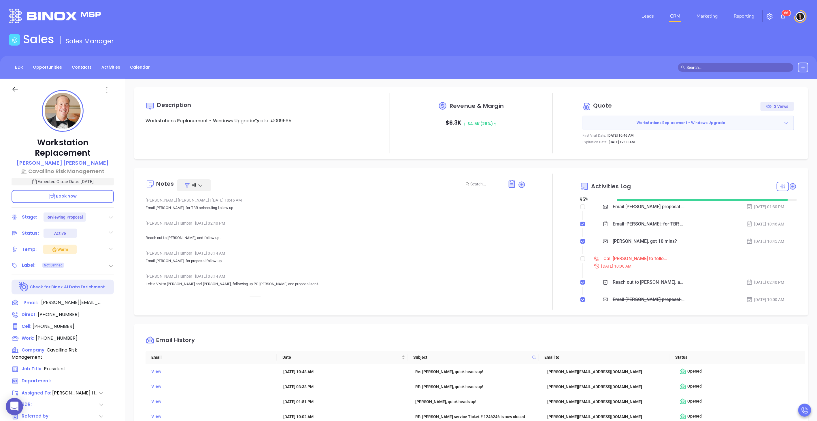
scroll to position [167, 0]
click at [580, 259] on input "checkbox" at bounding box center [582, 258] width 5 height 5
checkbox input "true"
click at [627, 207] on div "Email [PERSON_NAME] proposal follow up - [PERSON_NAME]" at bounding box center [649, 206] width 73 height 9
click at [547, 169] on div "Notes All [PERSON_NAME] | [DATE] 10:46 AM Email [PERSON_NAME], for TBR scheduli…" at bounding box center [471, 242] width 674 height 148
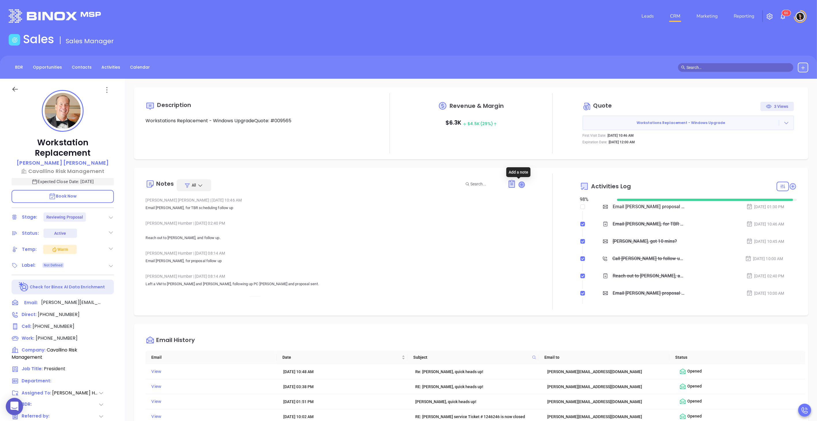
click at [521, 184] on icon at bounding box center [522, 185] width 6 height 6
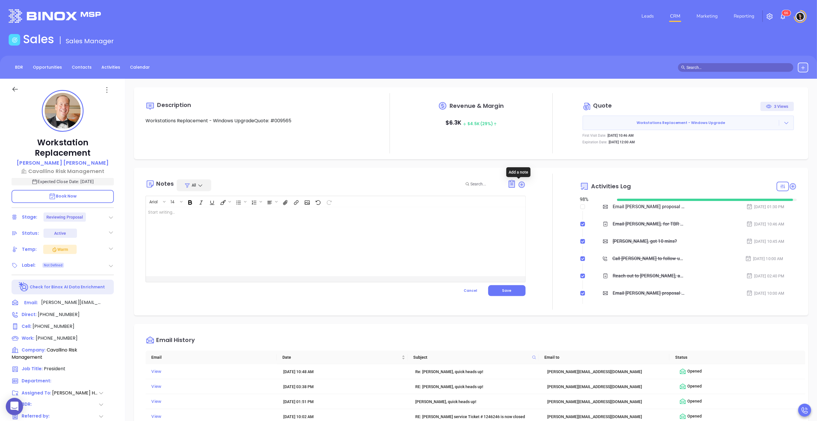
click at [438, 229] on div at bounding box center [322, 241] width 353 height 69
click at [503, 291] on span "Save" at bounding box center [506, 290] width 9 height 5
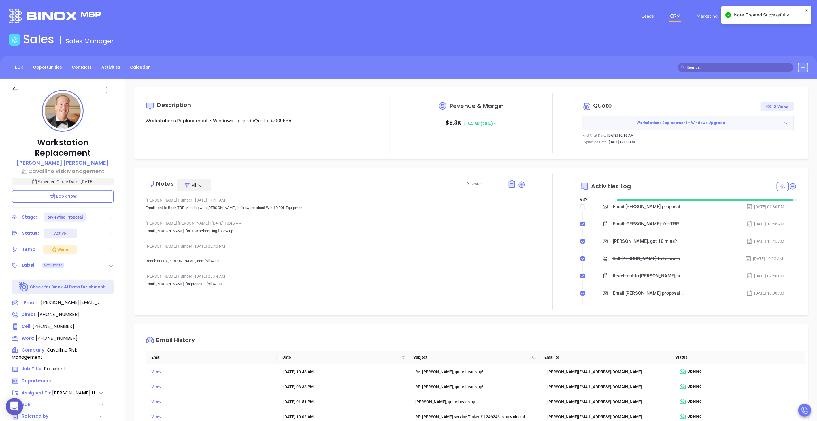
click at [543, 156] on div "Description Workstations Replacement - Windows UpgradeQuote: #009565 Revenue & …" at bounding box center [471, 123] width 674 height 72
click at [678, 17] on link "CRM" at bounding box center [675, 16] width 15 height 12
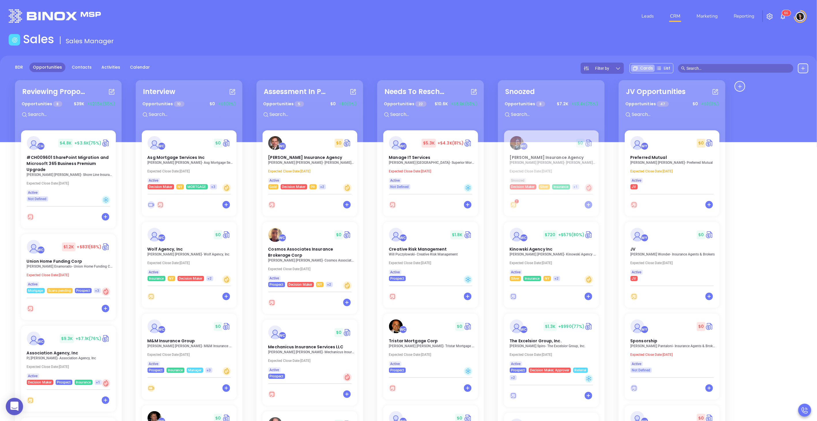
drag, startPoint x: 681, startPoint y: 21, endPoint x: 668, endPoint y: 4, distance: 21.0
click at [681, 21] on link "CRM" at bounding box center [675, 16] width 15 height 12
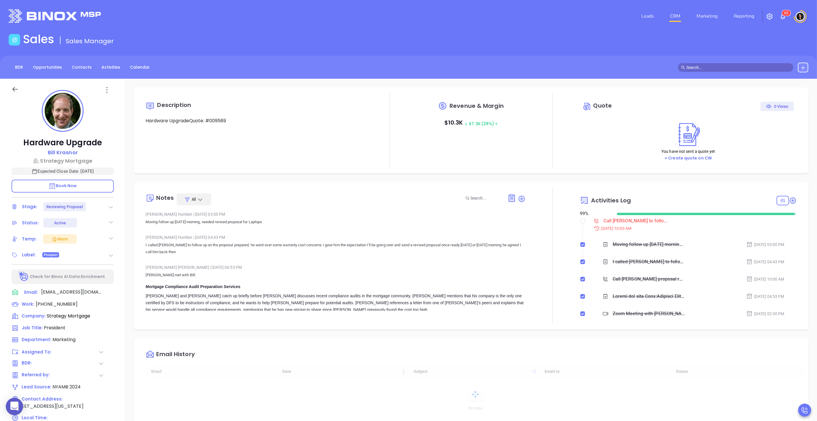
type input "[DATE]"
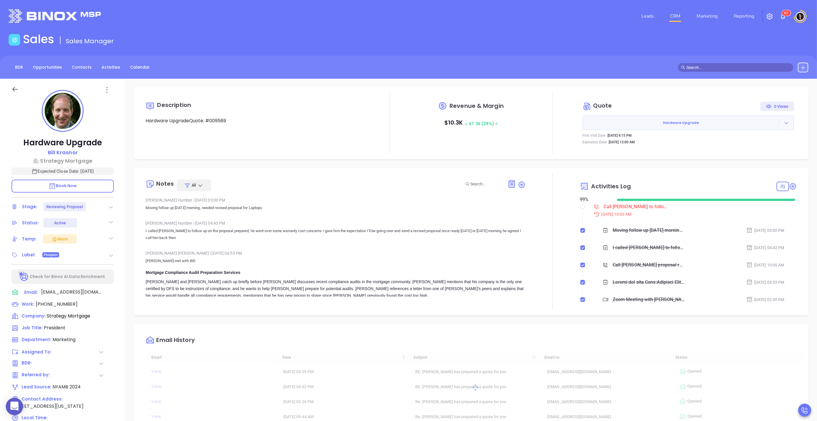
scroll to position [167, 0]
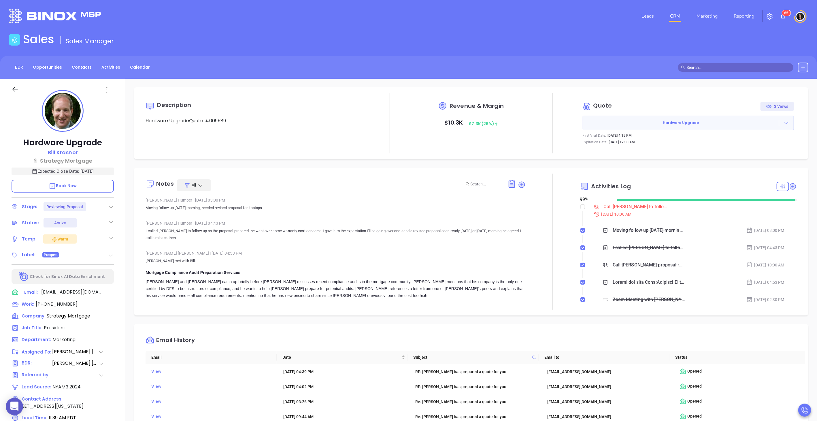
click at [626, 208] on div "Call [PERSON_NAME] to follow up - [PERSON_NAME]" at bounding box center [637, 206] width 66 height 9
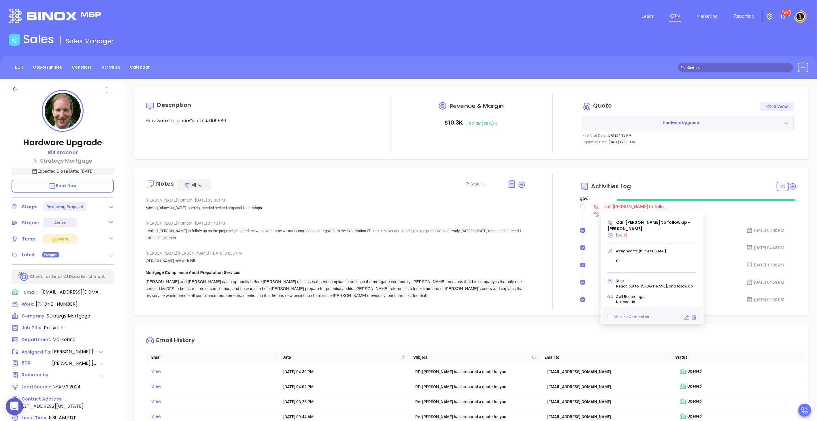
type input "[PERSON_NAME]"
click at [686, 314] on icon at bounding box center [687, 317] width 6 height 6
type input "[DATE]"
type input "Call [PERSON_NAME] to follow up - [PERSON_NAME]"
type input "Call"
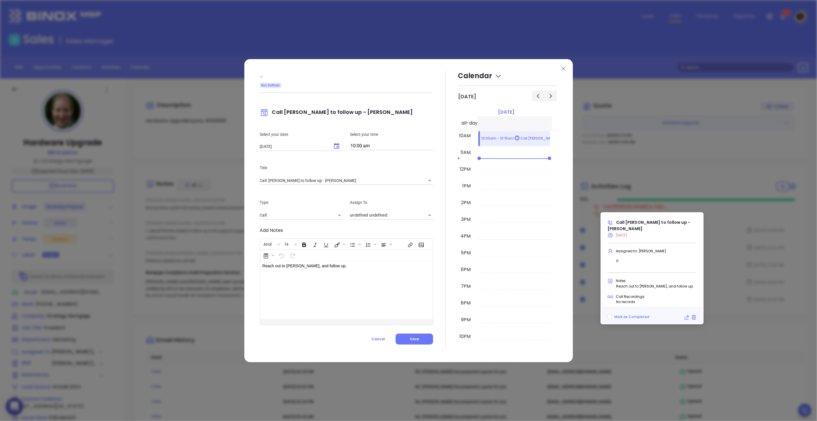
type input "[PERSON_NAME]"
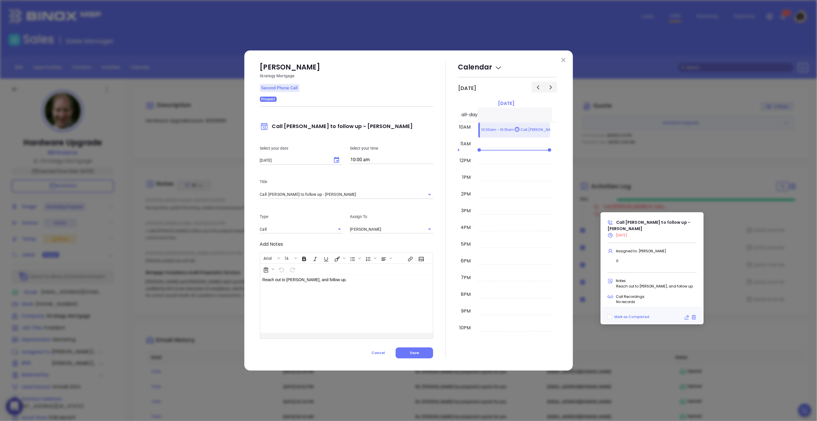
click at [333, 160] on icon "Choose date, selected date is Aug 25, 2025" at bounding box center [336, 159] width 7 height 7
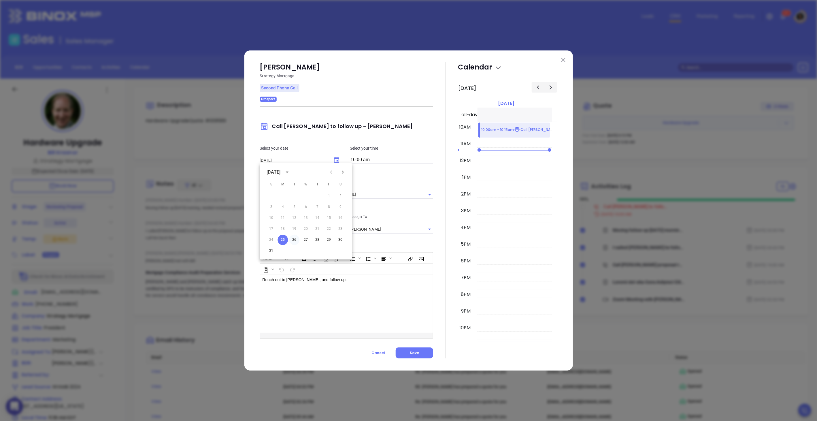
click at [292, 237] on button "26" at bounding box center [294, 240] width 10 height 10
type input "[DATE]"
click at [399, 133] on p "Call Bill to follow up - Bill Krasnor" at bounding box center [346, 126] width 173 height 13
click at [316, 282] on p "Reach out to Bill, and follow up." at bounding box center [341, 280] width 156 height 6
click at [328, 282] on p "Reach out to Bill, and follow up." at bounding box center [341, 280] width 156 height 6
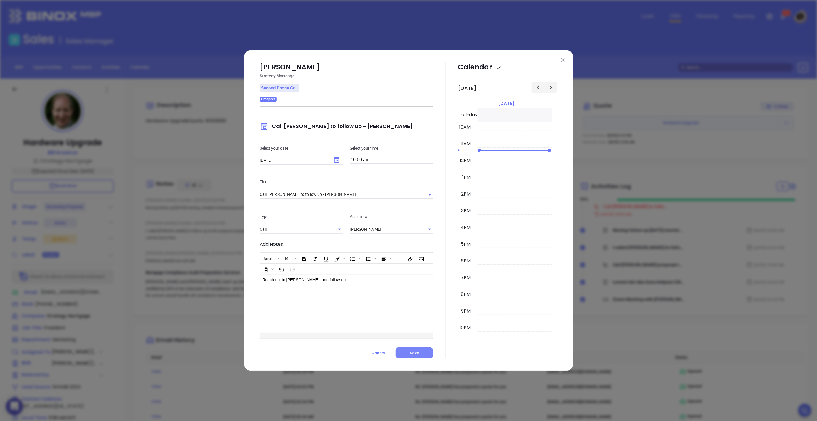
click at [411, 355] on span "Save" at bounding box center [414, 352] width 9 height 5
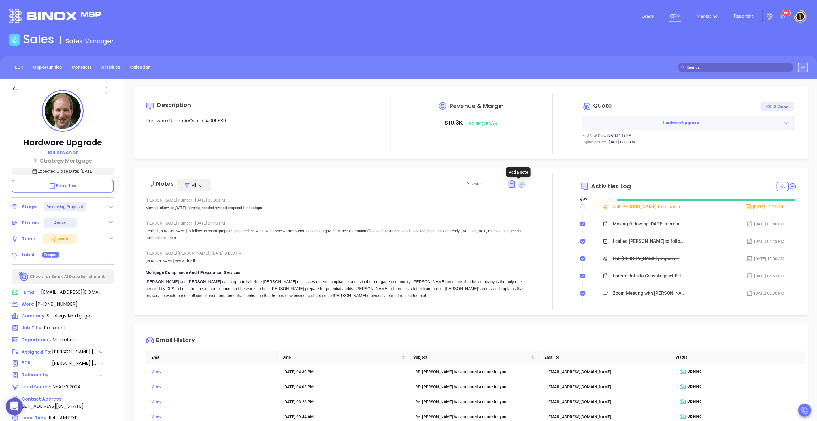
click at [522, 184] on icon at bounding box center [521, 184] width 6 height 6
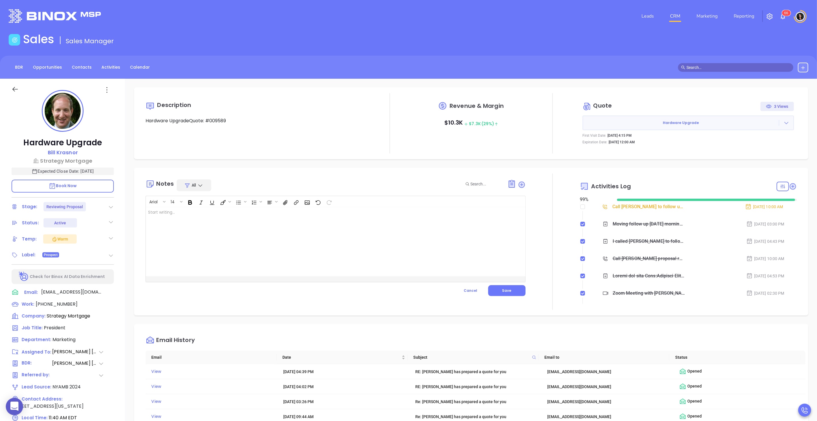
click at [427, 149] on div "Revenue & Margin $ 10.3K $ 7.3K (29%)" at bounding box center [471, 123] width 109 height 60
click at [675, 16] on link "CRM" at bounding box center [675, 16] width 15 height 12
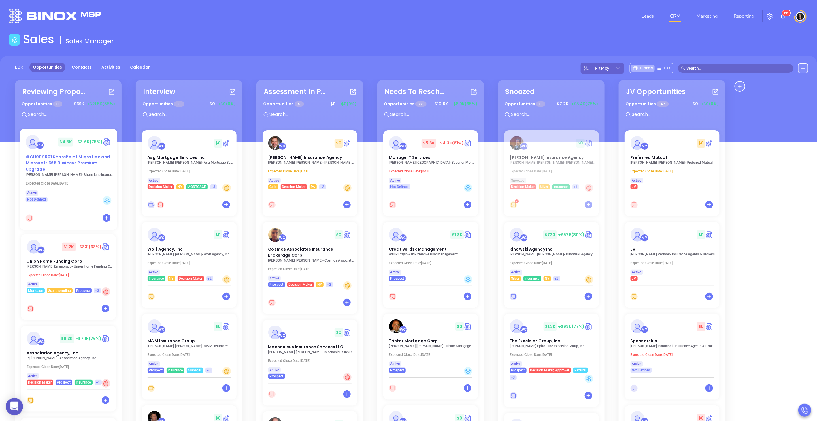
click at [50, 167] on div "#CH009601 SharePoint Migration and Microsoft 365 Business Premium Upgrade" at bounding box center [68, 163] width 93 height 19
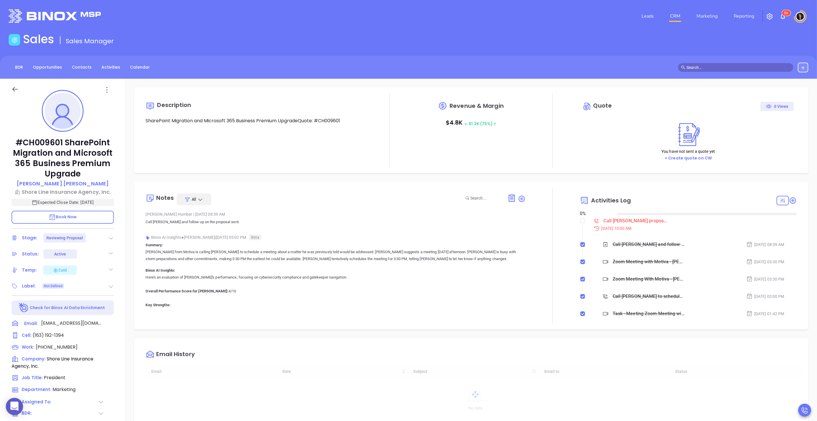
type input "10:00 am"
type input "[DATE]"
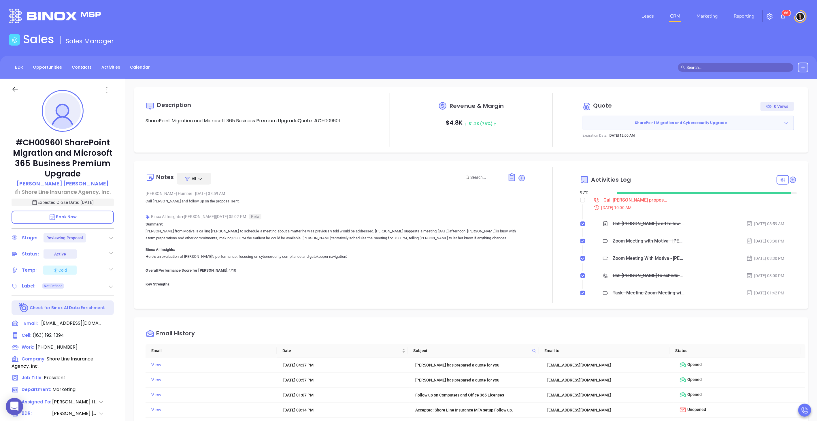
type input "[PERSON_NAME]"
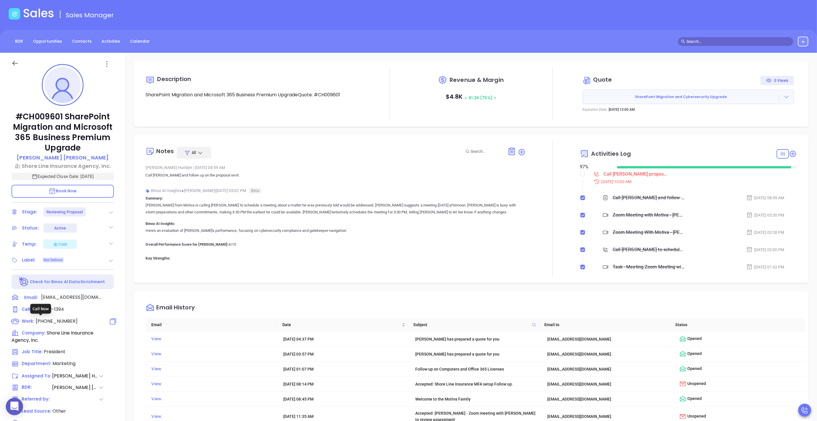
click at [55, 318] on span "[PHONE_NUMBER]" at bounding box center [57, 321] width 42 height 7
type input "[PHONE_NUMBER]"
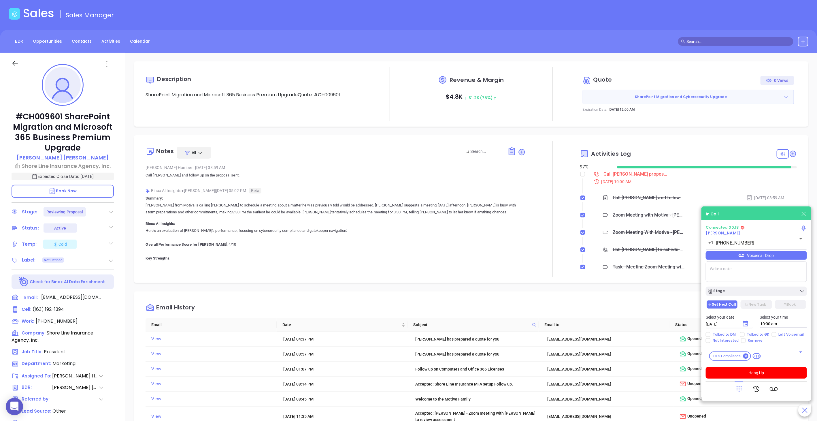
drag, startPoint x: 765, startPoint y: 376, endPoint x: 724, endPoint y: 154, distance: 226.2
click at [724, 154] on main "Sales Sales Manager BDR Opportunities Contacts Activities Calendar In Call Conn…" at bounding box center [408, 292] width 817 height 572
click at [748, 372] on button "Hang Up" at bounding box center [756, 373] width 101 height 12
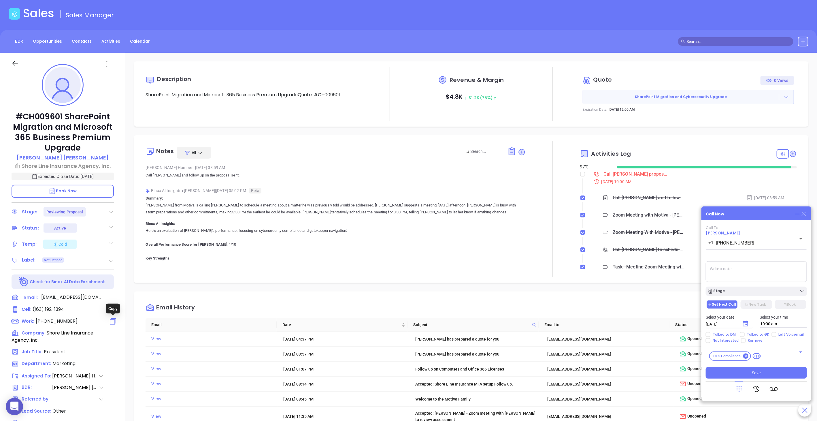
click at [112, 320] on icon at bounding box center [113, 321] width 8 height 8
click at [796, 215] on icon at bounding box center [797, 214] width 6 height 6
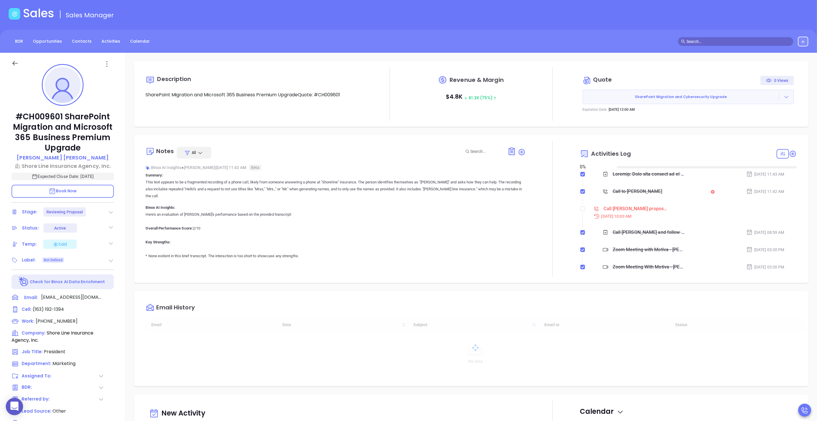
click at [519, 48] on main "Sales Sales Manager BDR Opportunities Contacts Activities Calendar Call Now Cal…" at bounding box center [408, 292] width 817 height 572
type input "[DATE]"
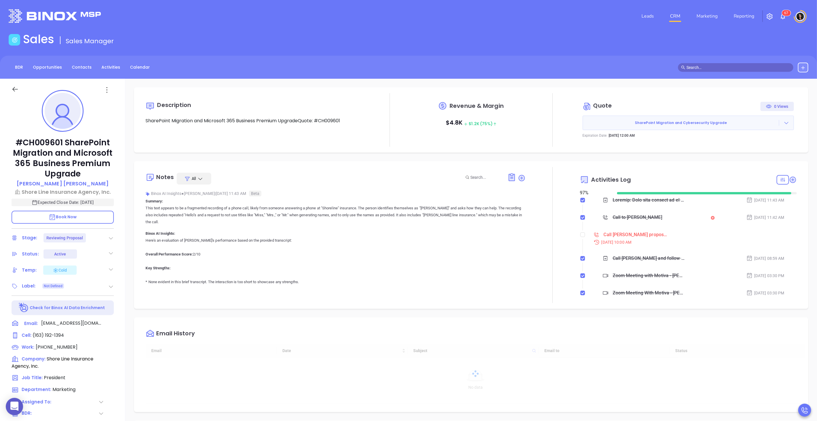
scroll to position [167, 0]
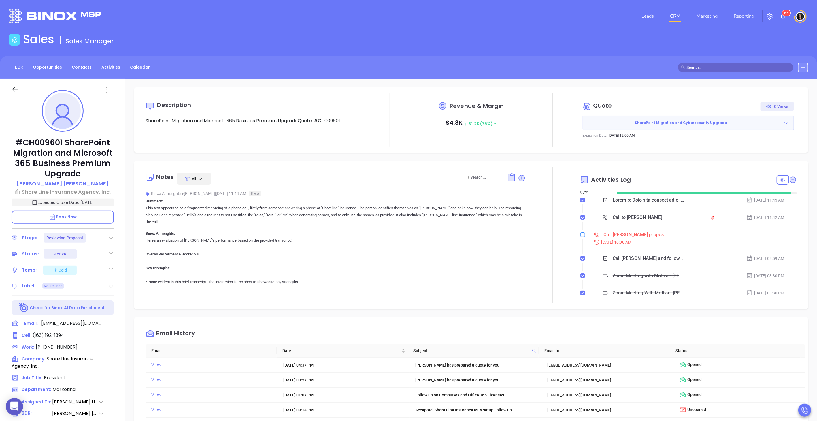
type input "[PERSON_NAME]"
drag, startPoint x: 580, startPoint y: 237, endPoint x: 550, endPoint y: 155, distance: 87.6
click at [550, 155] on div "Description SharePoint Migration and Microsoft 365 Business Premium UpgradeQuot…" at bounding box center [471, 280] width 692 height 403
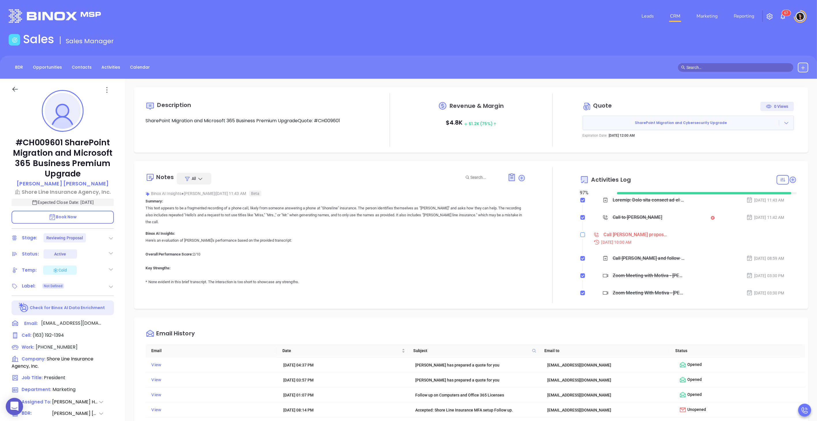
click at [580, 236] on input "checkbox" at bounding box center [582, 234] width 5 height 5
checkbox input "true"
click at [617, 158] on div "Description SharePoint Migration and Microsoft 365 Business Premium UpgradeQuot…" at bounding box center [471, 280] width 692 height 403
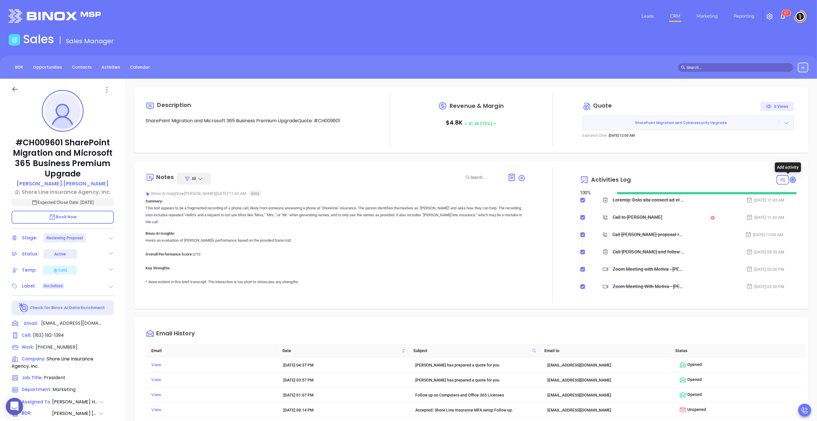
click at [790, 181] on icon at bounding box center [793, 180] width 6 height 6
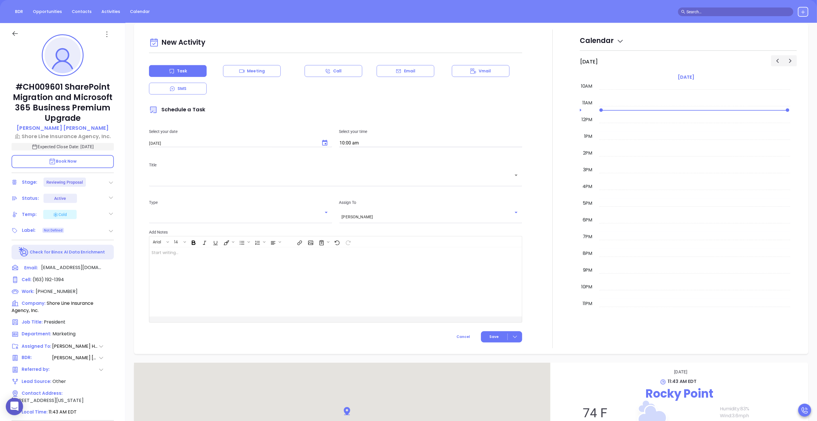
scroll to position [79, 0]
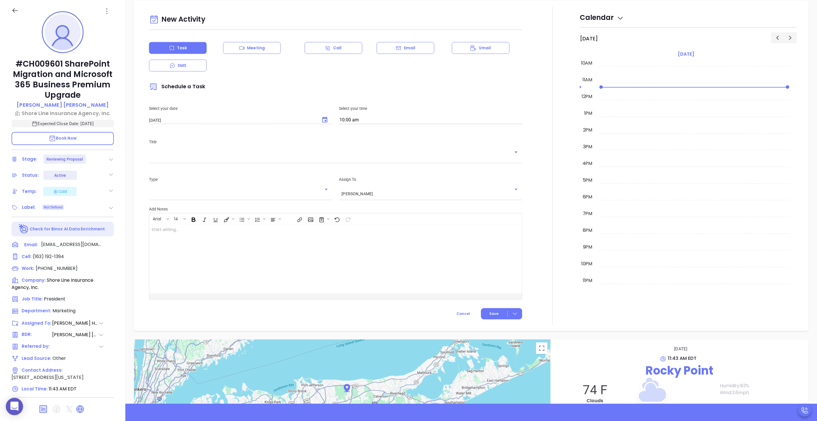
click at [322, 120] on icon "Choose date, selected date is Aug 26, 2025" at bounding box center [324, 119] width 7 height 7
click at [177, 197] on button "25" at bounding box center [174, 198] width 10 height 10
type input "08/25/2025"
click at [258, 156] on input "text" at bounding box center [331, 156] width 359 height 5
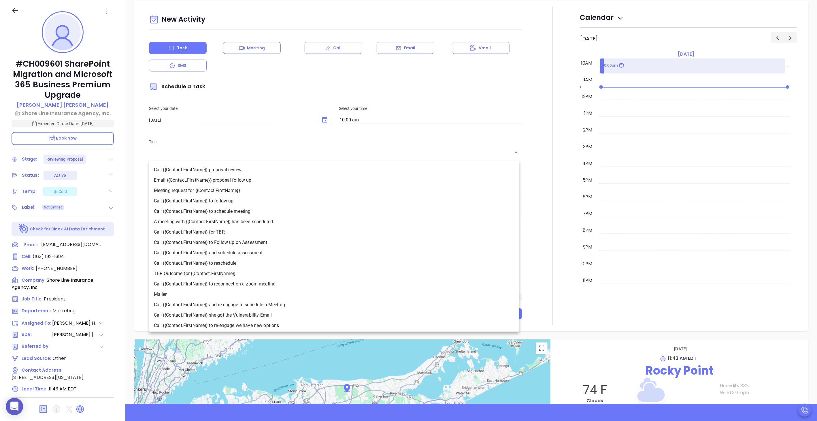
click at [215, 203] on li "Call {{Contact.FirstName}} to follow up" at bounding box center [334, 201] width 370 height 10
type input "Call Scott to follow up"
type input "Call"
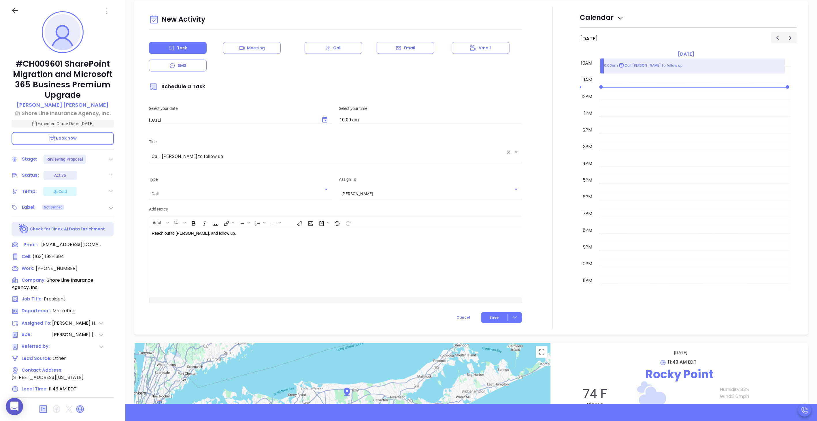
click at [382, 118] on input "10:00 am" at bounding box center [430, 120] width 183 height 8
click at [368, 180] on button "1:00 pm" at bounding box center [384, 184] width 89 height 12
type input "1:00 pm"
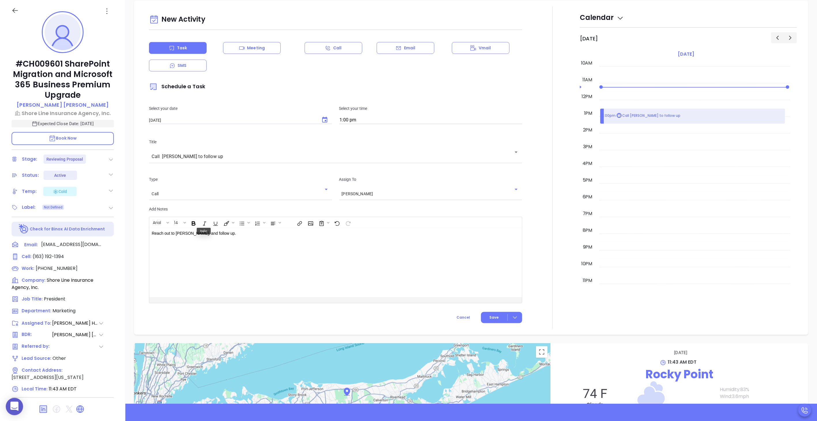
click at [251, 234] on p "Reach out to Scott, and follow up." at bounding box center [323, 233] width 342 height 6
click at [484, 312] on button "Save" at bounding box center [501, 317] width 41 height 11
click at [484, 313] on button "Save" at bounding box center [501, 317] width 41 height 11
click at [493, 315] on span "Save" at bounding box center [494, 317] width 9 height 5
click at [466, 329] on span "Save" at bounding box center [489, 328] width 52 height 6
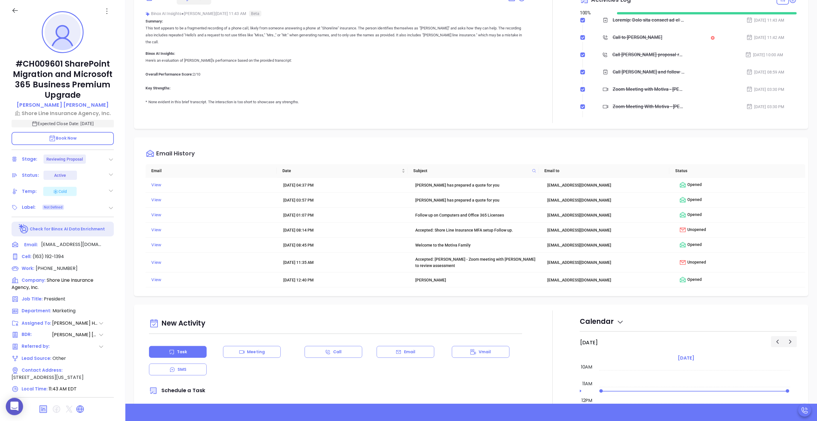
scroll to position [0, 0]
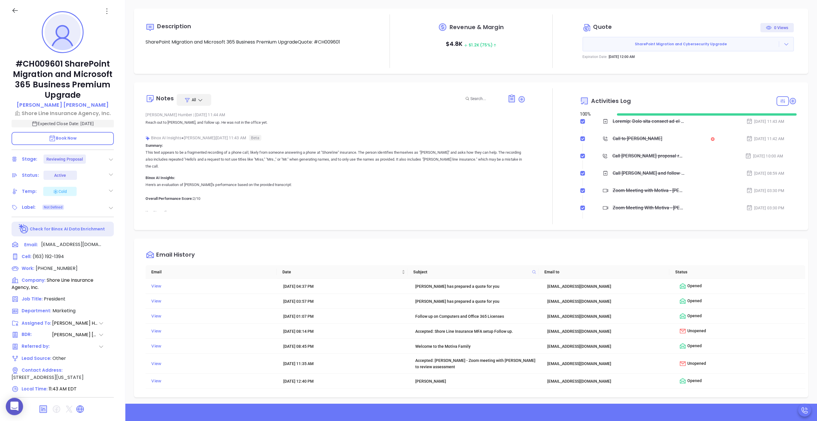
checkbox input "false"
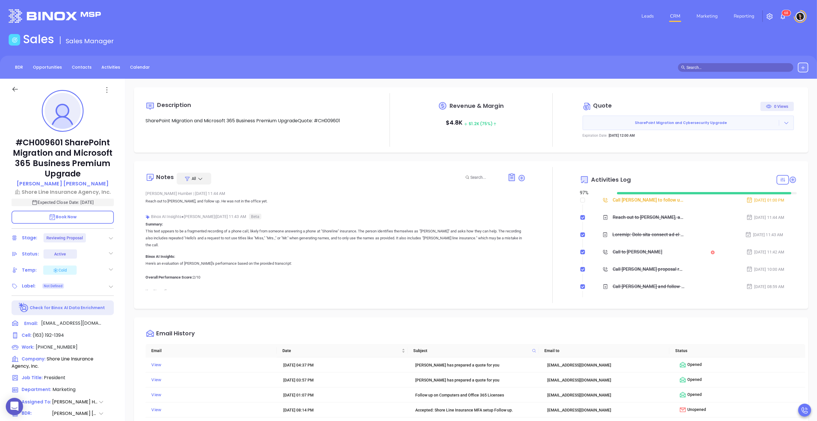
scroll to position [167, 0]
click at [673, 16] on link "CRM" at bounding box center [675, 16] width 15 height 12
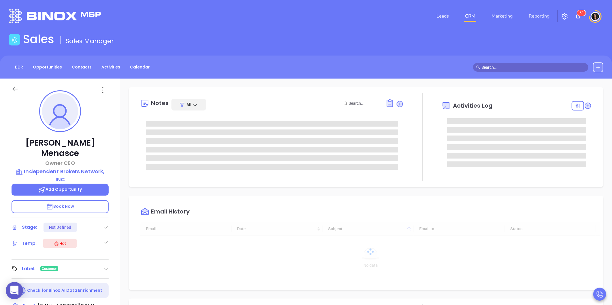
type input "[DATE]"
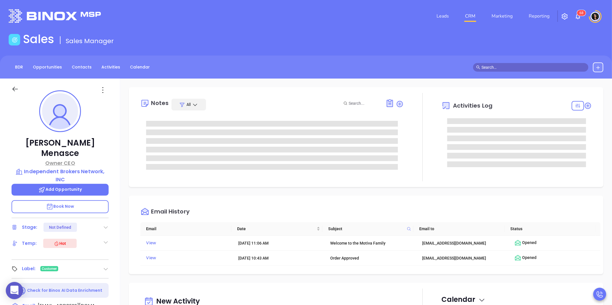
type input "[PERSON_NAME]"
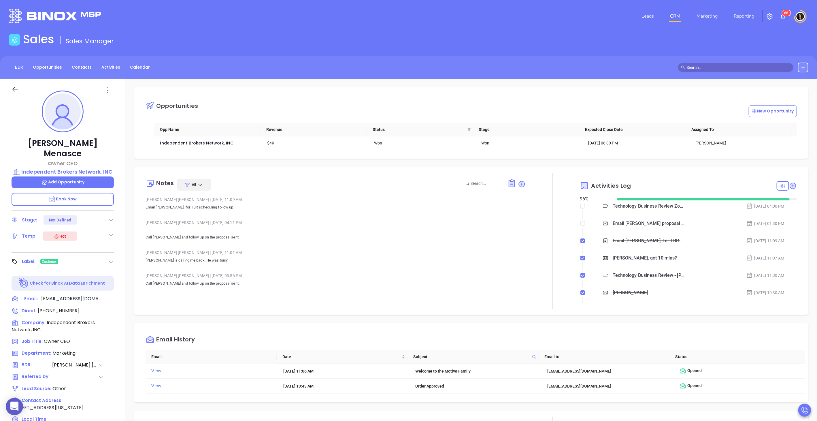
scroll to position [167, 0]
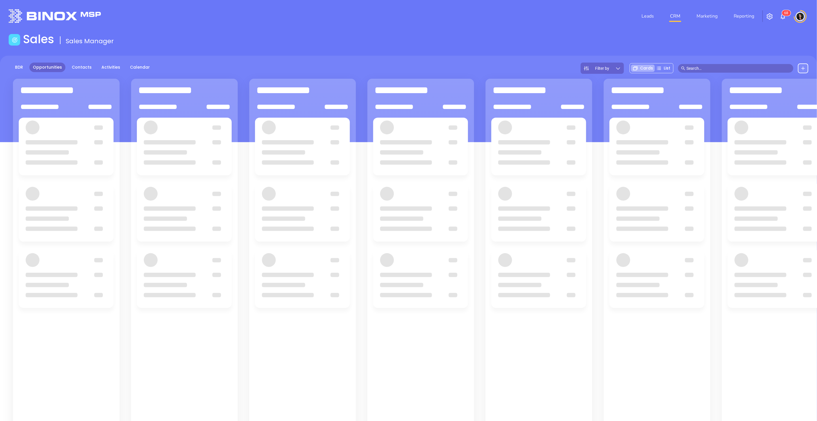
click at [434, 50] on main "Sales Sales Manager BDR Opportunities Contacts Activities Calendar Filter by Ca…" at bounding box center [408, 261] width 817 height 458
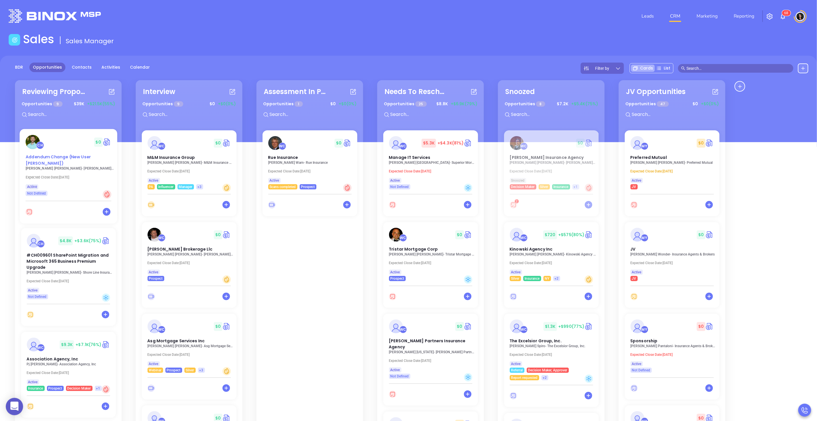
click at [59, 161] on div "Addendum Change (New User [PERSON_NAME])" at bounding box center [68, 160] width 93 height 12
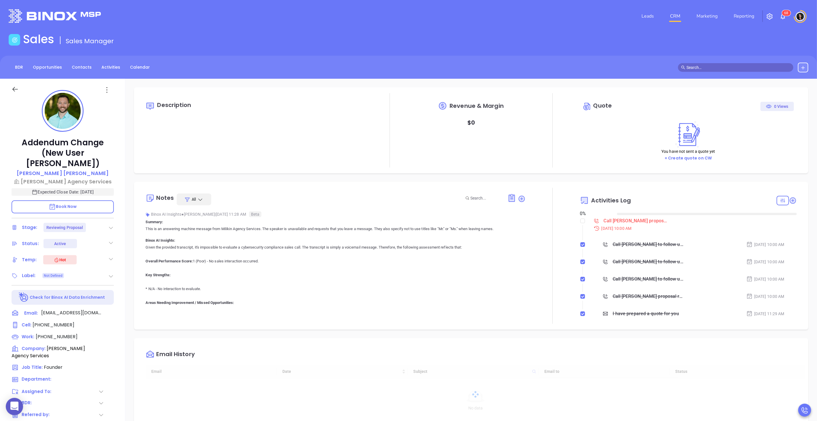
type input "[DATE]"
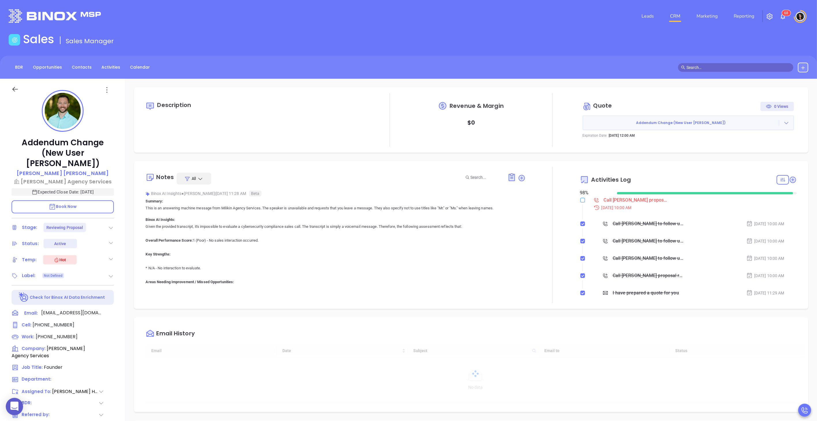
type input "[PERSON_NAME]"
click at [580, 199] on input "checkbox" at bounding box center [582, 200] width 5 height 5
checkbox input "true"
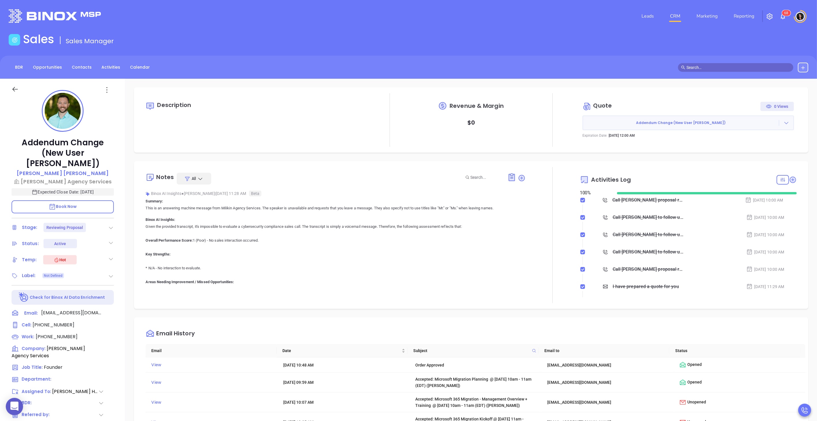
click at [500, 151] on div "Description Revenue & Margin $ 0 Quote 0 Views Addendum Change (New User [PERSO…" at bounding box center [471, 119] width 674 height 65
click at [784, 122] on icon at bounding box center [787, 123] width 6 height 6
click at [587, 157] on div "Description Revenue & Margin $ 0 Quote 0 Views Addendum Change (New User Kim L …" at bounding box center [471, 280] width 692 height 403
click at [784, 123] on icon at bounding box center [787, 123] width 6 height 6
click at [742, 149] on link "View Order Porter" at bounding box center [754, 149] width 59 height 6
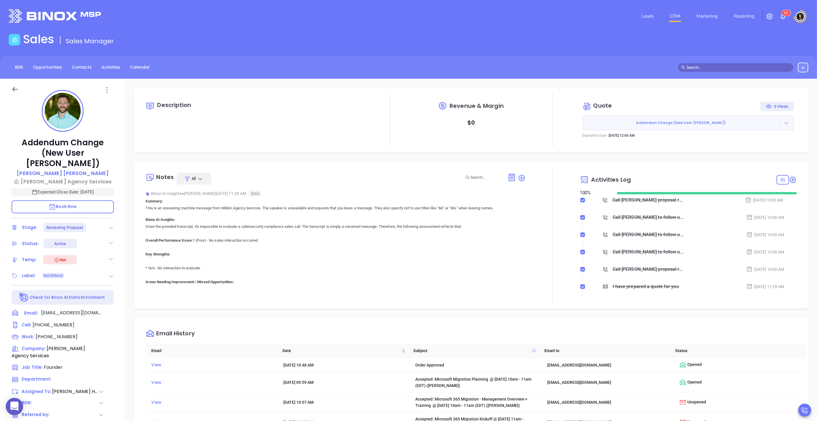
click at [784, 122] on icon at bounding box center [787, 123] width 6 height 6
click at [743, 138] on link "Prepare and Send" at bounding box center [744, 139] width 38 height 6
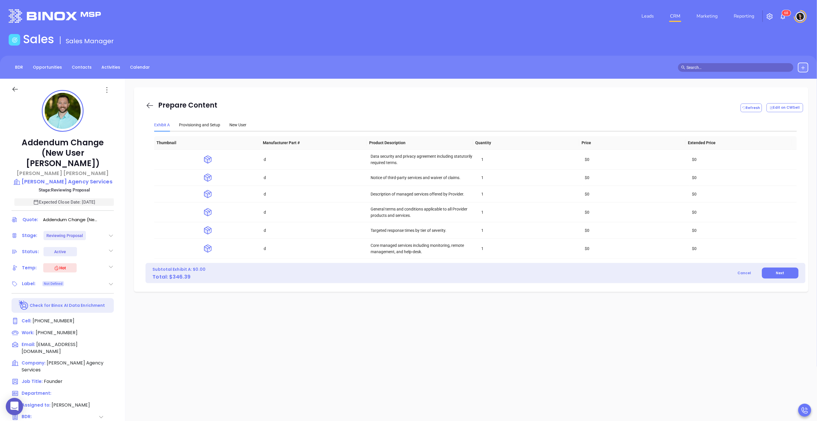
click at [149, 101] on icon at bounding box center [150, 105] width 9 height 9
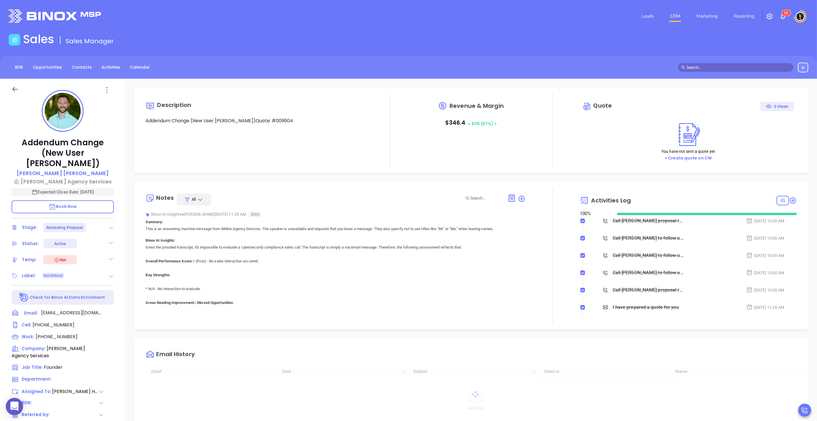
scroll to position [167, 0]
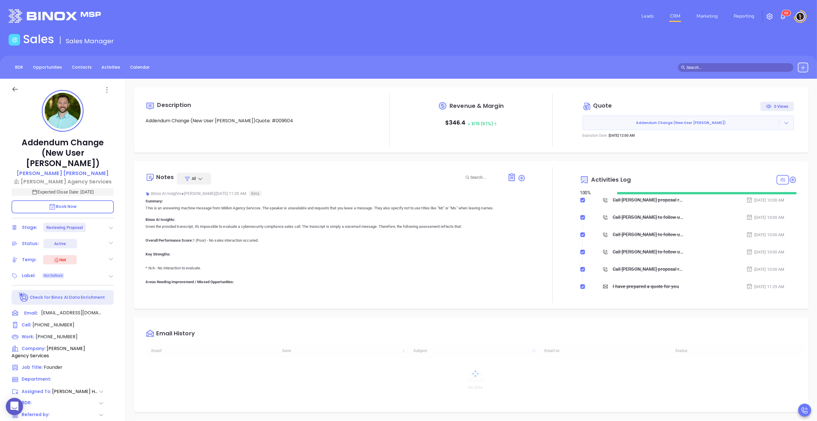
type input "[PERSON_NAME]"
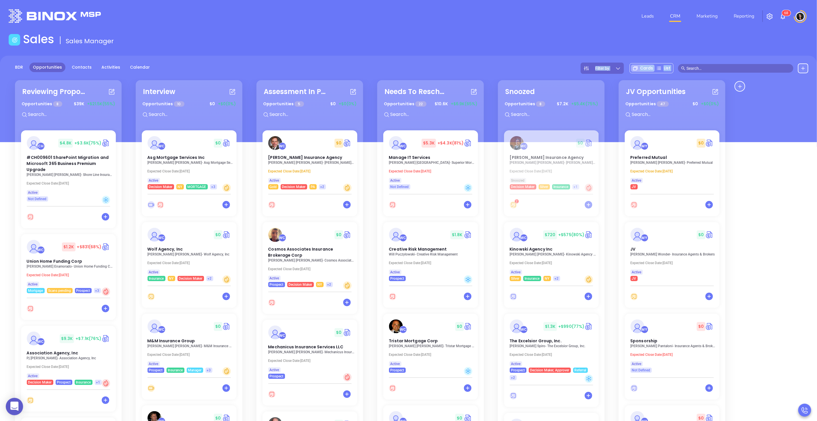
drag, startPoint x: 0, startPoint y: 0, endPoint x: 11, endPoint y: 168, distance: 168.0
click at [11, 168] on main "Sales Sales Manager BDR Opportunities Contacts Activities Calendar Filter by Ca…" at bounding box center [408, 265] width 817 height 467
click at [11, 168] on div "Reviewing Proposal Opportunities 8 $ 39K +$21.5K (55%) CH $ 4.8K +$3.6K (75%) #…" at bounding box center [372, 286] width 724 height 415
click at [37, 262] on span "Union Home Funding Corp" at bounding box center [53, 261] width 57 height 6
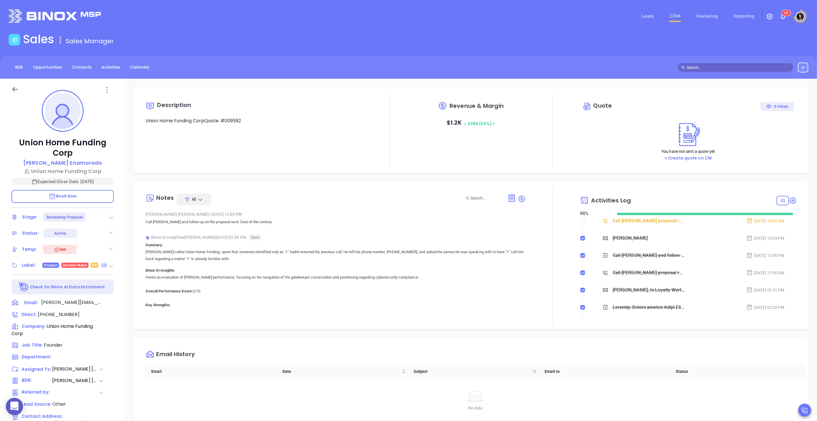
type input "[PERSON_NAME]"
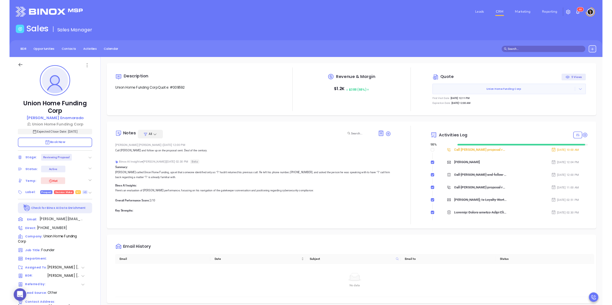
scroll to position [167, 0]
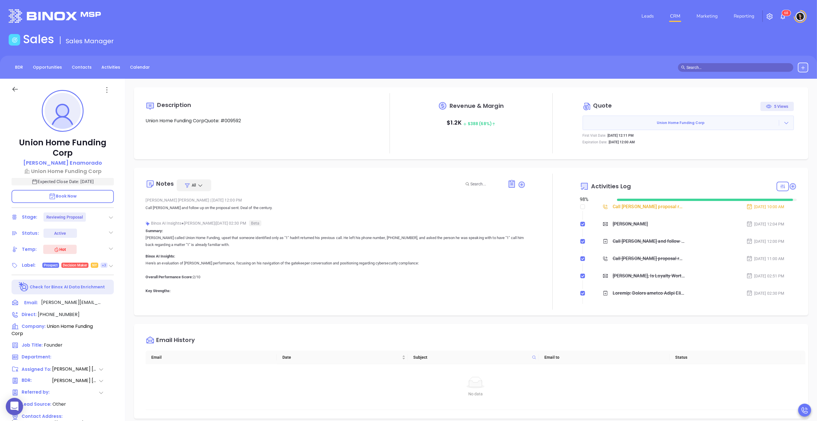
click at [680, 14] on link "CRM" at bounding box center [675, 16] width 15 height 12
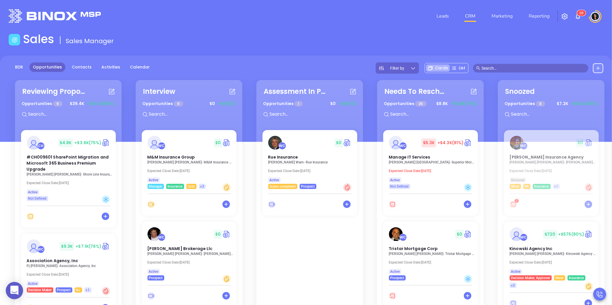
click at [503, 70] on input "text" at bounding box center [534, 68] width 104 height 6
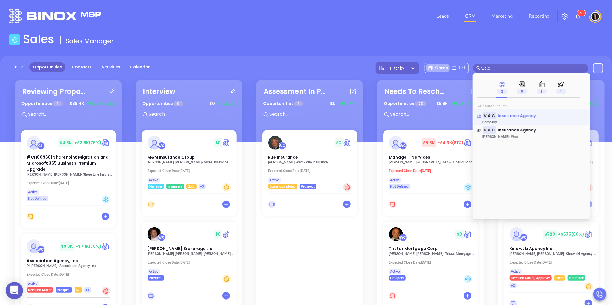
type input "v.a.c"
click at [504, 118] on span ". Insurance Agency" at bounding box center [516, 116] width 40 height 6
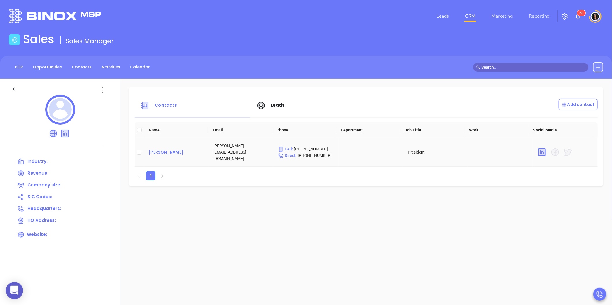
click at [163, 151] on div "[PERSON_NAME]" at bounding box center [176, 152] width 56 height 7
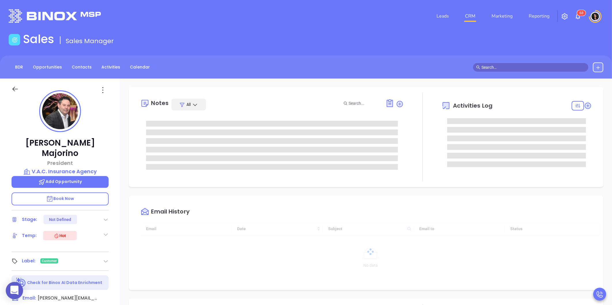
type input "[DATE]"
type input "[PERSON_NAME]"
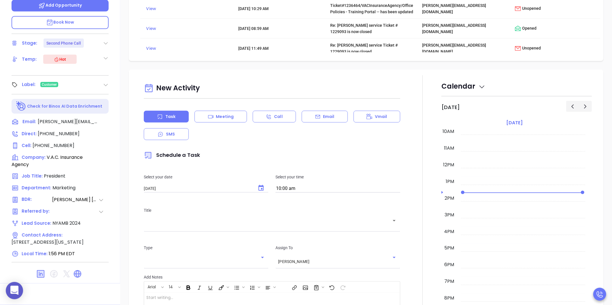
scroll to position [352, 0]
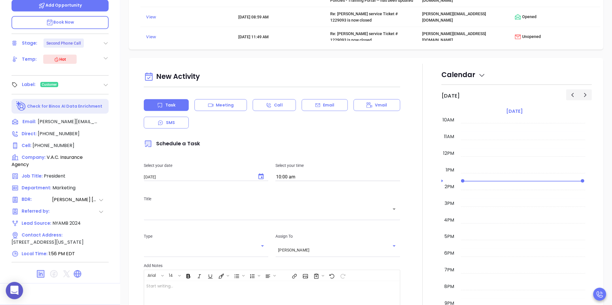
drag, startPoint x: 239, startPoint y: 109, endPoint x: 237, endPoint y: 130, distance: 21.4
click at [239, 109] on div "Meeting" at bounding box center [221, 105] width 52 height 12
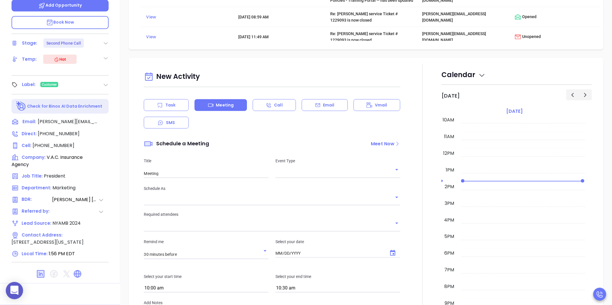
type input "[DATE]"
drag, startPoint x: 212, startPoint y: 176, endPoint x: 124, endPoint y: 182, distance: 88.7
click at [125, 182] on div "New Activity Task Meeting Call Email Vmail SMS Schedule a Meeting Meet Now Titl…" at bounding box center [366, 241] width 492 height 367
paste input "Technology Business Review Zoom with [PERSON_NAME]"
type input "Technology Business Review Zoom with [PERSON_NAME]"
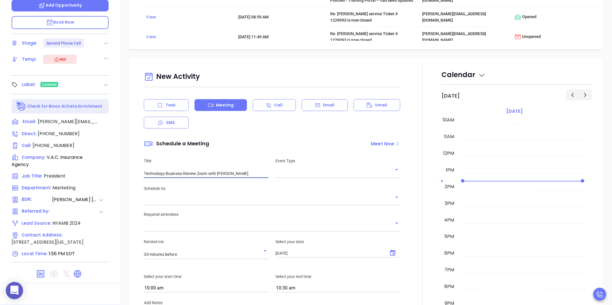
type input "[PERSON_NAME]"
click at [297, 173] on input "text" at bounding box center [333, 174] width 116 height 8
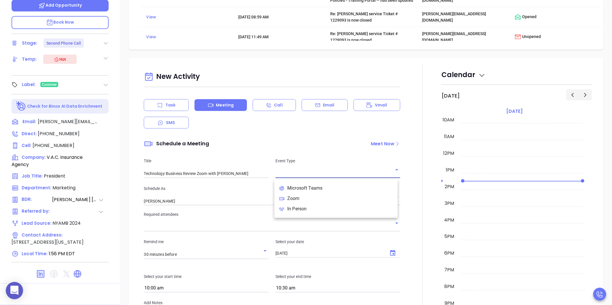
click at [298, 202] on li "Zoom" at bounding box center [335, 199] width 123 height 10
type input "Zoom Technology Business Review with [PERSON_NAME]"
type input "Zoom"
click at [252, 209] on div "New Activity Task Meeting Call Email Vmail SMS Schedule a Meeting Meet Now Titl…" at bounding box center [271, 232] width 263 height 324
click at [240, 206] on input "[PERSON_NAME]" at bounding box center [264, 201] width 240 height 8
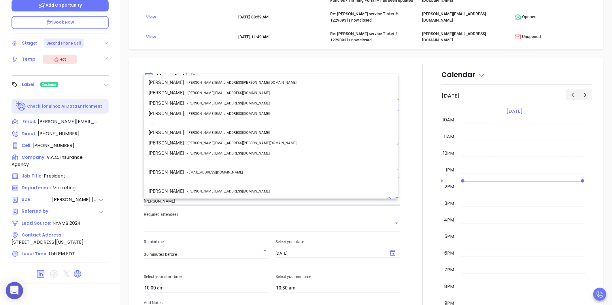
scroll to position [29, 0]
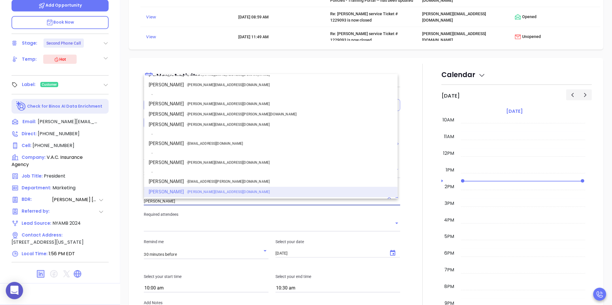
click at [196, 161] on span "- [PERSON_NAME][EMAIL_ADDRESS][DOMAIN_NAME]" at bounding box center [228, 163] width 83 height 5
type input "[PERSON_NAME]"
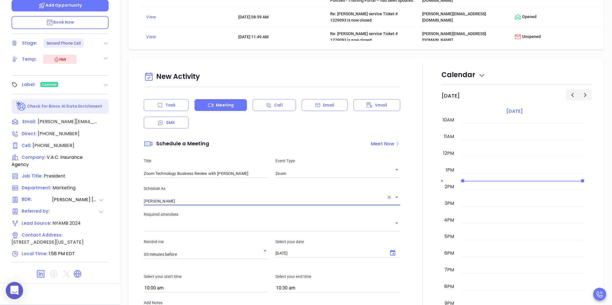
click at [195, 230] on input "text" at bounding box center [268, 227] width 248 height 8
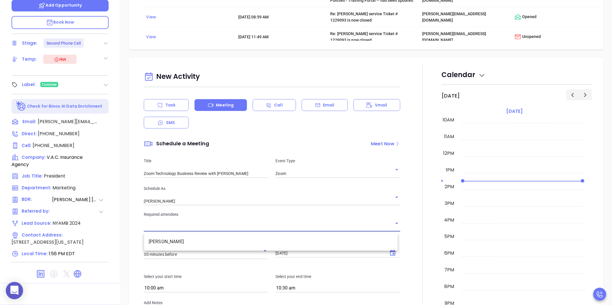
click at [192, 239] on li "[PERSON_NAME]" at bounding box center [271, 242] width 254 height 10
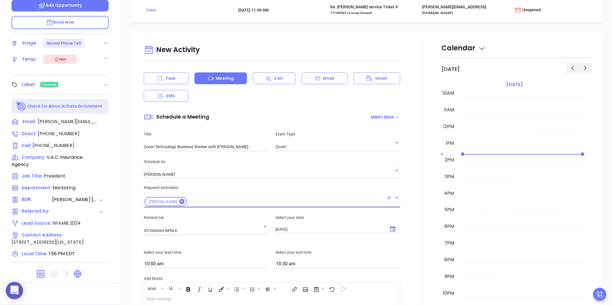
scroll to position [416, 0]
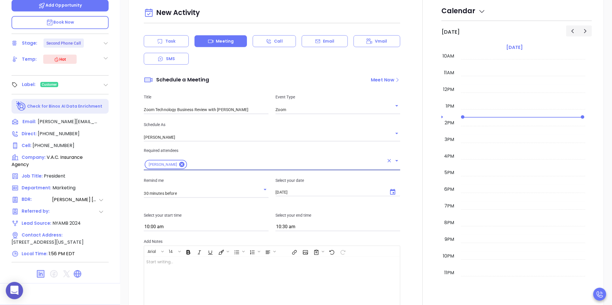
click at [295, 195] on input "[DATE]" at bounding box center [329, 192] width 108 height 5
click at [390, 195] on icon "Choose date, selected date is Aug 26, 2025" at bounding box center [392, 192] width 5 height 6
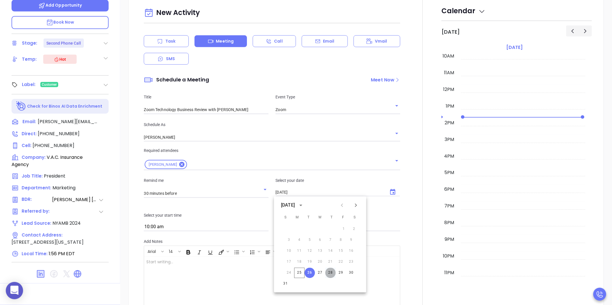
click at [332, 274] on button "28" at bounding box center [330, 273] width 10 height 10
type input "[DATE]"
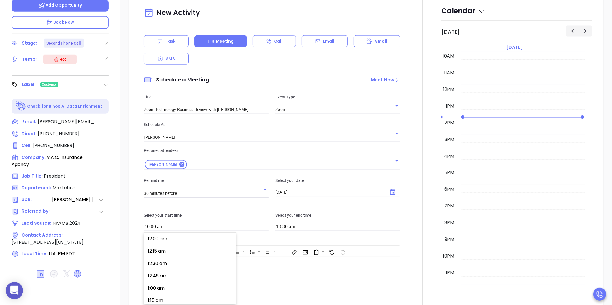
click at [238, 229] on input "10:00 am" at bounding box center [206, 228] width 125 height 8
click at [187, 280] on button "10:30 am" at bounding box center [190, 275] width 89 height 12
type input "10:30 am"
type input "11:30 am"
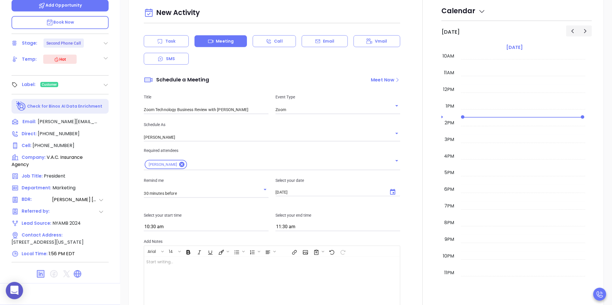
click at [131, 238] on div "New Activity Task Meeting Call Email Vmail SMS Schedule a Meeting Meet Now Titl…" at bounding box center [366, 178] width 475 height 369
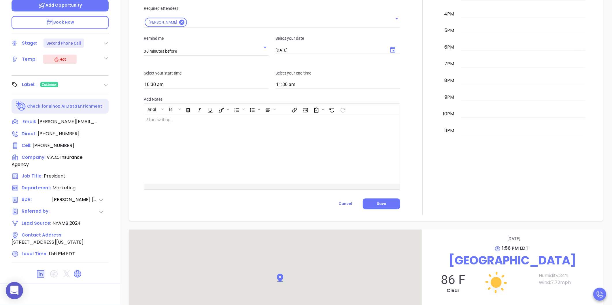
scroll to position [576, 0]
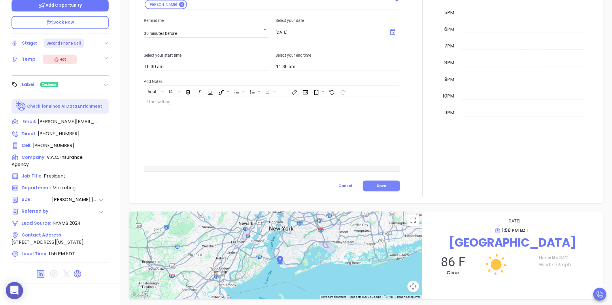
click at [379, 189] on span "Save" at bounding box center [381, 186] width 9 height 5
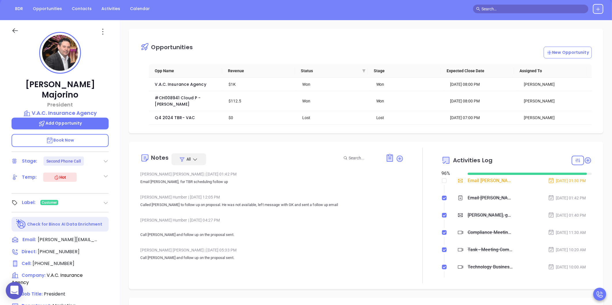
scroll to position [0, 0]
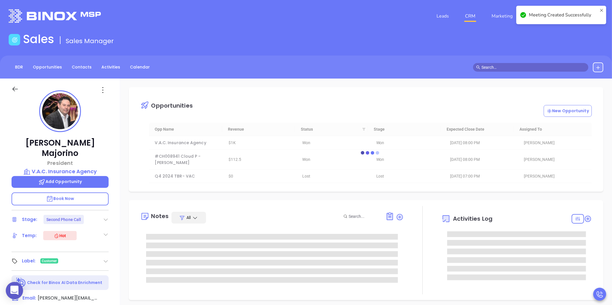
type input "Meeting"
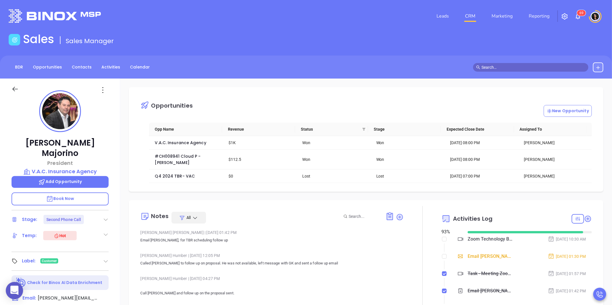
click at [556, 65] on input "text" at bounding box center [534, 67] width 104 height 6
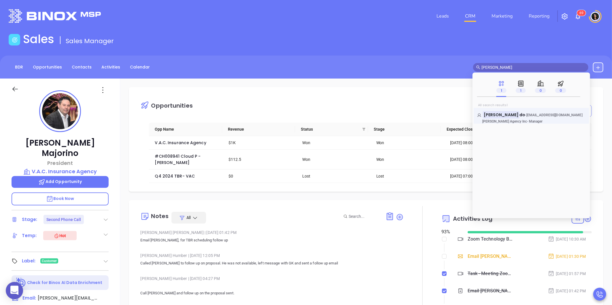
type input "[PERSON_NAME]"
click at [518, 118] on link "[PERSON_NAME] do - [EMAIL_ADDRESS][DOMAIN_NAME] [PERSON_NAME] Agency Inc - Mana…" at bounding box center [531, 118] width 108 height 12
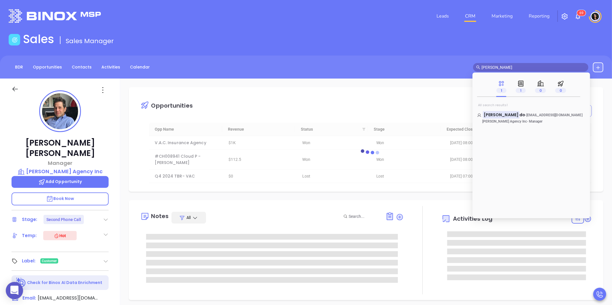
click at [216, 25] on div "Leads CRM Marketing Reporting 6 9" at bounding box center [406, 16] width 401 height 21
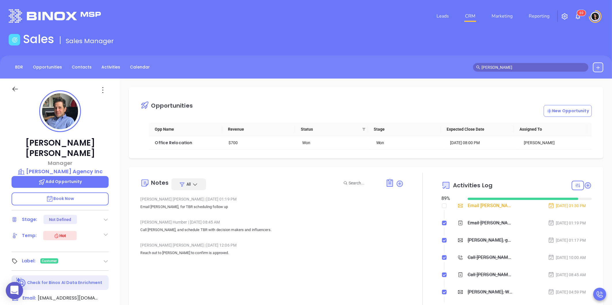
click at [513, 1] on header "Leads CRM Marketing Reporting 6 9 Financial Leads Leads" at bounding box center [306, 16] width 595 height 32
click at [474, 16] on link "CRM" at bounding box center [470, 16] width 15 height 12
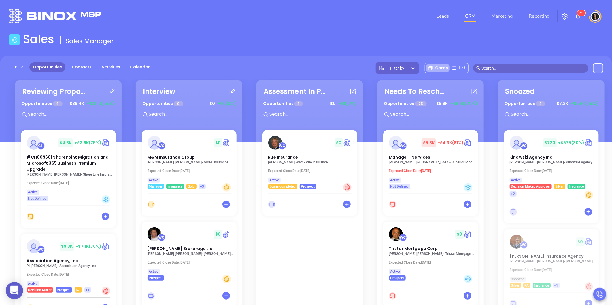
scroll to position [84, 0]
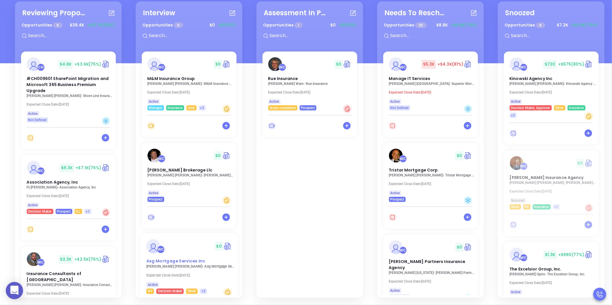
click at [199, 239] on div "WC $ 0" at bounding box center [189, 246] width 93 height 14
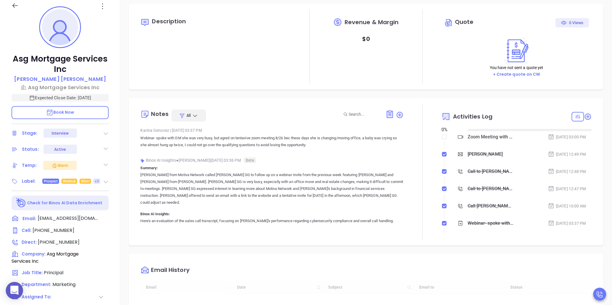
type input "[DATE]"
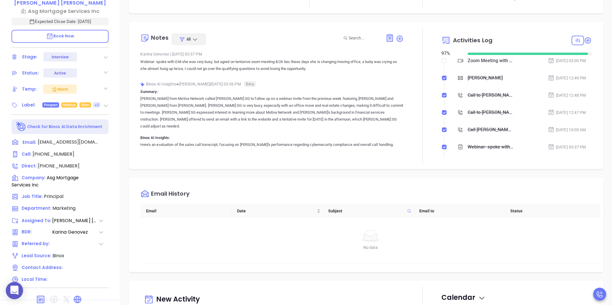
type input "[PERSON_NAME]"
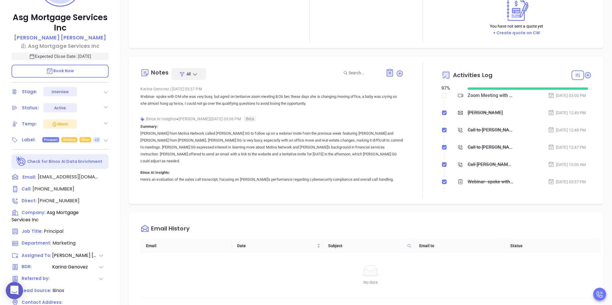
scroll to position [64, 0]
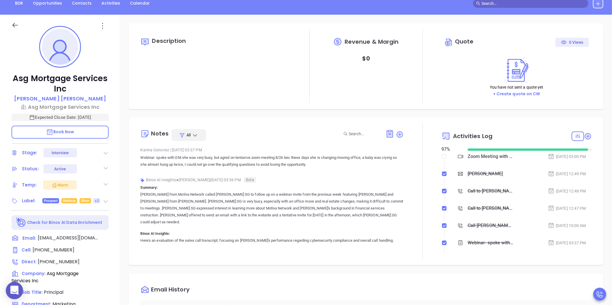
click at [603, 35] on div "Description Revenue & Margin $ 0 Quote 0 Views You have not sent a quote yet + …" at bounding box center [366, 216] width 492 height 403
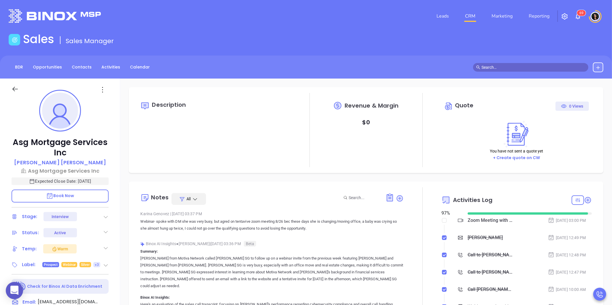
click at [107, 214] on icon at bounding box center [106, 217] width 6 height 6
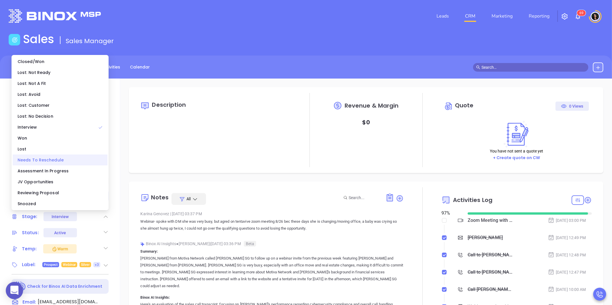
click at [73, 162] on div "Needs To Reschedule" at bounding box center [60, 160] width 95 height 11
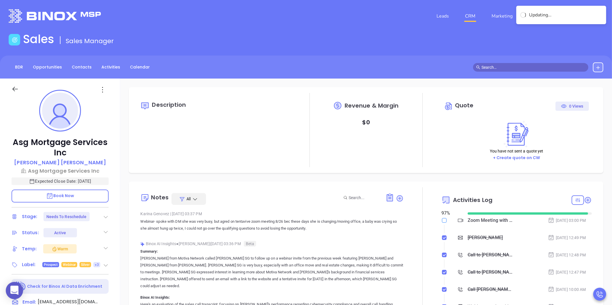
click at [442, 222] on input "checkbox" at bounding box center [444, 220] width 5 height 5
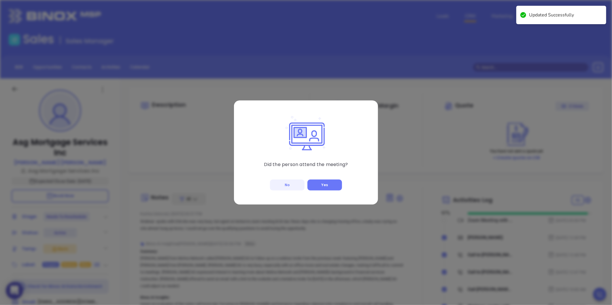
click at [292, 188] on button "No" at bounding box center [287, 185] width 35 height 11
checkbox input "true"
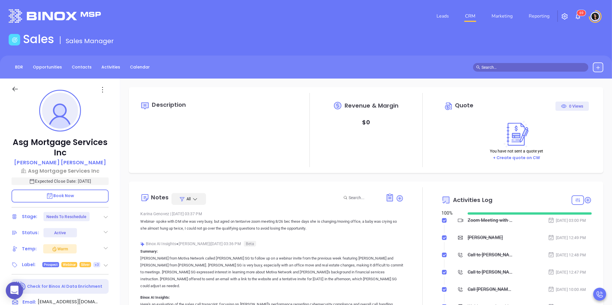
click at [468, 20] on link "CRM" at bounding box center [470, 16] width 15 height 12
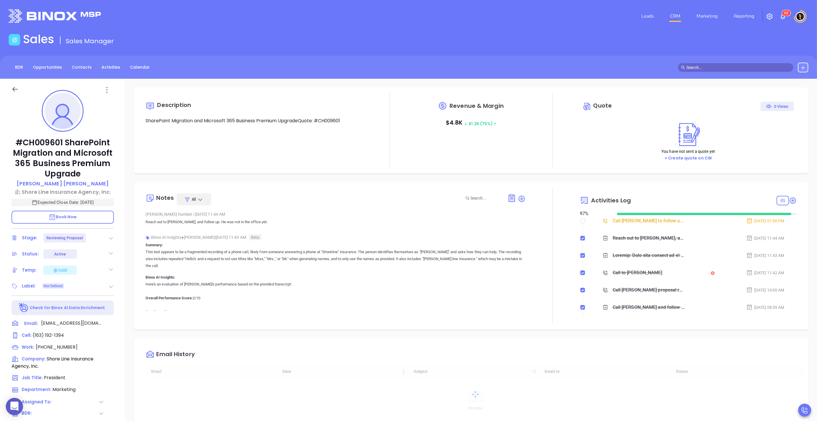
type input "[DATE]"
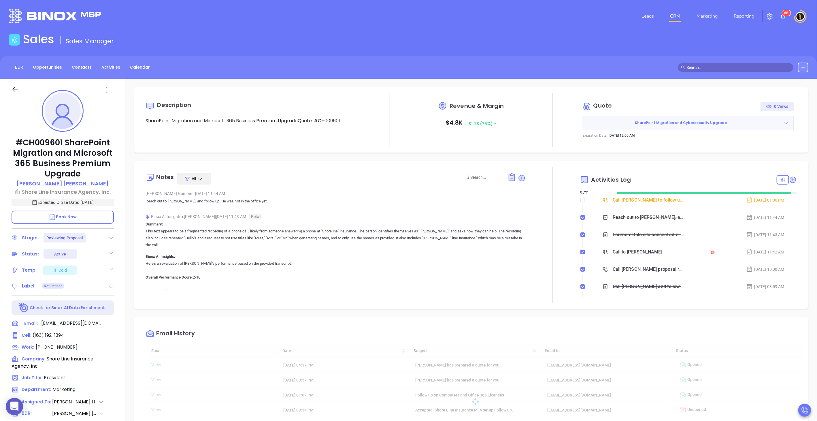
type input "[PERSON_NAME]"
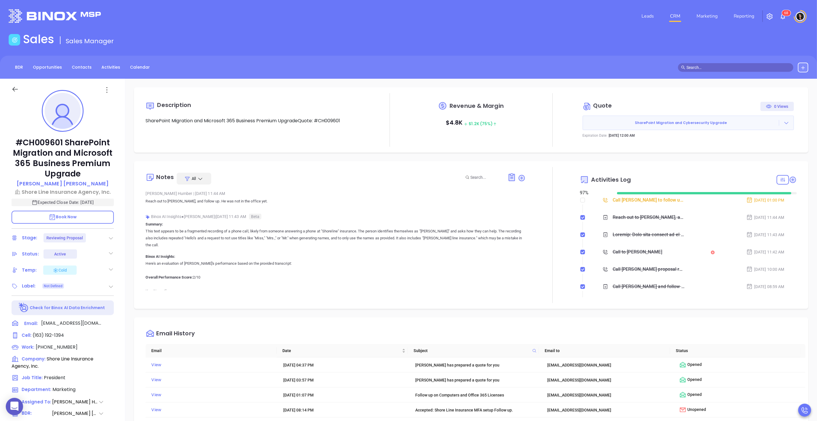
scroll to position [167, 0]
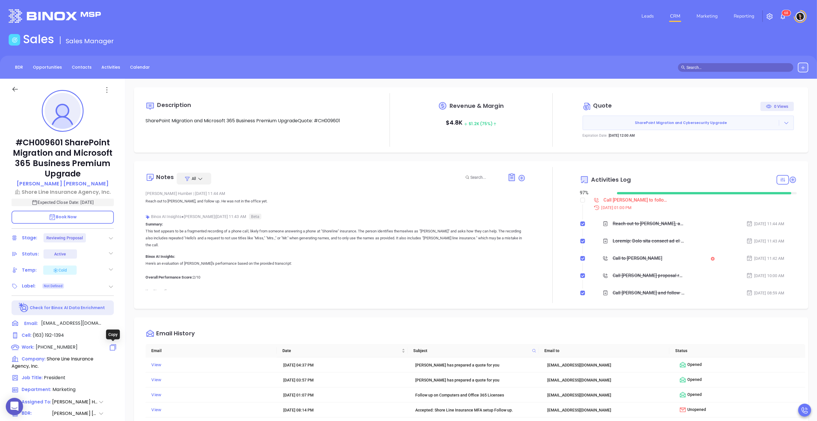
click at [111, 347] on icon at bounding box center [113, 347] width 8 height 8
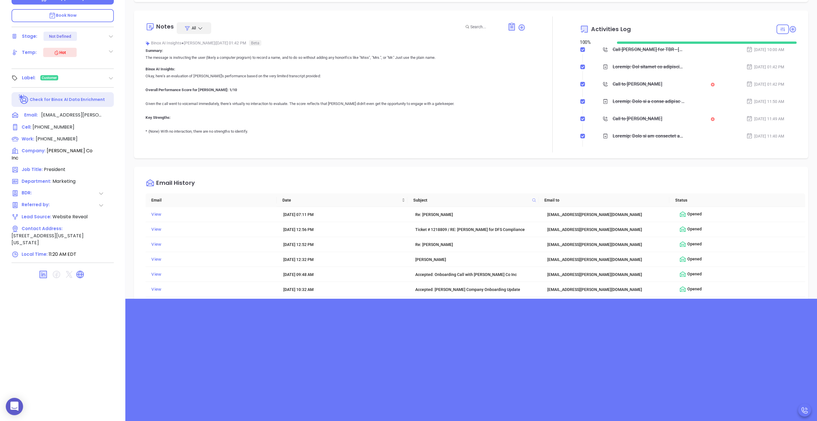
scroll to position [167, 0]
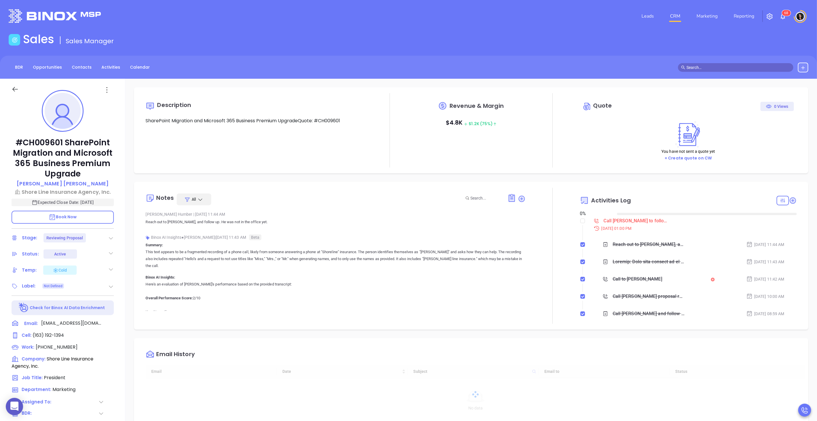
type input "10:00 am"
type input "[DATE]"
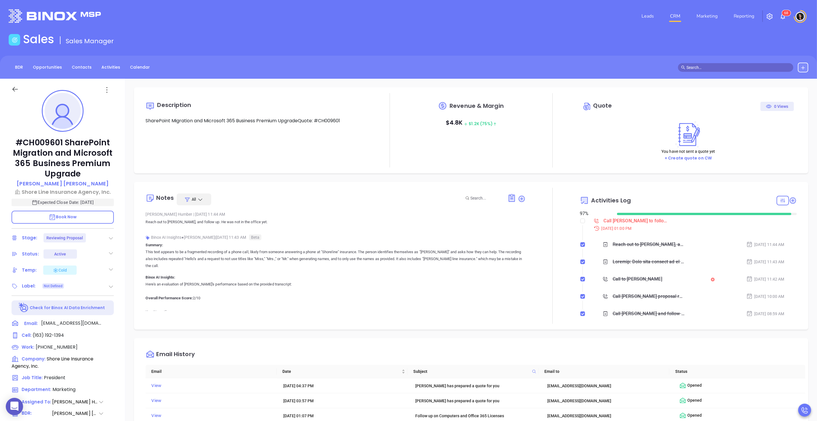
type input "[PERSON_NAME]"
click at [617, 174] on div "Description SharePoint Migration and Microsoft 365 Business Premium UpgradeQuot…" at bounding box center [471, 280] width 692 height 403
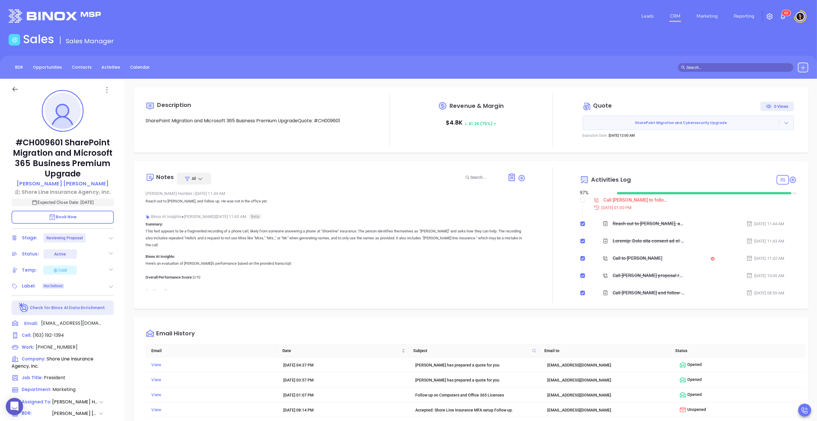
click at [554, 179] on div at bounding box center [553, 235] width 54 height 136
click at [784, 120] on icon at bounding box center [787, 123] width 6 height 6
click at [745, 152] on link "View Order Porter" at bounding box center [754, 149] width 59 height 6
click at [607, 199] on div "Call Scott to follow up - Scott Horowitz" at bounding box center [637, 200] width 66 height 9
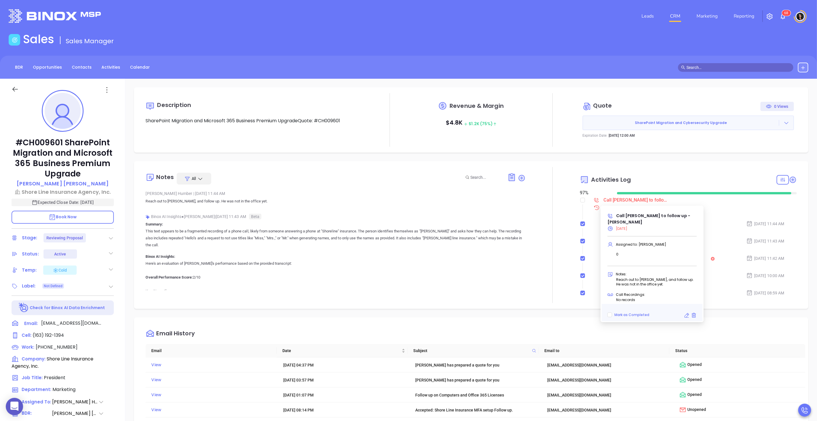
click at [686, 313] on icon at bounding box center [687, 315] width 5 height 5
type input "1:00 pm"
type input "undefined undefined"
type input "08/25/2025"
type input "Call Scott to follow up - Scott Horowitz"
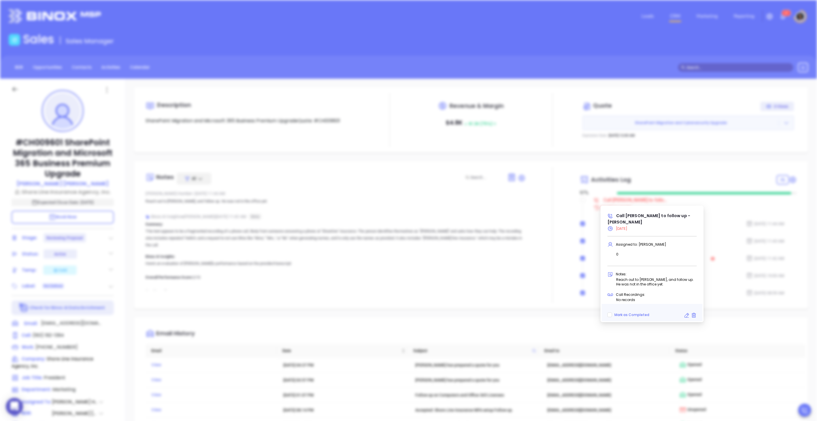
type input "Call"
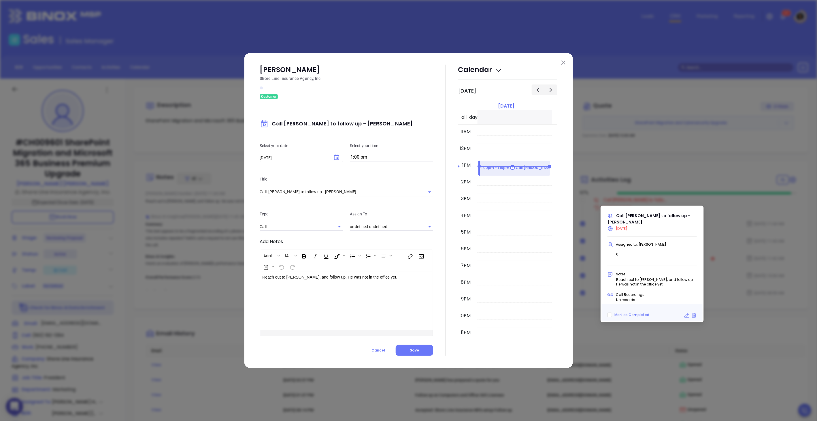
type input "Carla Humber"
click at [365, 154] on input "1:00 pm" at bounding box center [391, 157] width 83 height 8
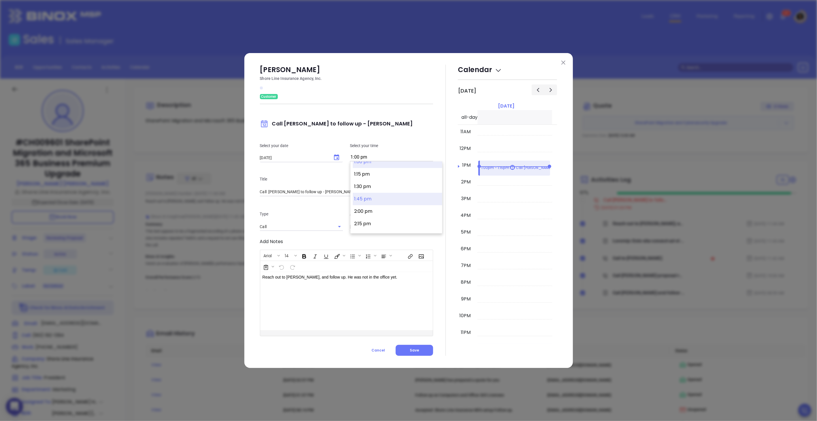
scroll to position [653, 0]
click at [364, 225] on button "2:30 pm" at bounding box center [397, 231] width 89 height 12
type input "2:30 pm"
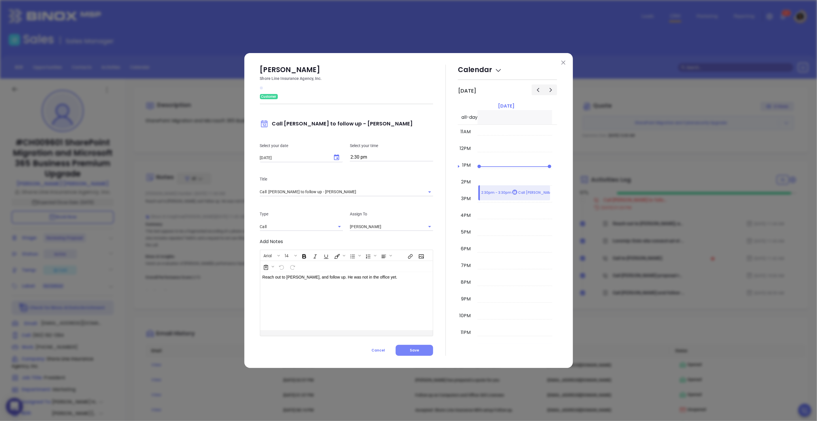
click at [409, 354] on button "Save" at bounding box center [414, 350] width 37 height 11
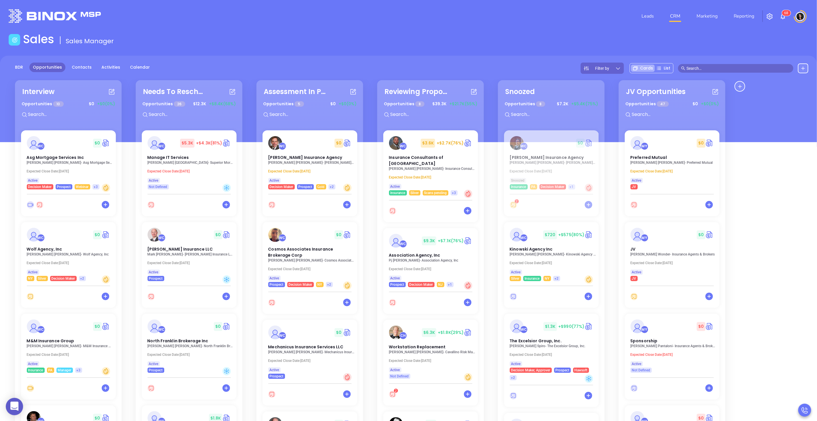
click at [499, 56] on div "BDR Opportunities Contacts Activities Calendar Filter by Cards List" at bounding box center [408, 99] width 817 height 86
click at [708, 68] on input "text" at bounding box center [738, 68] width 104 height 6
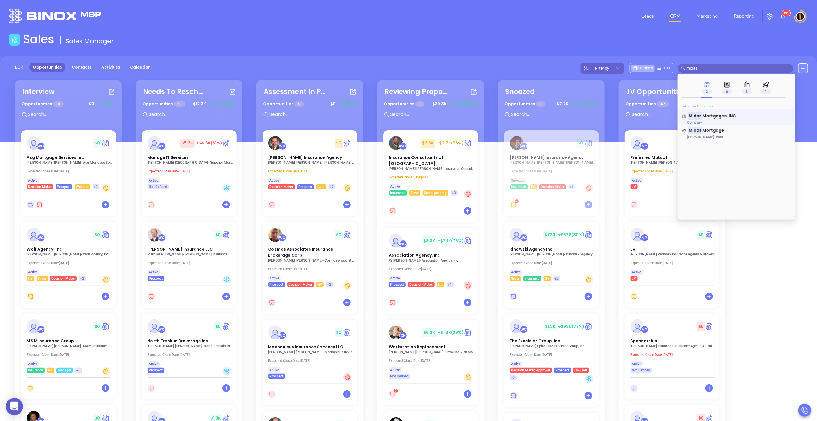
type input "midas"
click at [732, 119] on link "Midas Mortgages, INC Company" at bounding box center [736, 119] width 108 height 12
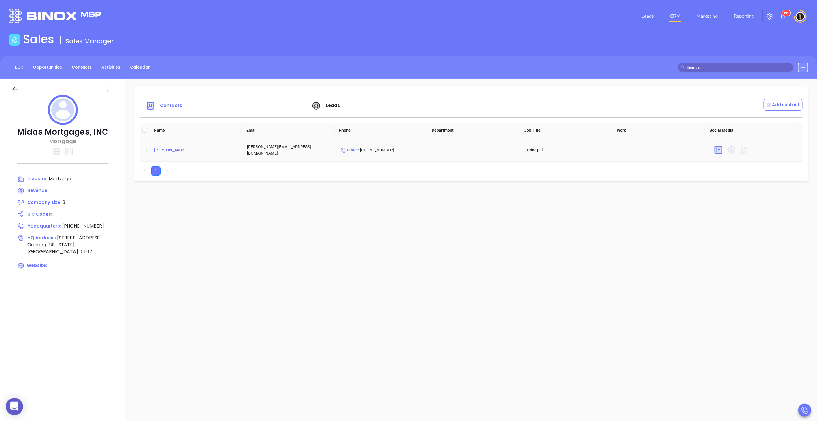
click at [181, 150] on div "[PERSON_NAME]" at bounding box center [196, 149] width 84 height 7
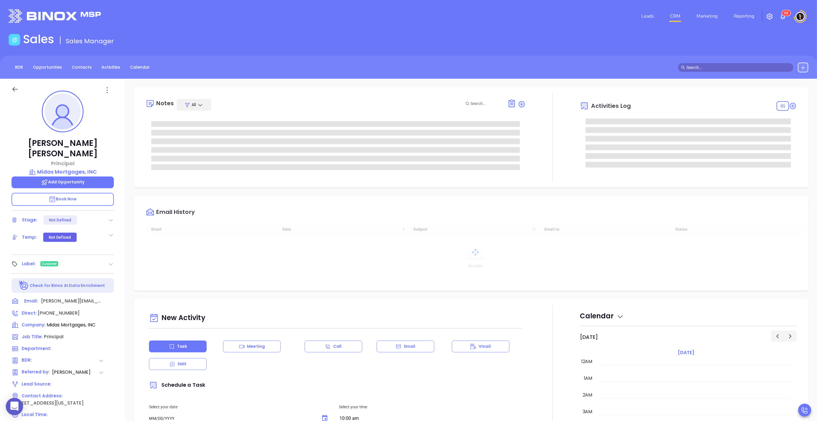
type input "[DATE]"
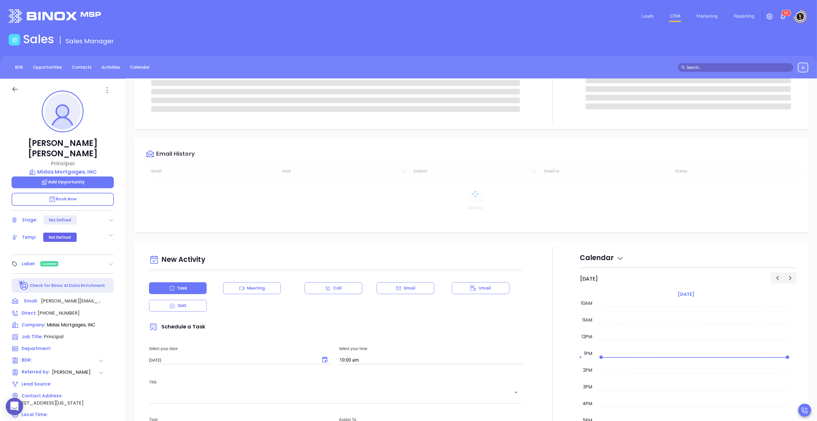
scroll to position [64, 0]
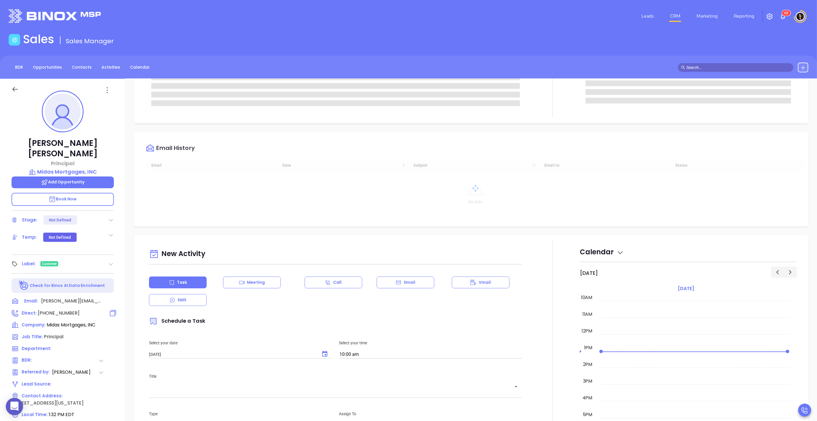
type input "[PERSON_NAME]"
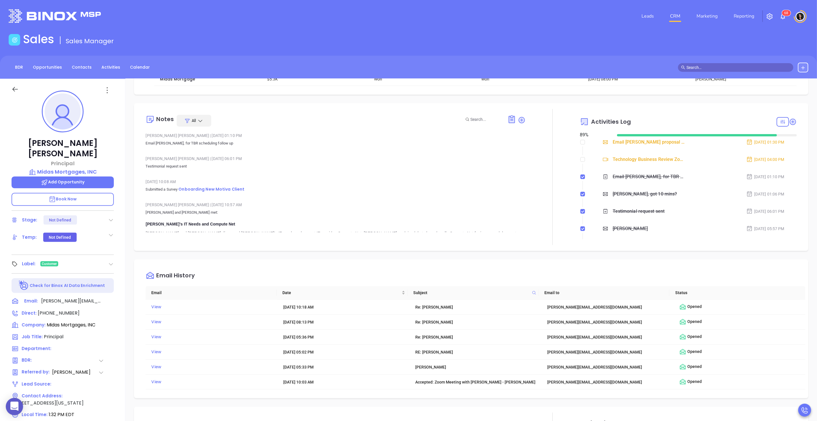
scroll to position [144, 0]
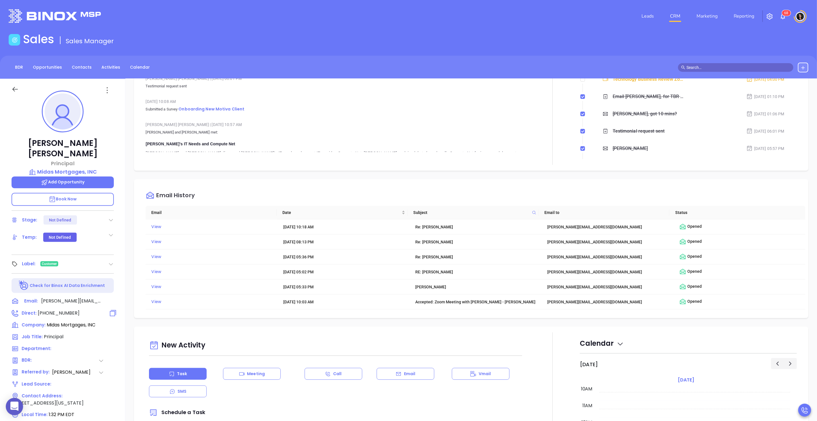
click at [112, 309] on icon at bounding box center [113, 313] width 8 height 8
